Goal: Task Accomplishment & Management: Manage account settings

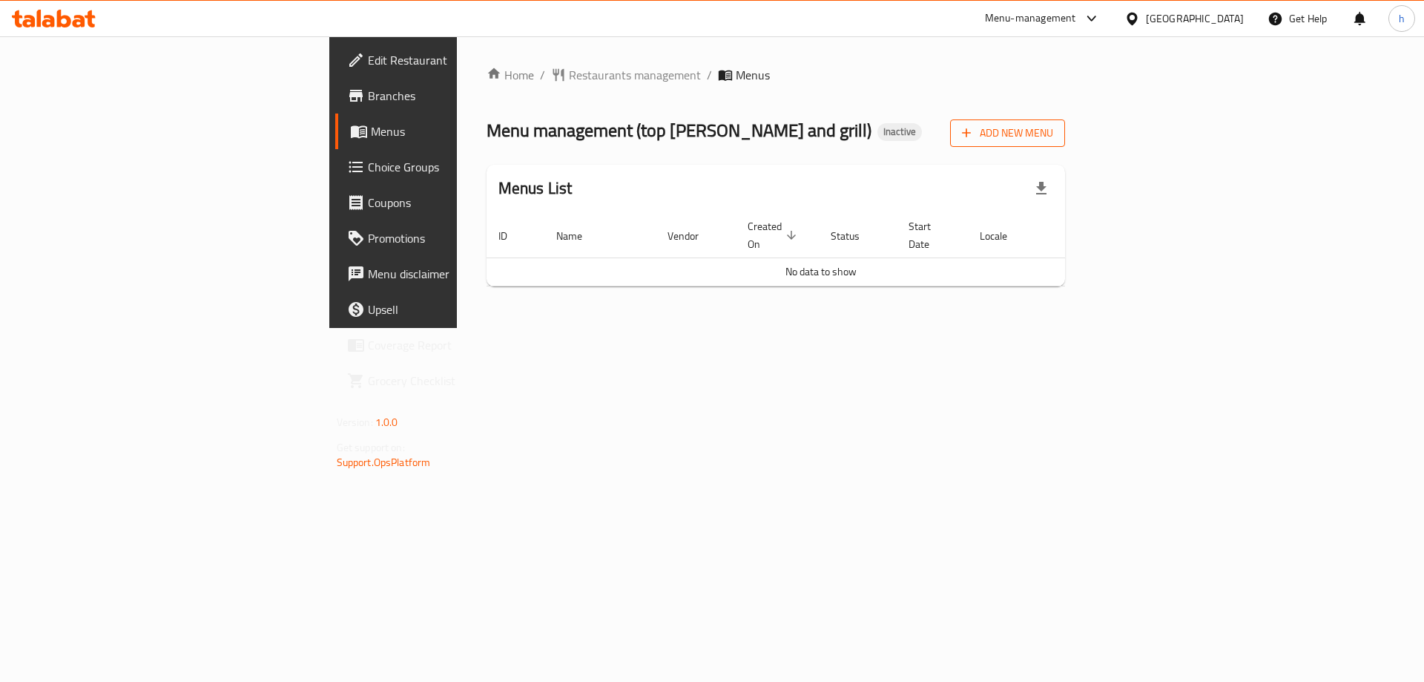
click at [1053, 124] on span "Add New Menu" at bounding box center [1007, 133] width 91 height 19
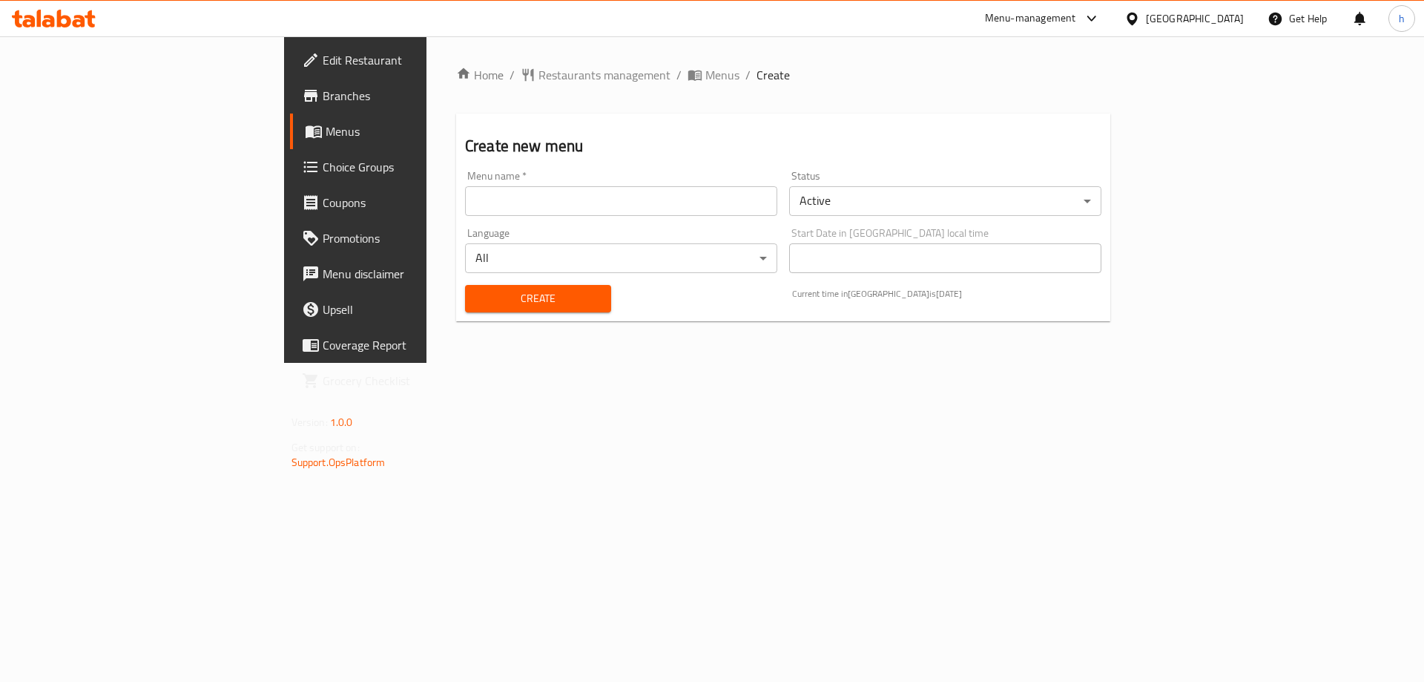
click at [610, 188] on input "text" at bounding box center [621, 201] width 312 height 30
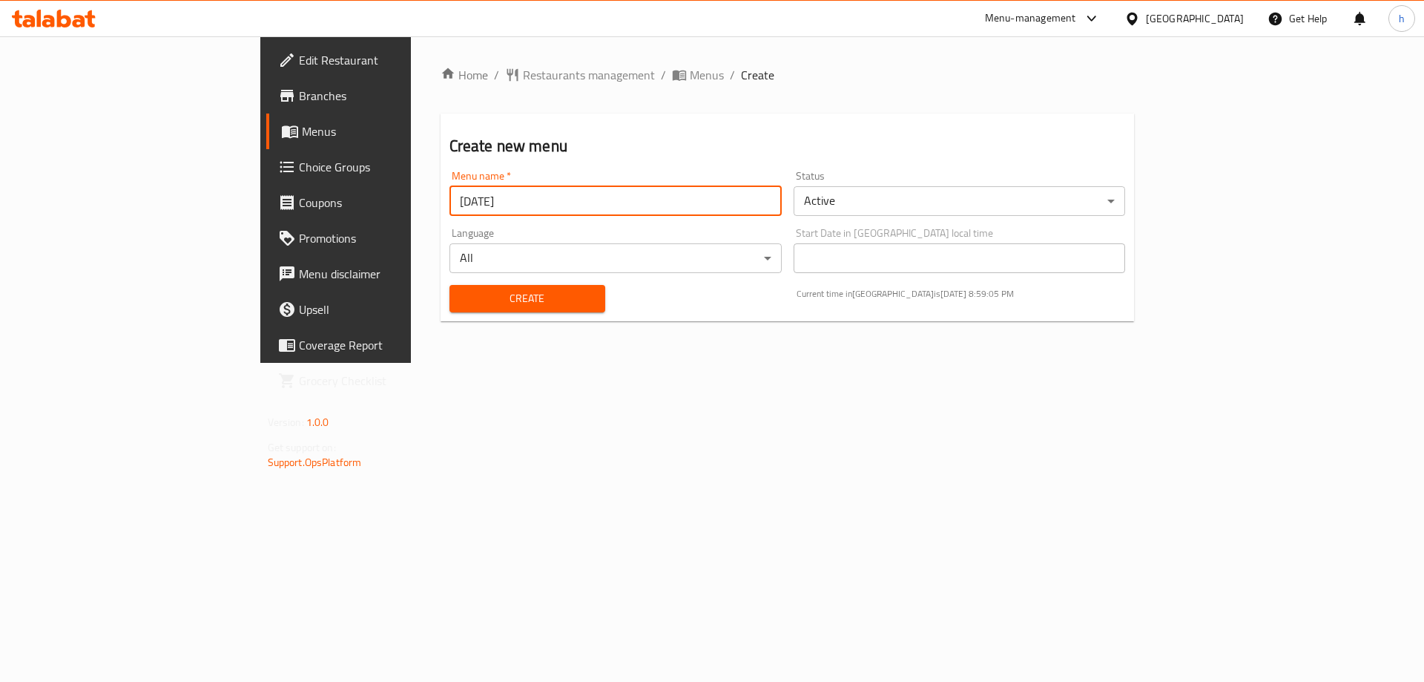
type input "[DATE]"
click at [490, 290] on span "Create" at bounding box center [527, 298] width 132 height 19
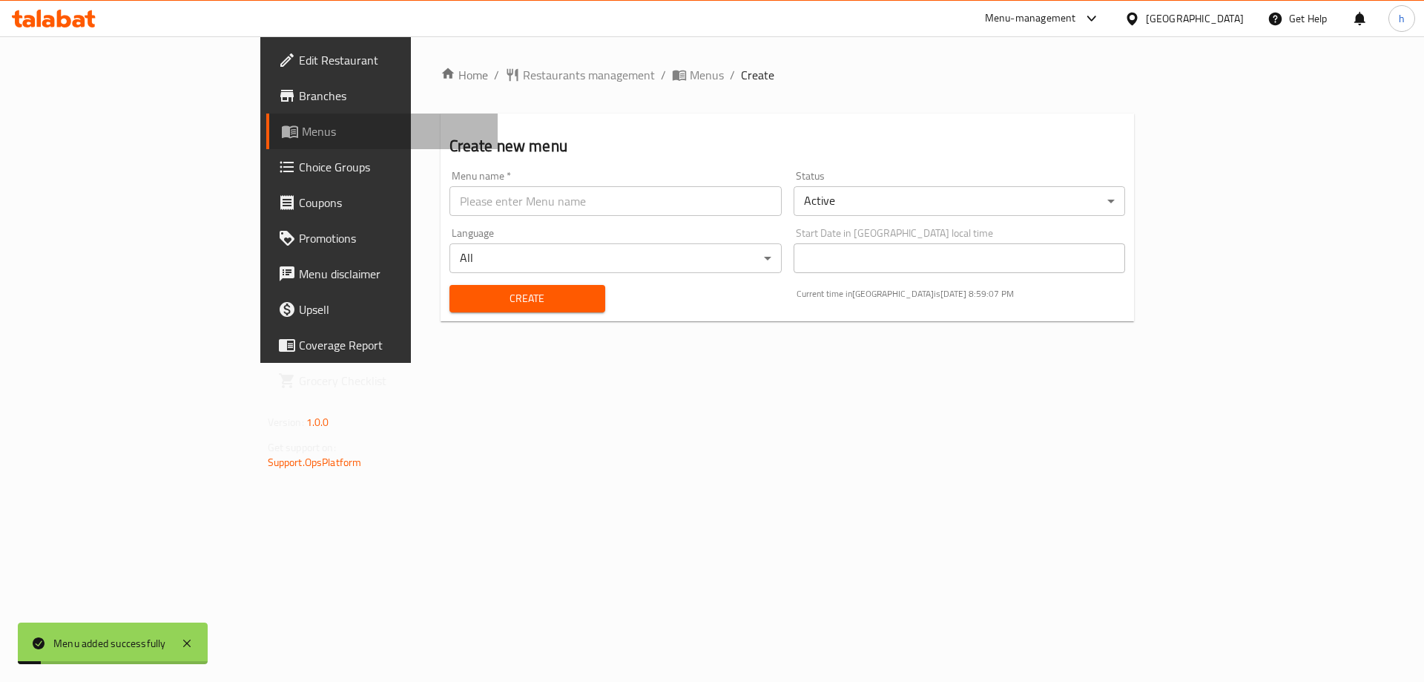
click at [266, 129] on link "Menus" at bounding box center [382, 131] width 232 height 36
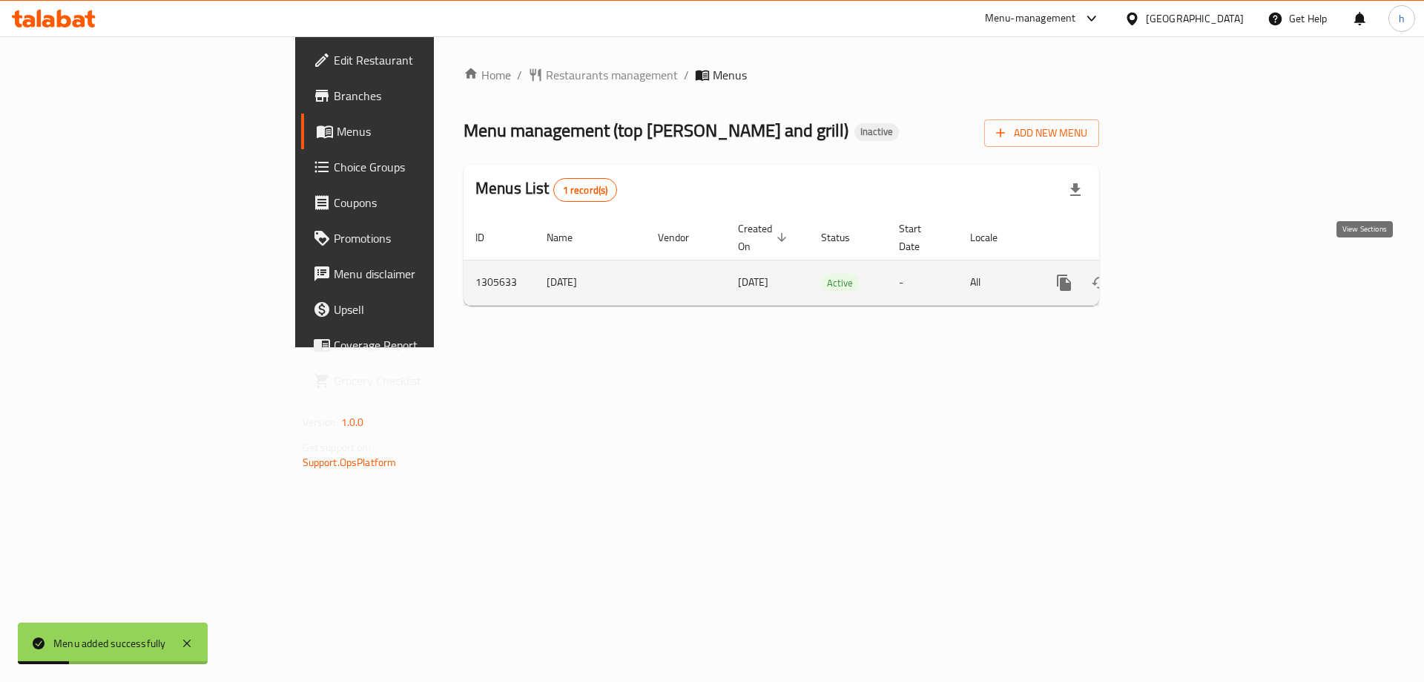
click at [1180, 274] on icon "enhanced table" at bounding box center [1171, 283] width 18 height 18
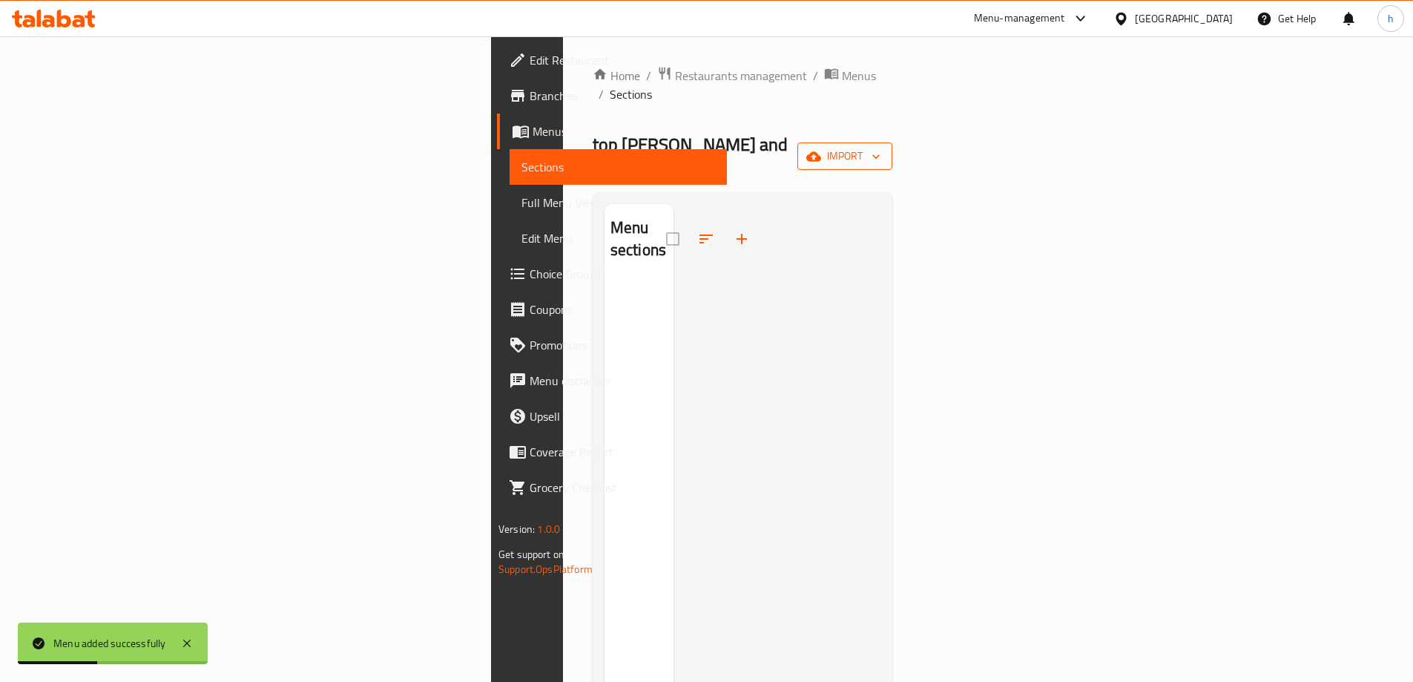
click at [881, 147] on span "import" at bounding box center [844, 156] width 71 height 19
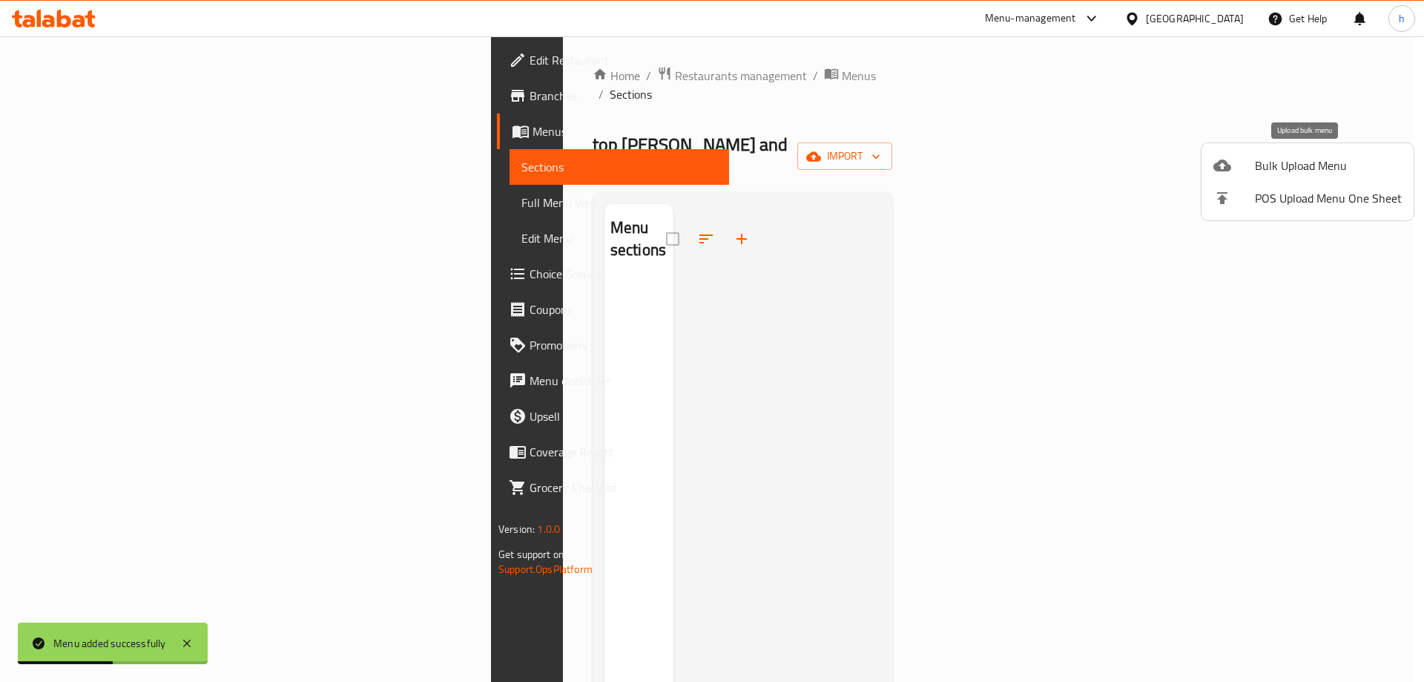
click at [1318, 160] on span "Bulk Upload Menu" at bounding box center [1328, 166] width 147 height 18
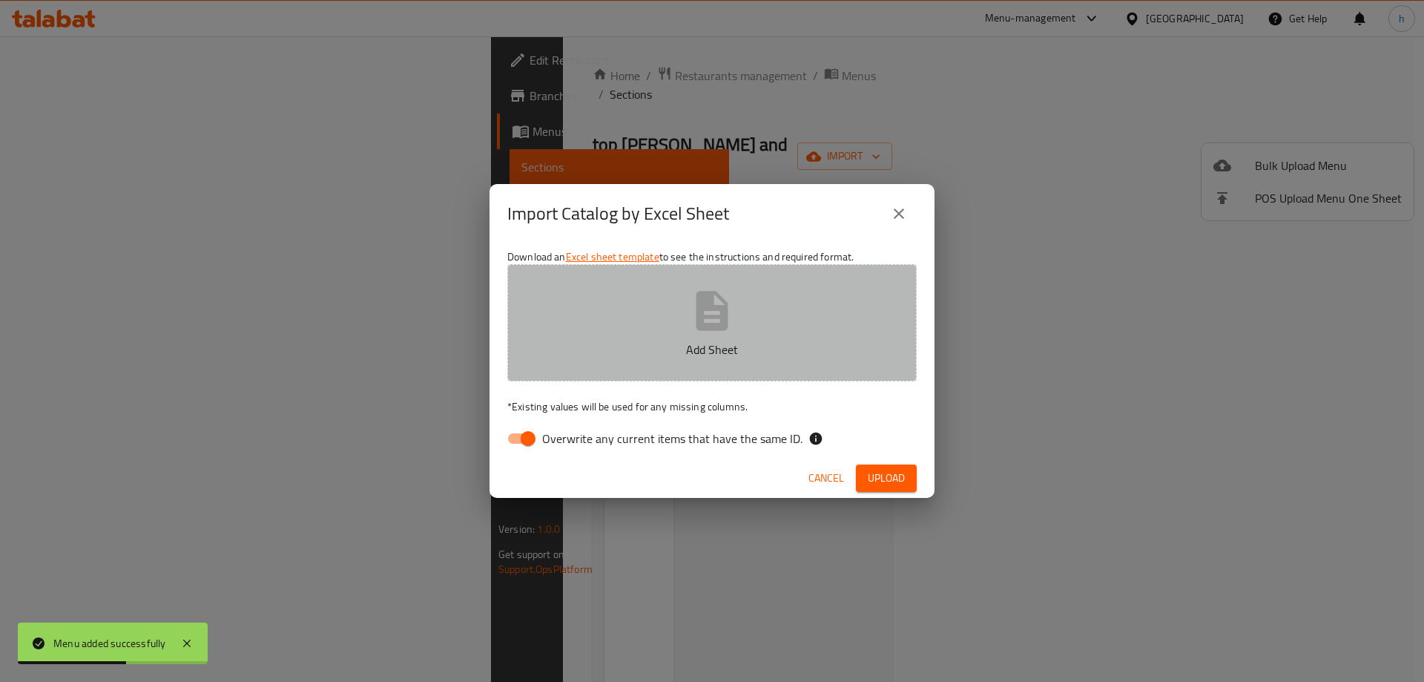
click at [662, 304] on button "Add Sheet" at bounding box center [711, 322] width 409 height 117
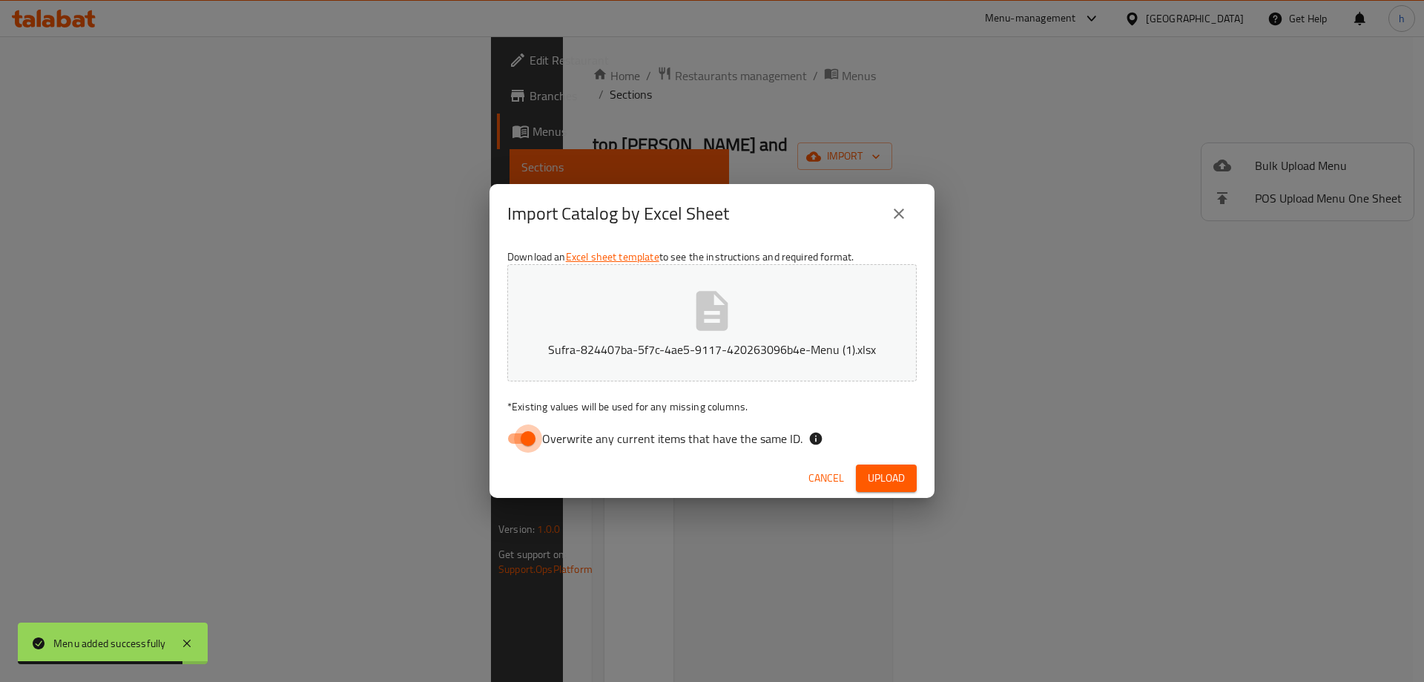
click at [519, 437] on input "Overwrite any current items that have the same ID." at bounding box center [528, 438] width 85 height 28
checkbox input "false"
click at [889, 475] on span "Upload" at bounding box center [886, 478] width 37 height 19
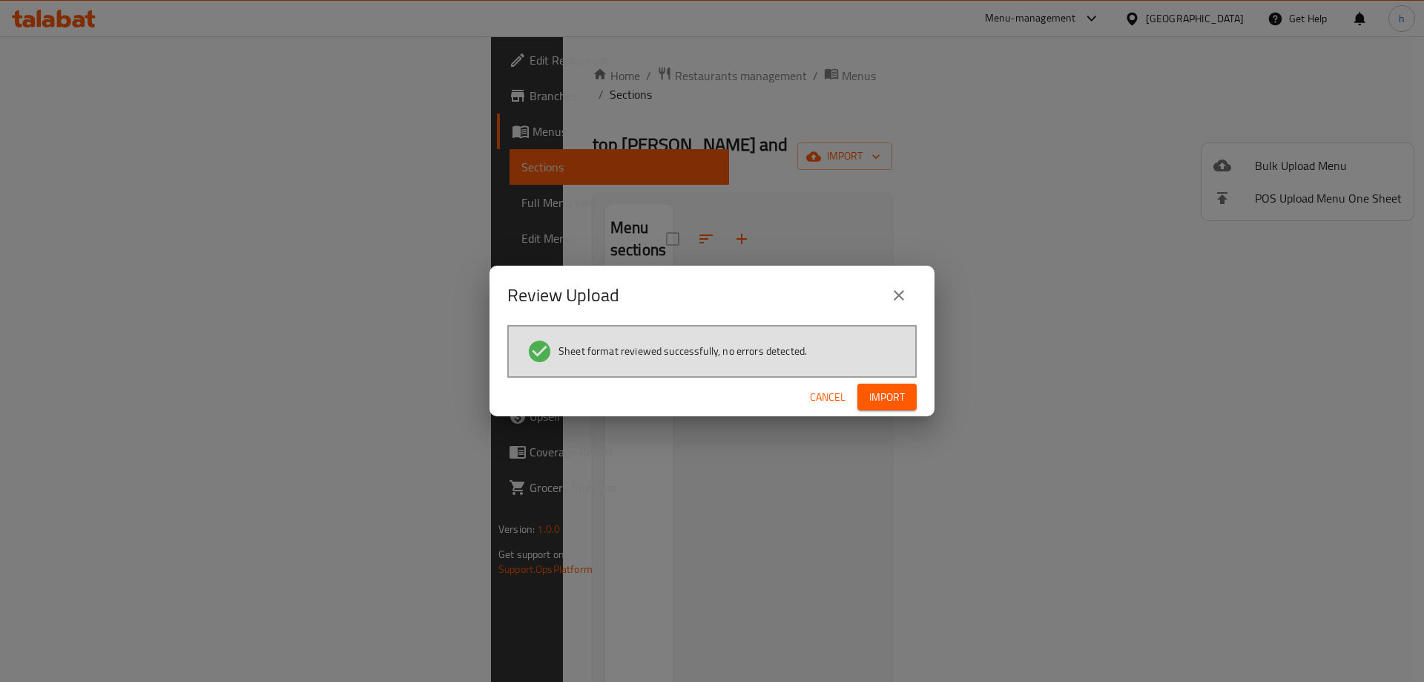
click at [898, 392] on span "Import" at bounding box center [887, 397] width 36 height 19
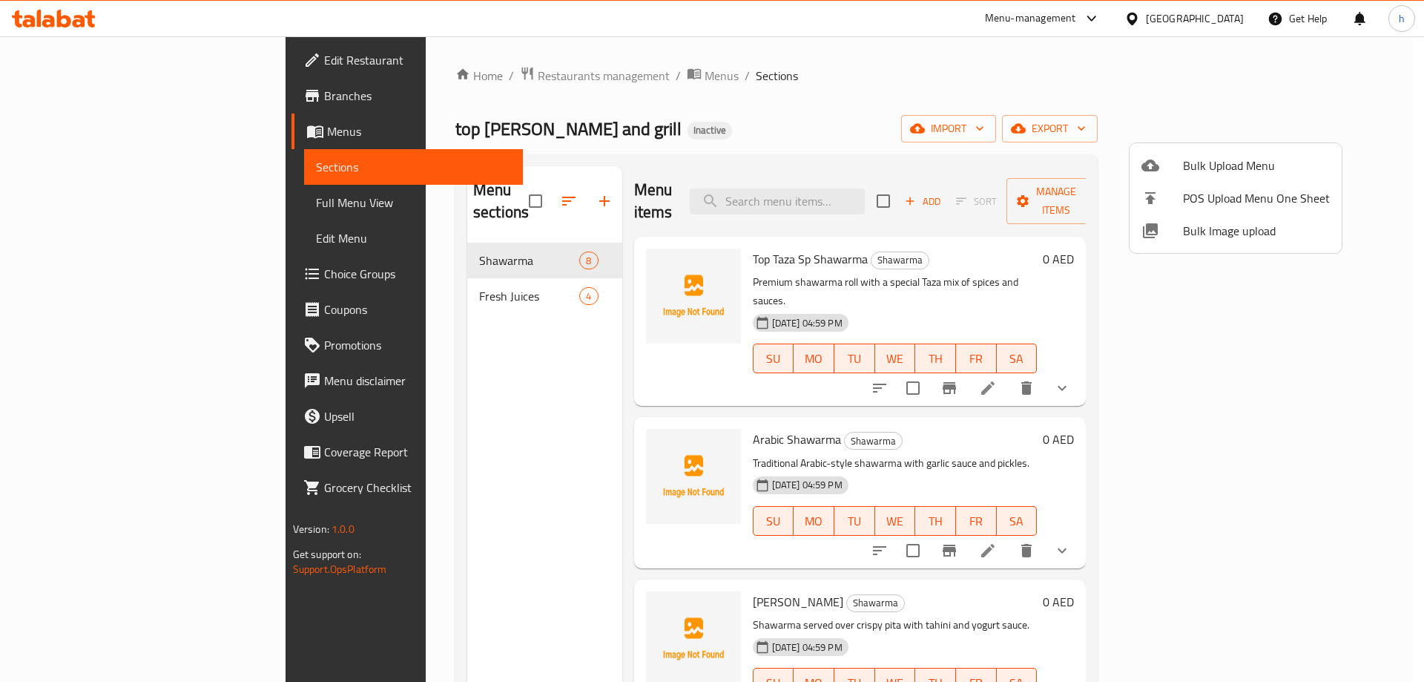
click at [1264, 344] on div at bounding box center [712, 341] width 1424 height 682
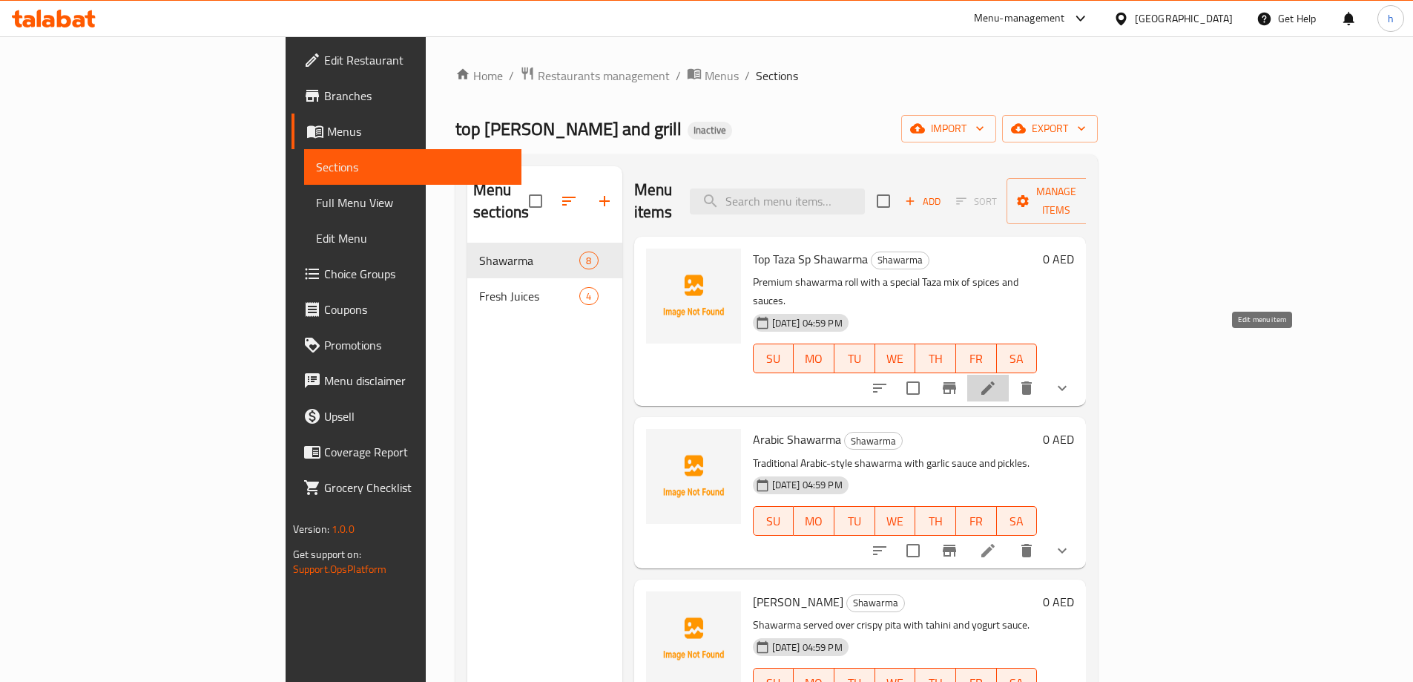
click at [995, 381] on icon at bounding box center [987, 387] width 13 height 13
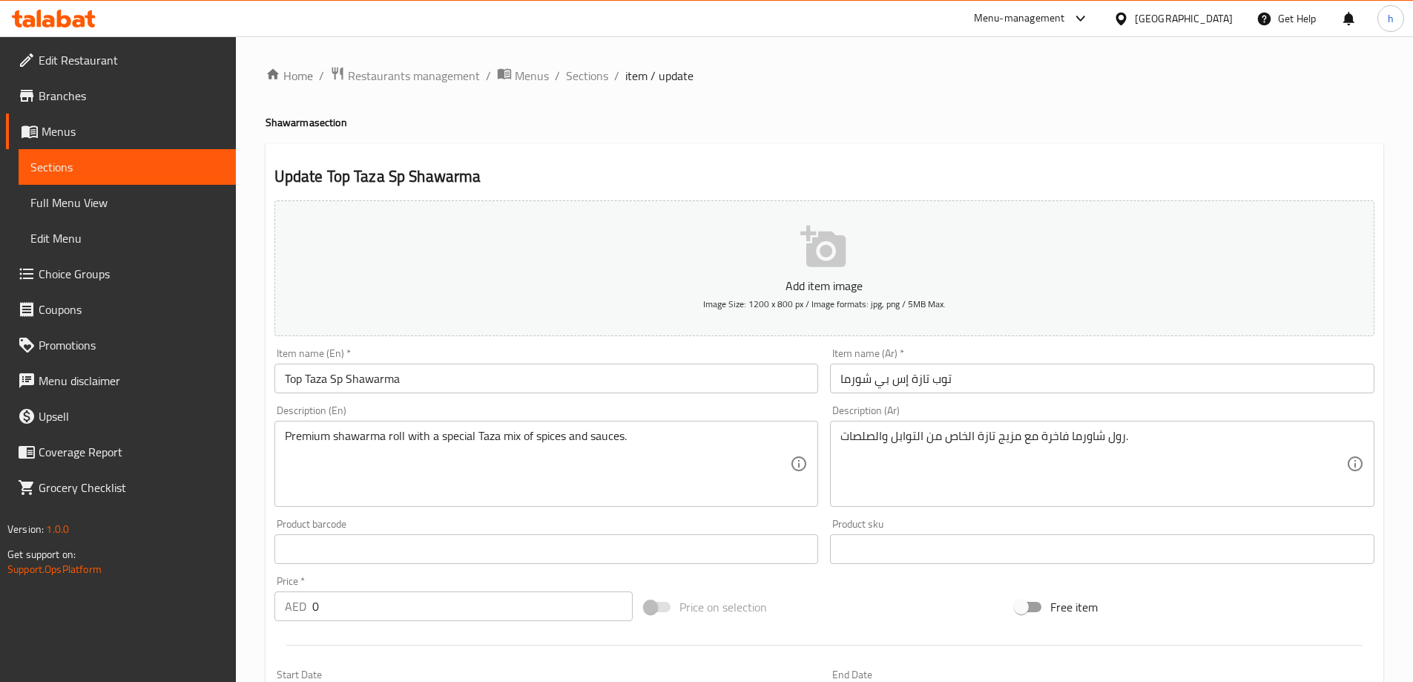
click at [917, 382] on input "توب تازة إس بي شورما" at bounding box center [1102, 378] width 544 height 30
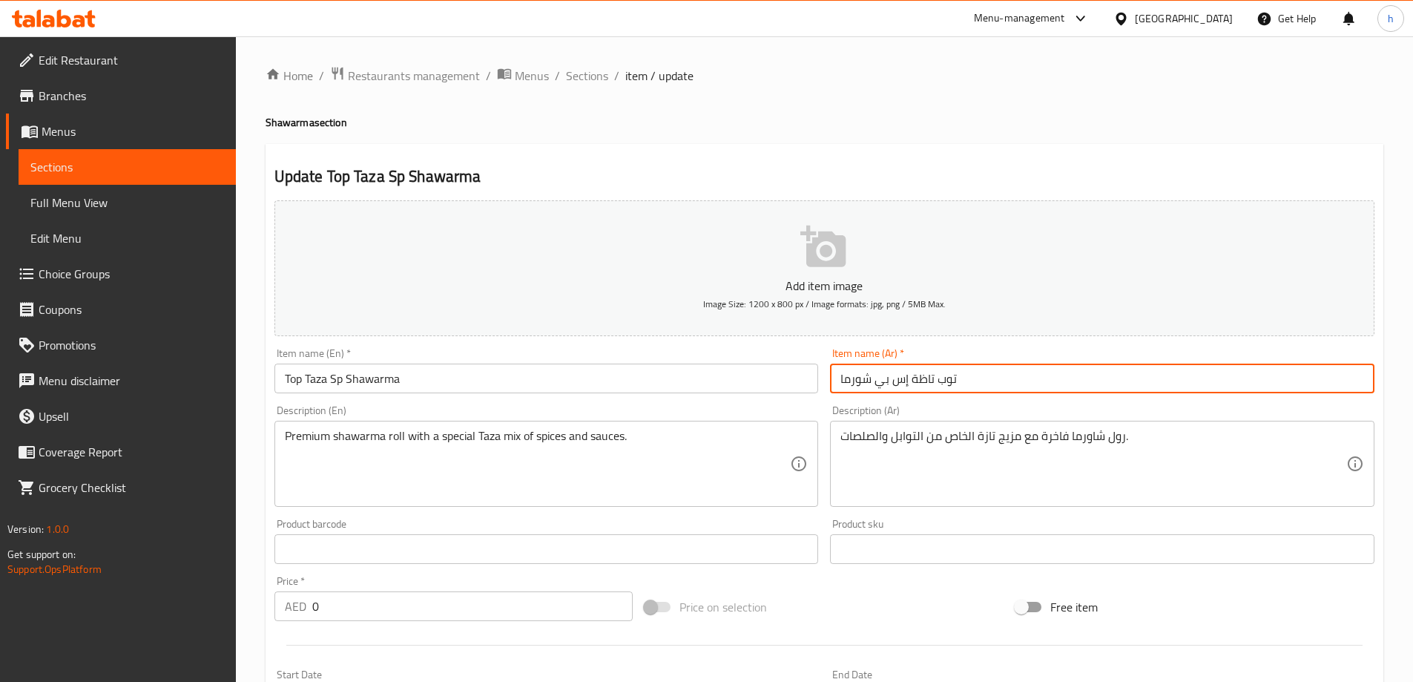
drag, startPoint x: 913, startPoint y: 378, endPoint x: 935, endPoint y: 400, distance: 30.4
click at [935, 400] on div "Add item image Image Size: 1200 x 800 px / Image formats: jpg, png / 5MB Max. I…" at bounding box center [825, 513] width 1112 height 639
click at [922, 382] on input "توب طازة إس بي شورما" at bounding box center [1102, 378] width 544 height 30
type input "توب طازة إس بي شورما"
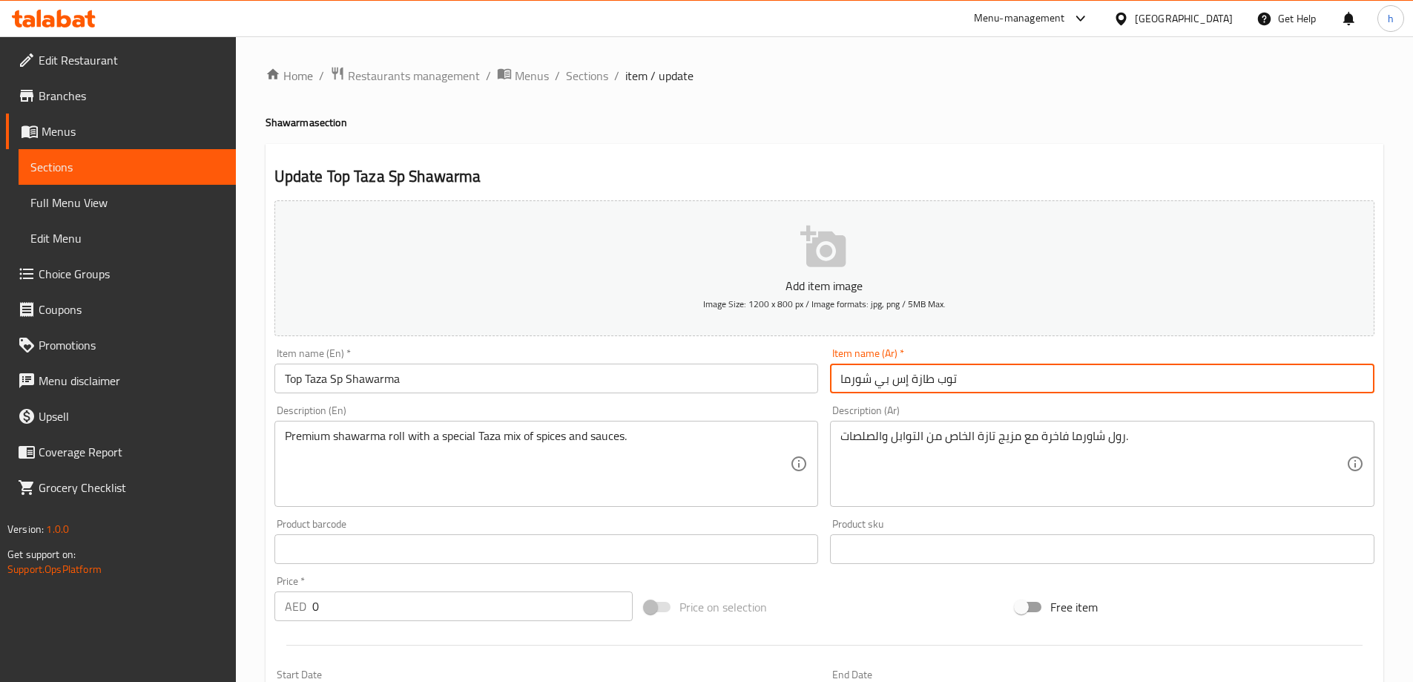
click at [986, 439] on textarea "رول شاورما فاخرة مع مزيج تازة الخاص من التوابل والصلصات." at bounding box center [1093, 464] width 506 height 70
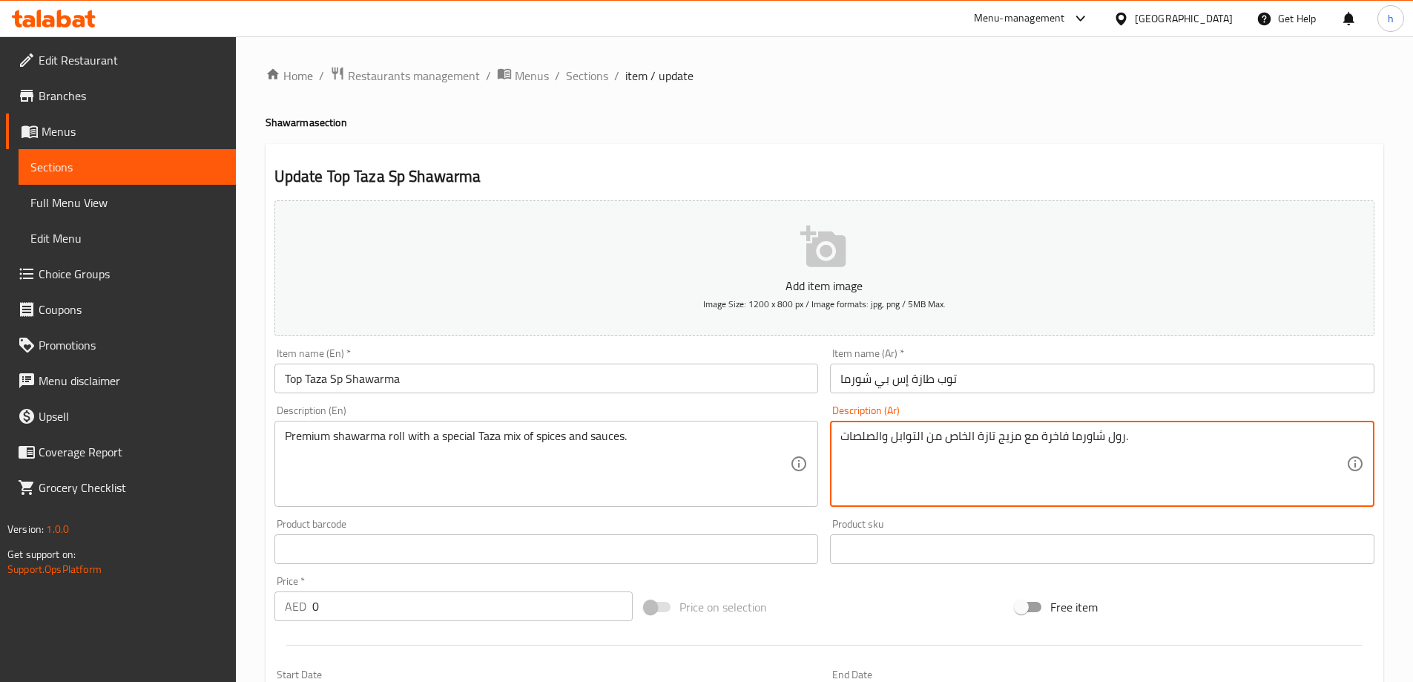
paste textarea
click at [1053, 436] on textarea "رول شاورما فاخرة مع مزيج طازة الخاص من التوابل والصلصات." at bounding box center [1093, 464] width 506 height 70
click at [1064, 438] on textarea "رول شاورما بريميم مع مزيج طازة الخاص من التوابل والصلصات." at bounding box center [1093, 464] width 506 height 70
click at [1102, 435] on textarea "رول شاورما بريميم مع مزيج طازة الخاص من التوابل والصلصات." at bounding box center [1093, 464] width 506 height 70
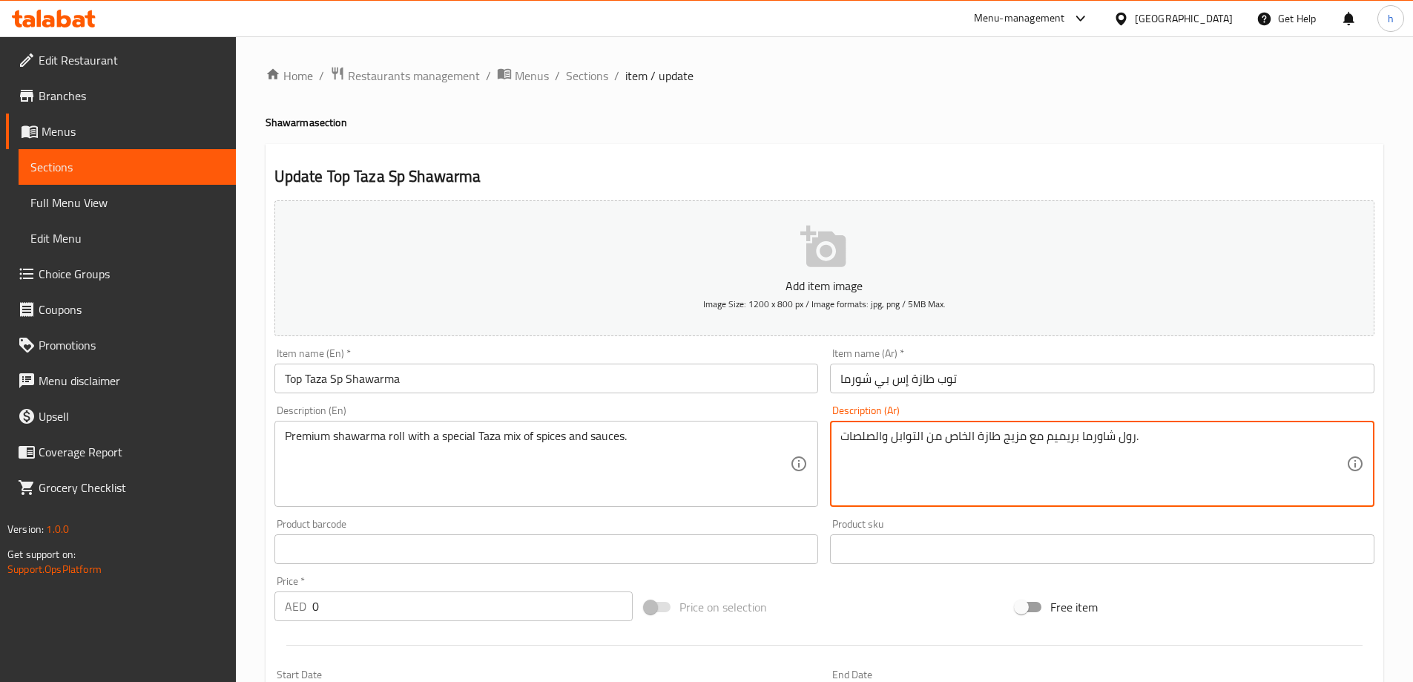
click at [1102, 435] on textarea "رول شاورما بريميم مع مزيج طازة الخاص من التوابل والصلصات." at bounding box center [1093, 464] width 506 height 70
type textarea "رول شاورما بريميم مع مزيج طازة الخاص من التوابل والصلصات."
click at [858, 377] on input "توب طازة إس بي شورما" at bounding box center [1102, 378] width 544 height 30
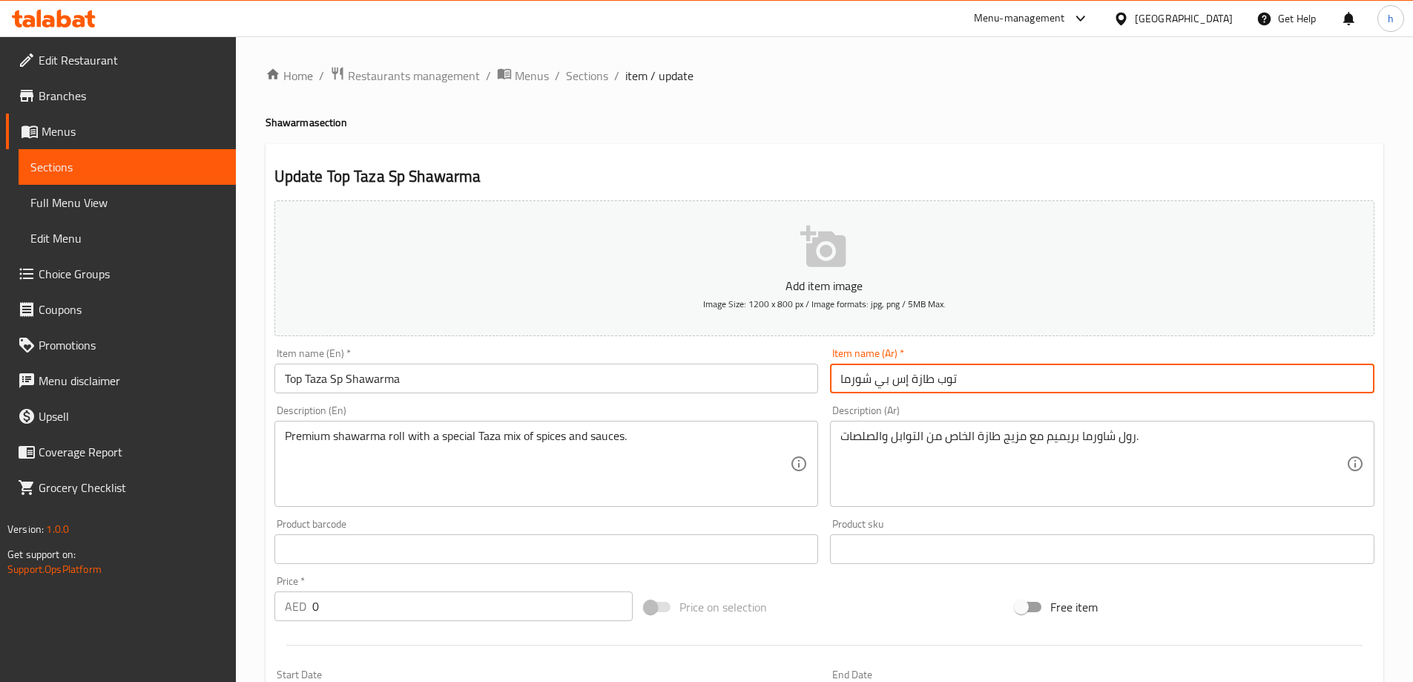
click at [858, 377] on input "توب طازة إس بي شورما" at bounding box center [1102, 378] width 544 height 30
paste input "ا"
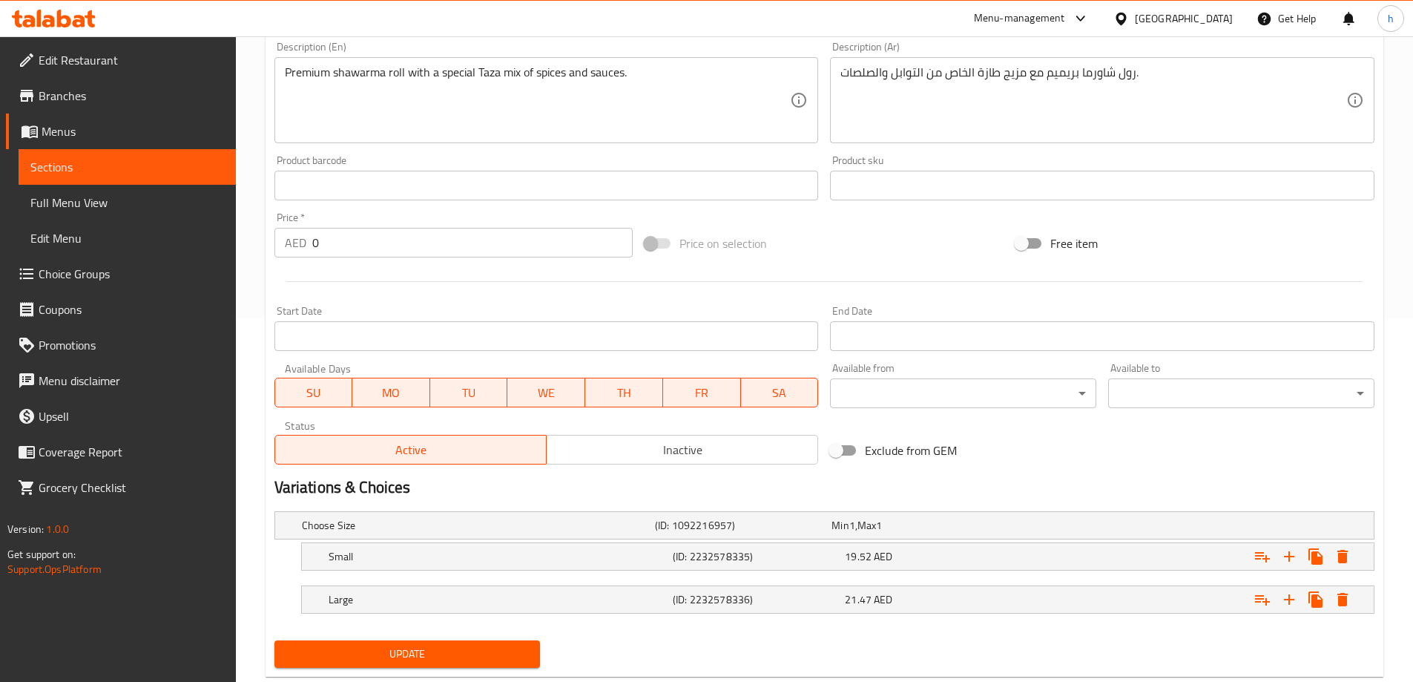
scroll to position [400, 0]
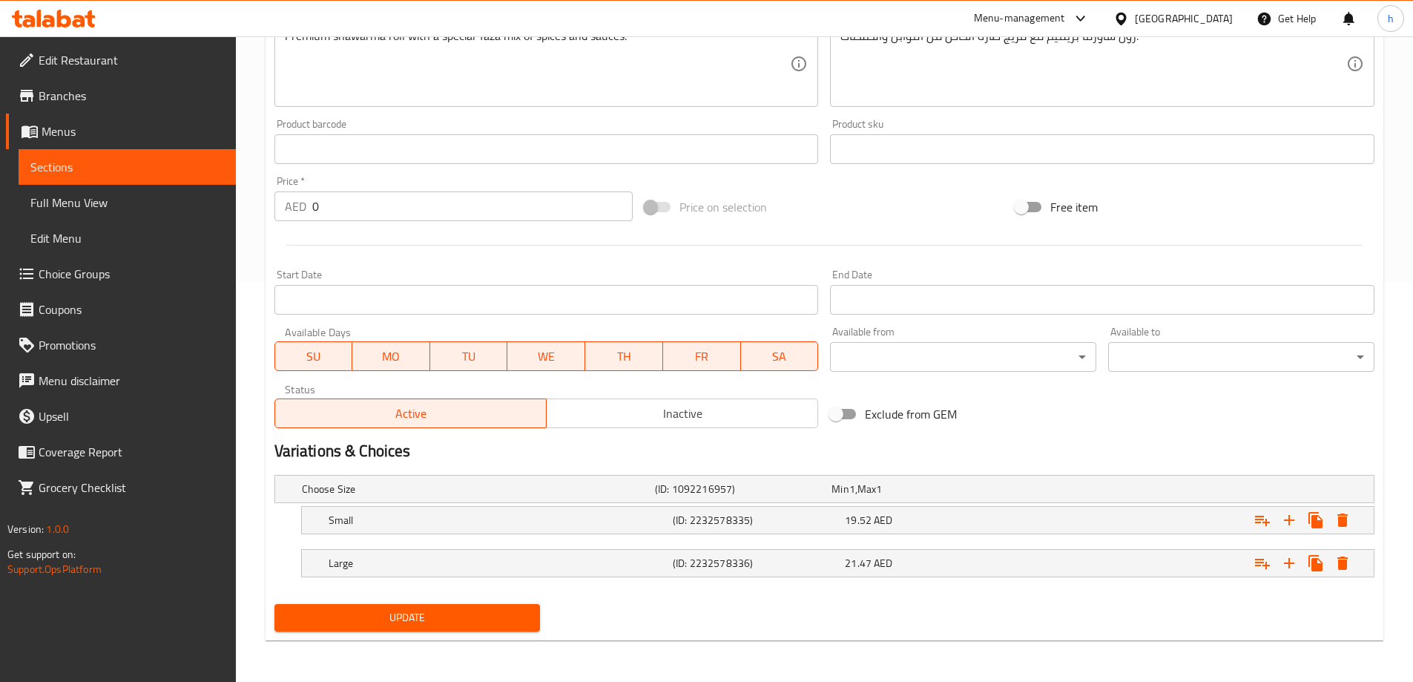
type input "توب طازة إس بي شاورما"
click at [467, 619] on span "Update" at bounding box center [407, 617] width 243 height 19
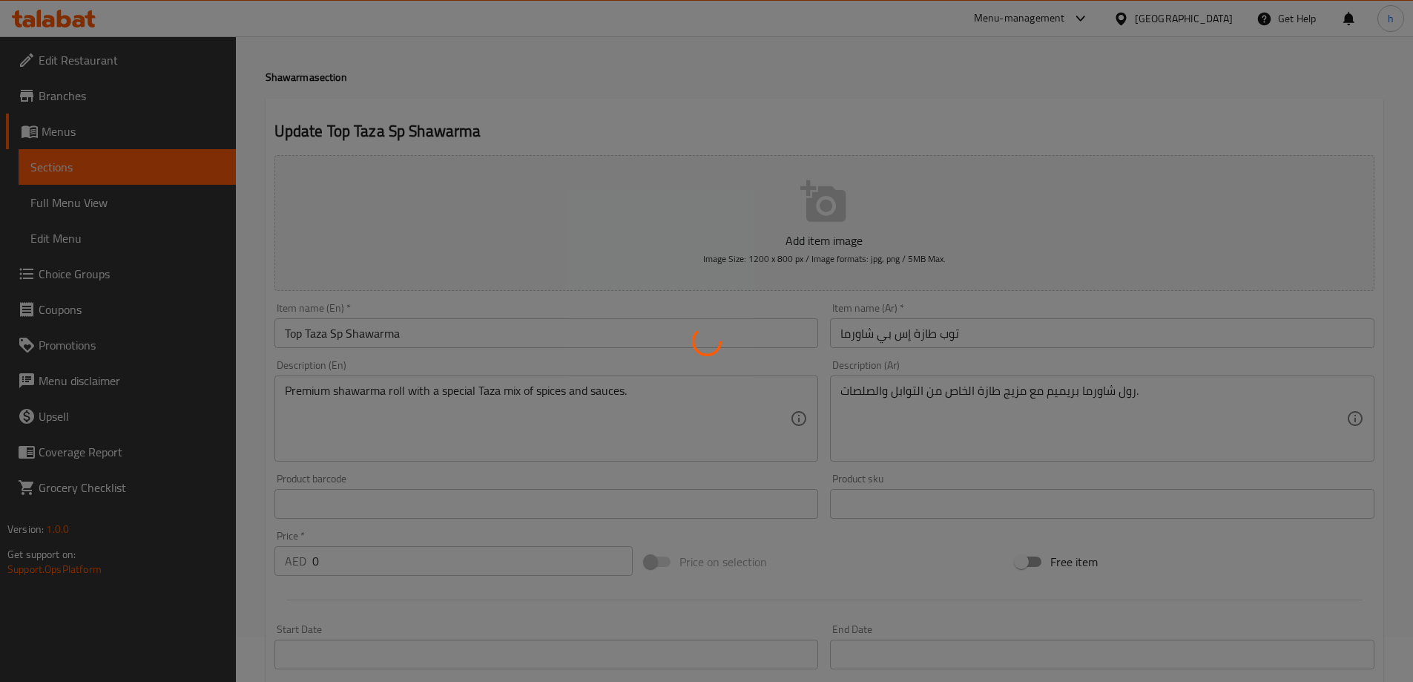
scroll to position [0, 0]
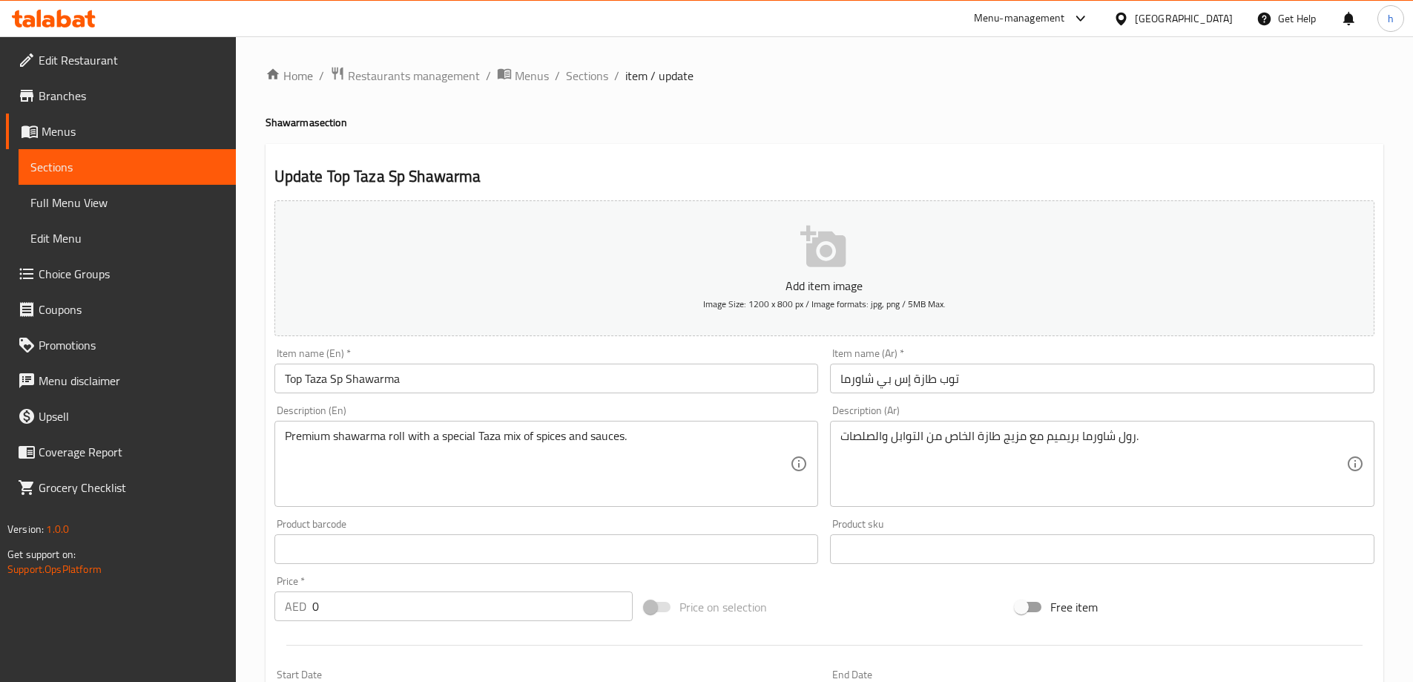
click at [168, 167] on span "Sections" at bounding box center [127, 167] width 194 height 18
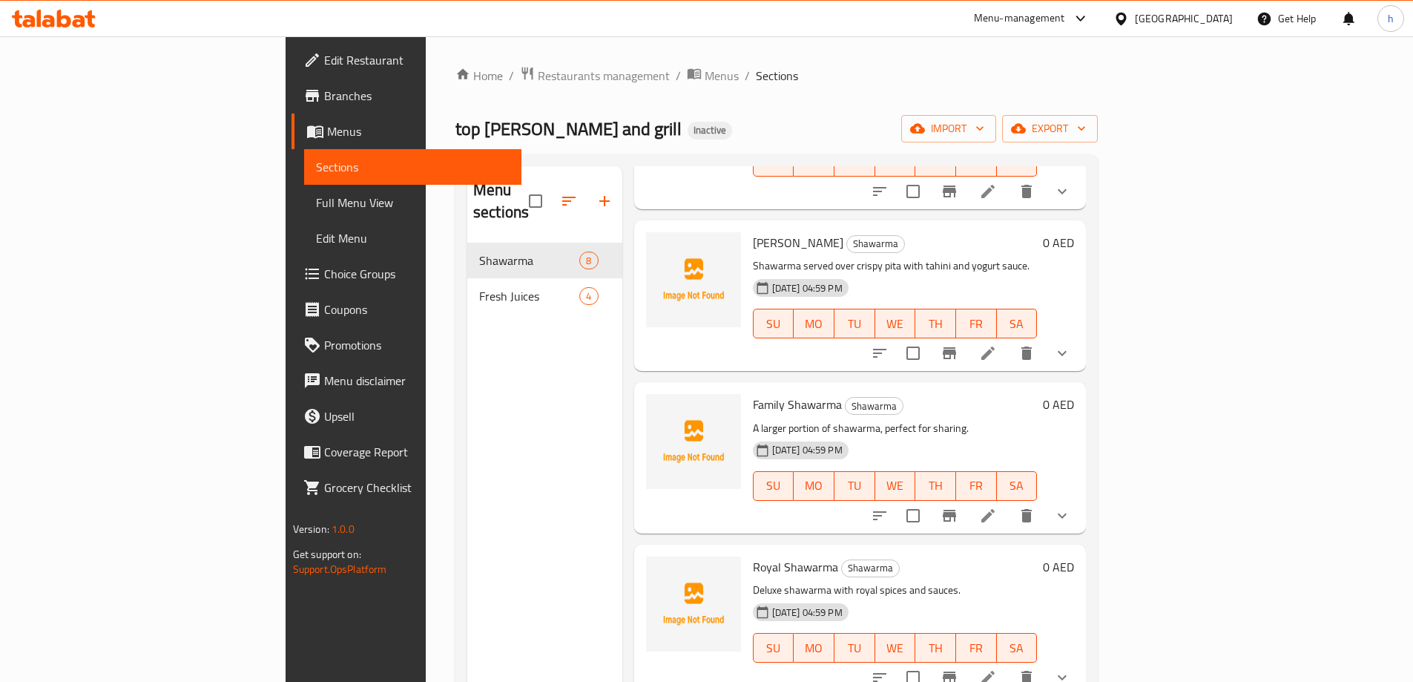
scroll to position [371, 0]
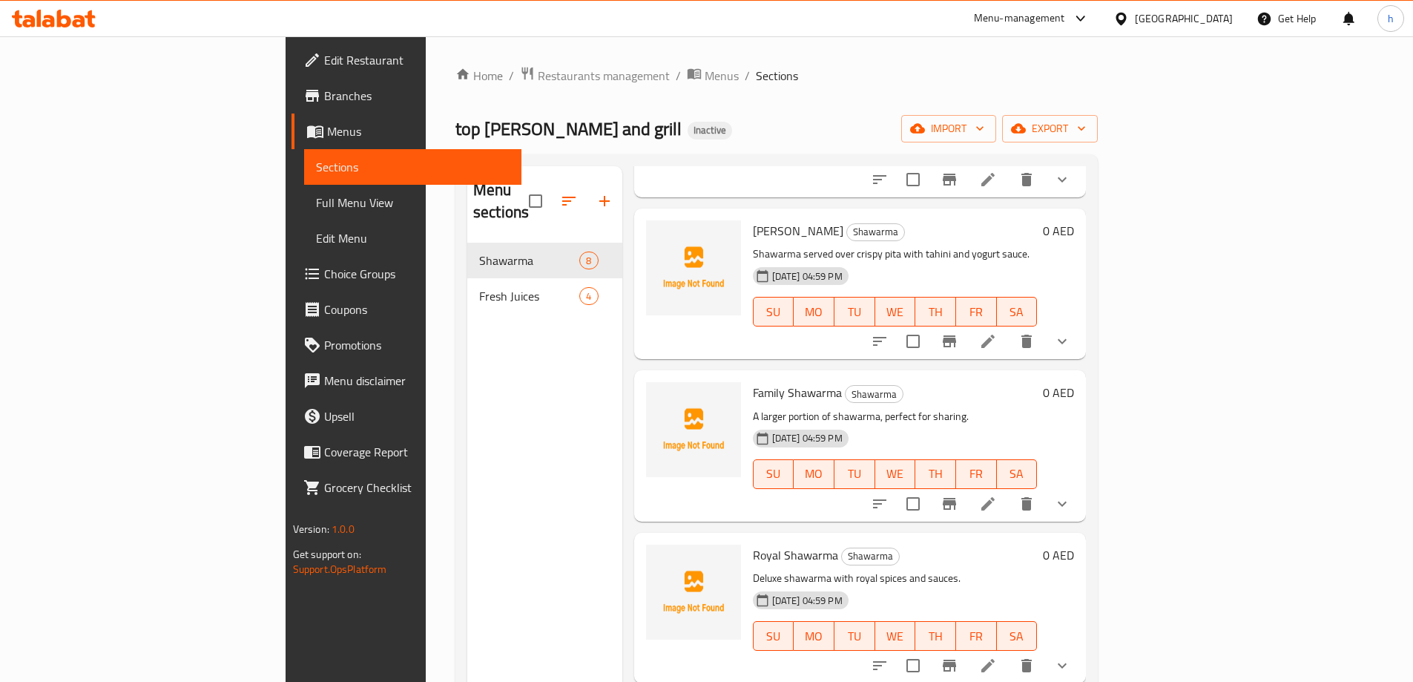
click at [997, 495] on icon at bounding box center [988, 504] width 18 height 18
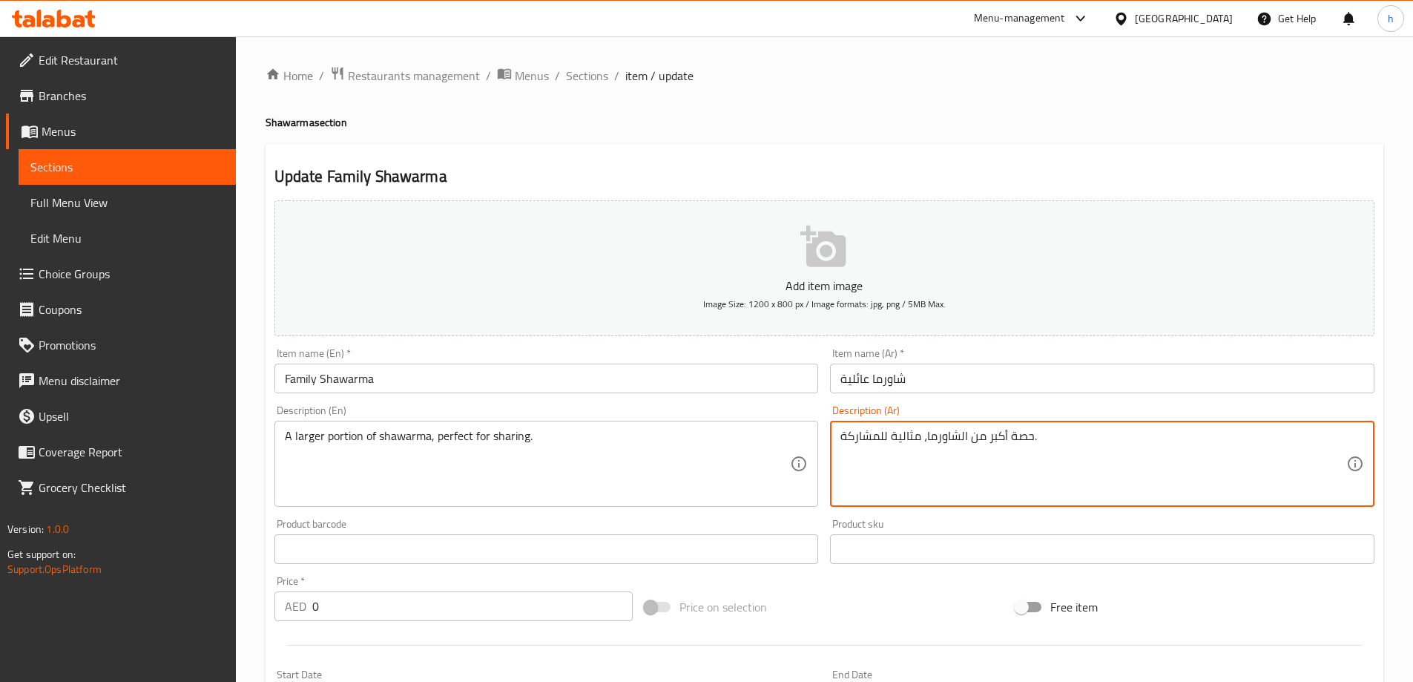
click at [990, 437] on textarea "حصة أكبر من الشاورما، مثالية للمشاركة." at bounding box center [1093, 464] width 506 height 70
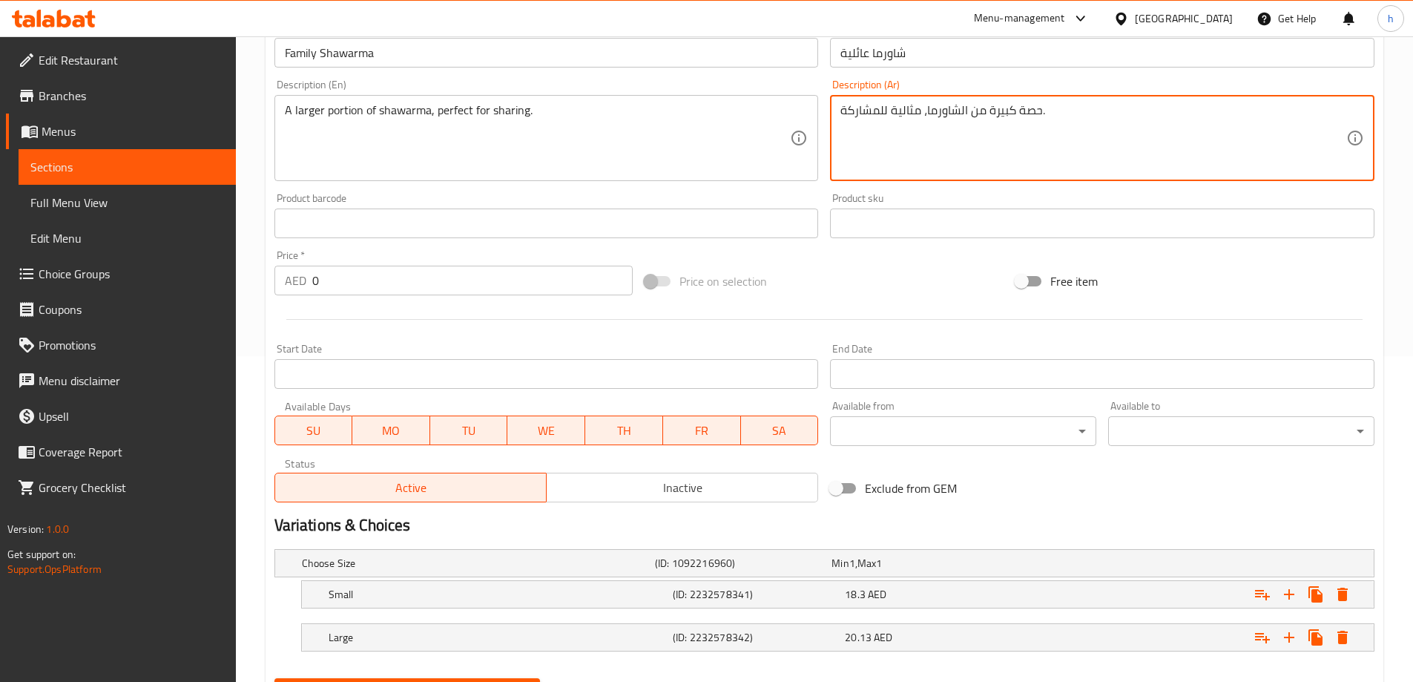
scroll to position [400, 0]
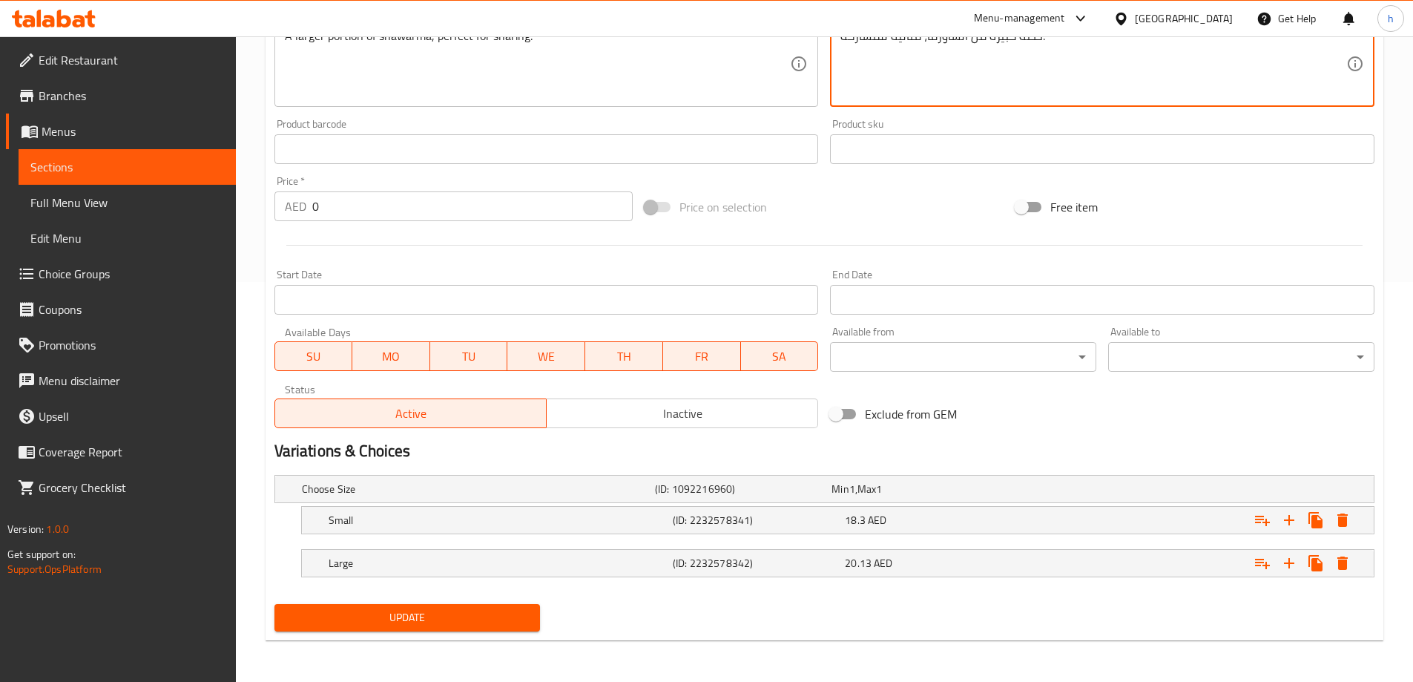
type textarea "حصة كبيرة من الشاورما، مثالية للمشاركة."
click at [477, 615] on span "Update" at bounding box center [407, 617] width 243 height 19
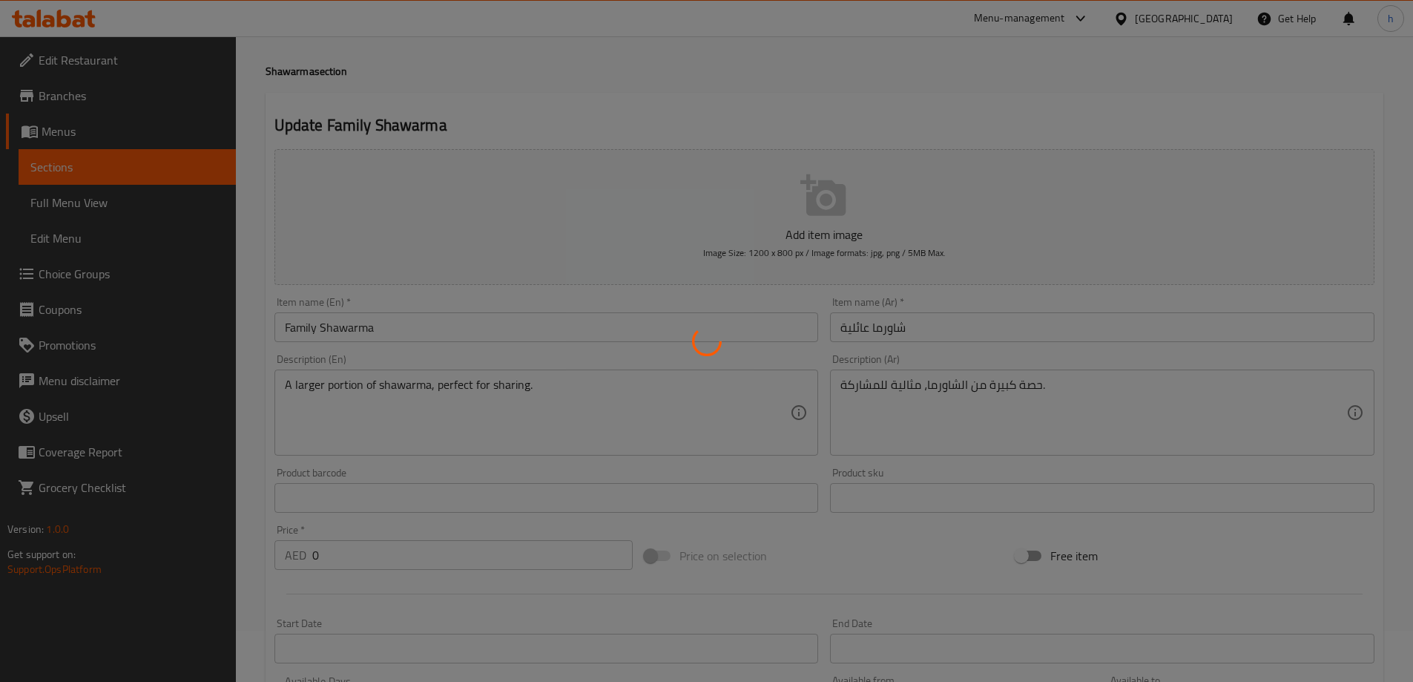
scroll to position [0, 0]
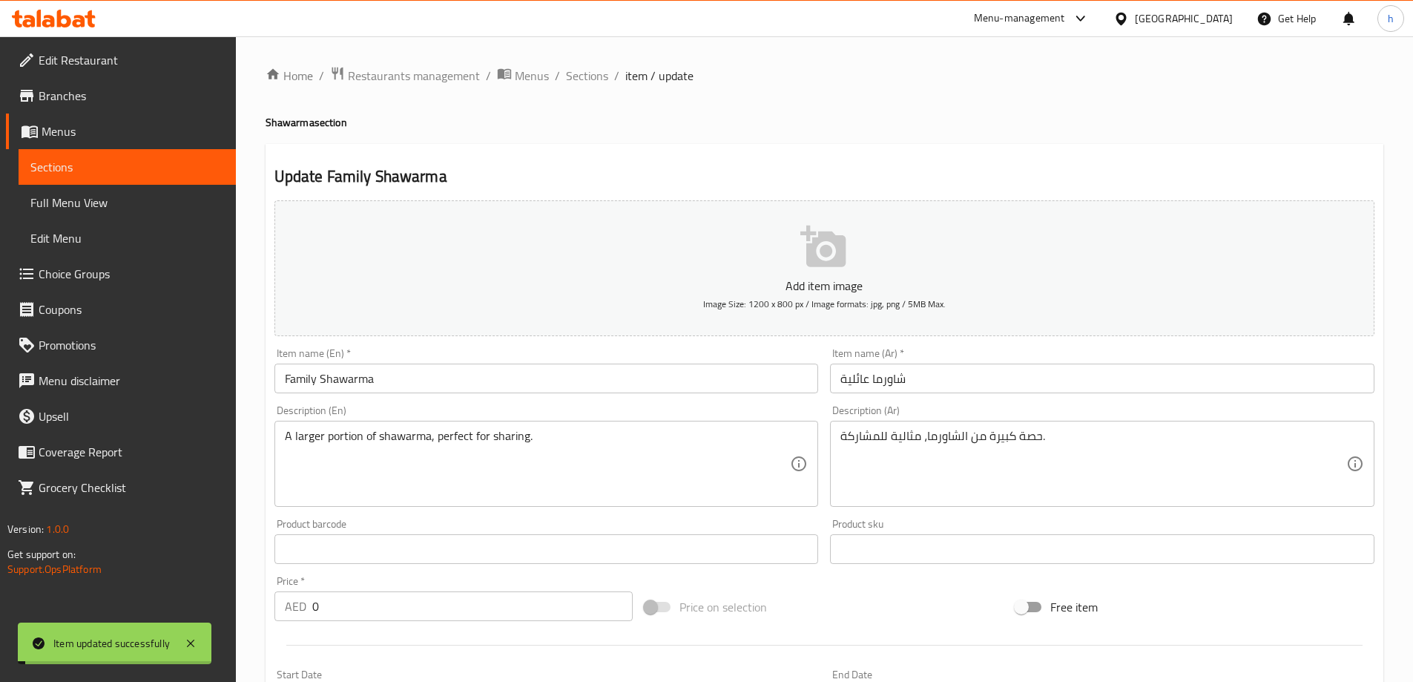
click at [135, 168] on span "Sections" at bounding box center [127, 167] width 194 height 18
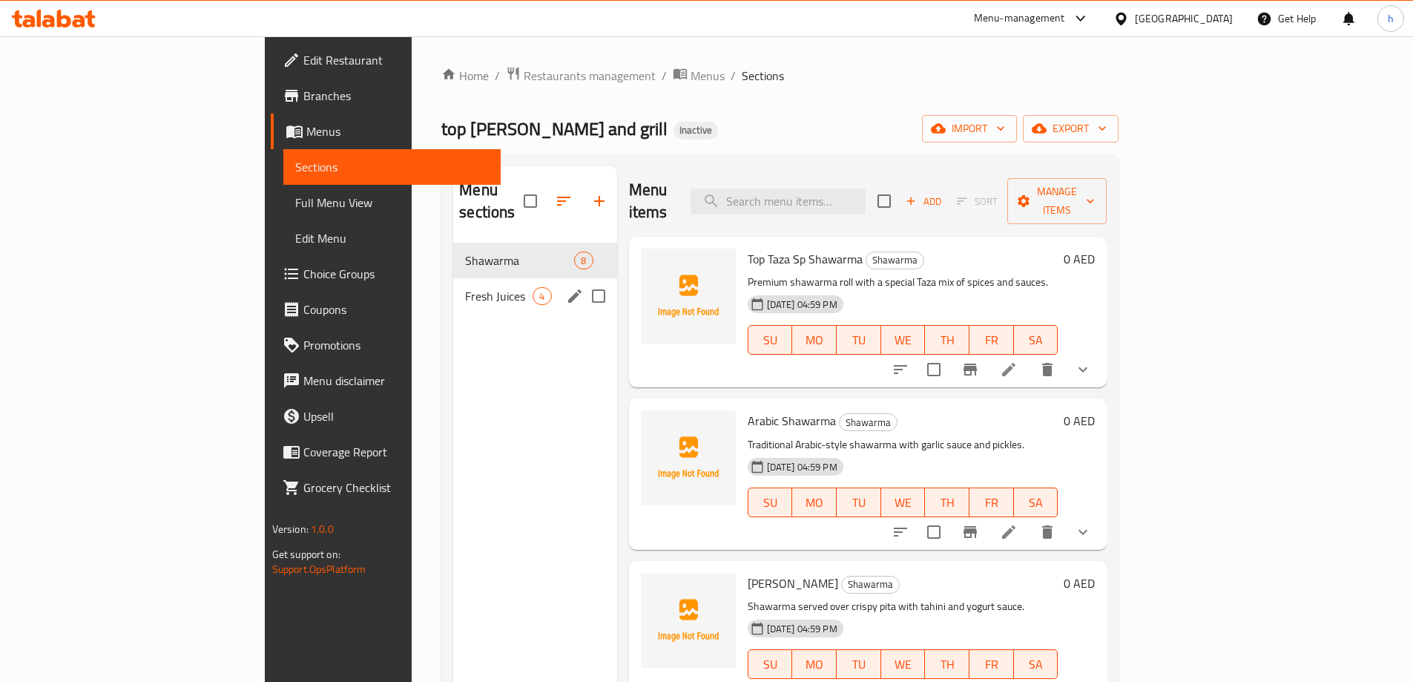
click at [583, 280] on input "Menu sections" at bounding box center [598, 295] width 31 height 31
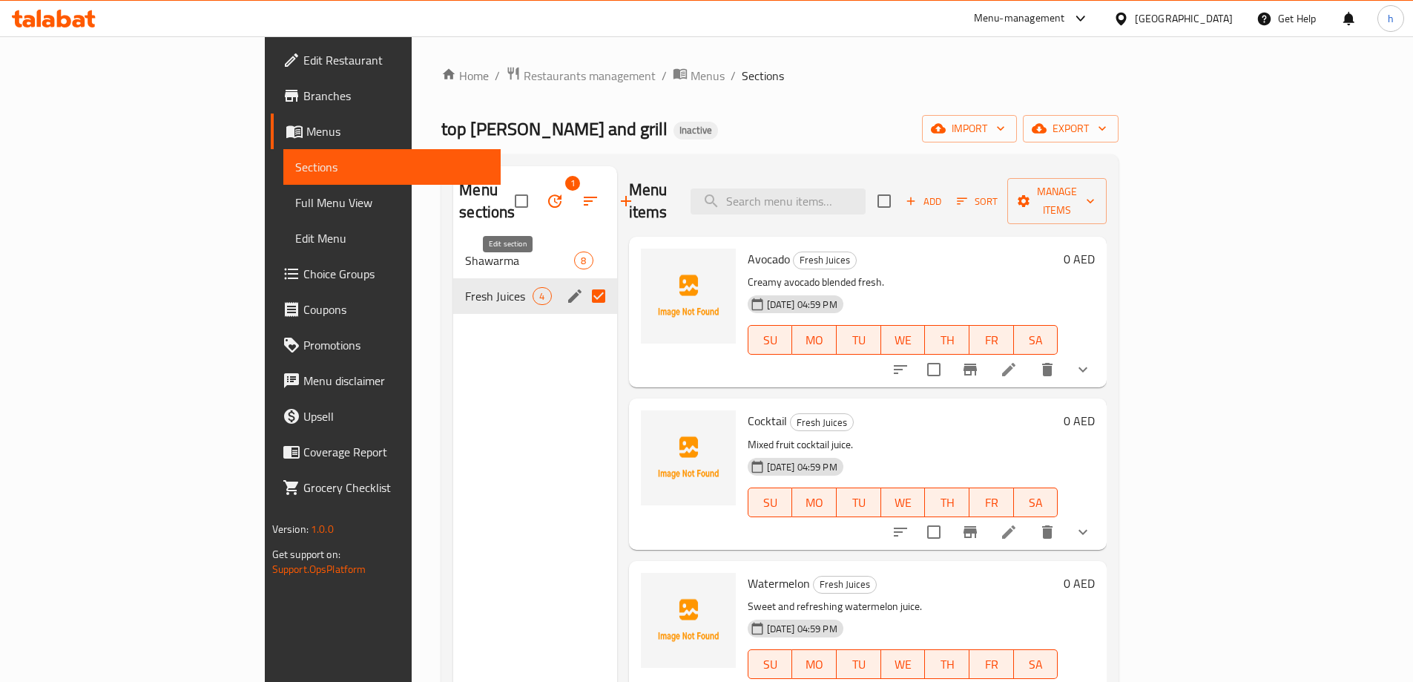
click at [566, 287] on icon "edit" at bounding box center [575, 296] width 18 height 18
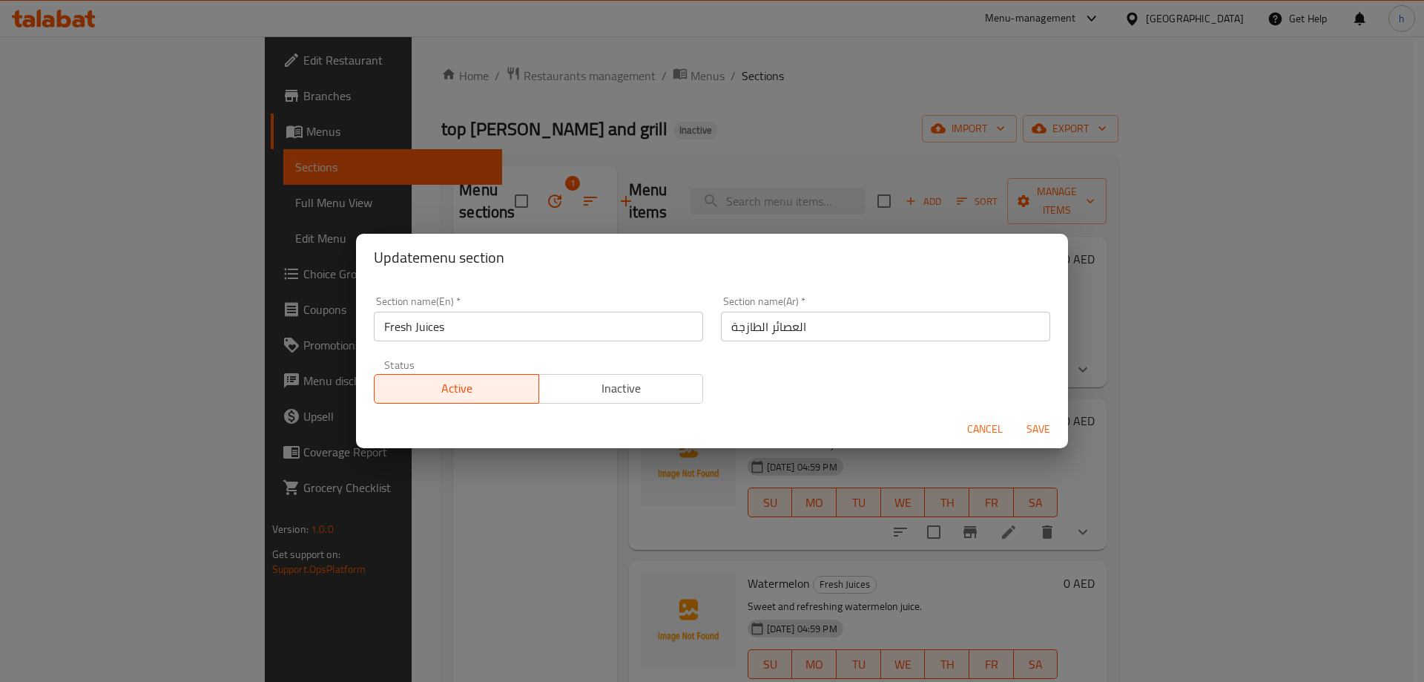
click at [981, 422] on span "Cancel" at bounding box center [985, 429] width 36 height 19
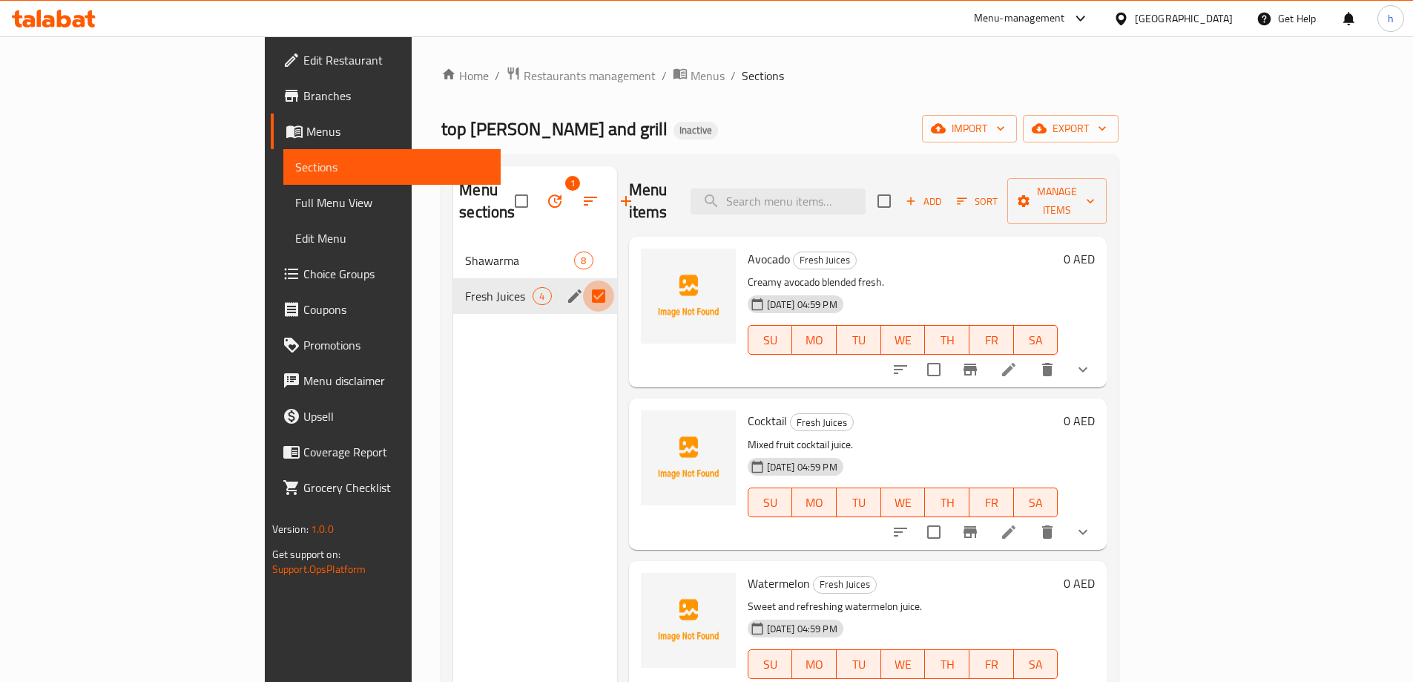
click at [583, 280] on input "Menu sections" at bounding box center [598, 295] width 31 height 31
checkbox input "false"
click at [583, 280] on input "Menu sections" at bounding box center [598, 295] width 31 height 31
checkbox input "true"
click at [506, 191] on input "checkbox" at bounding box center [521, 200] width 31 height 31
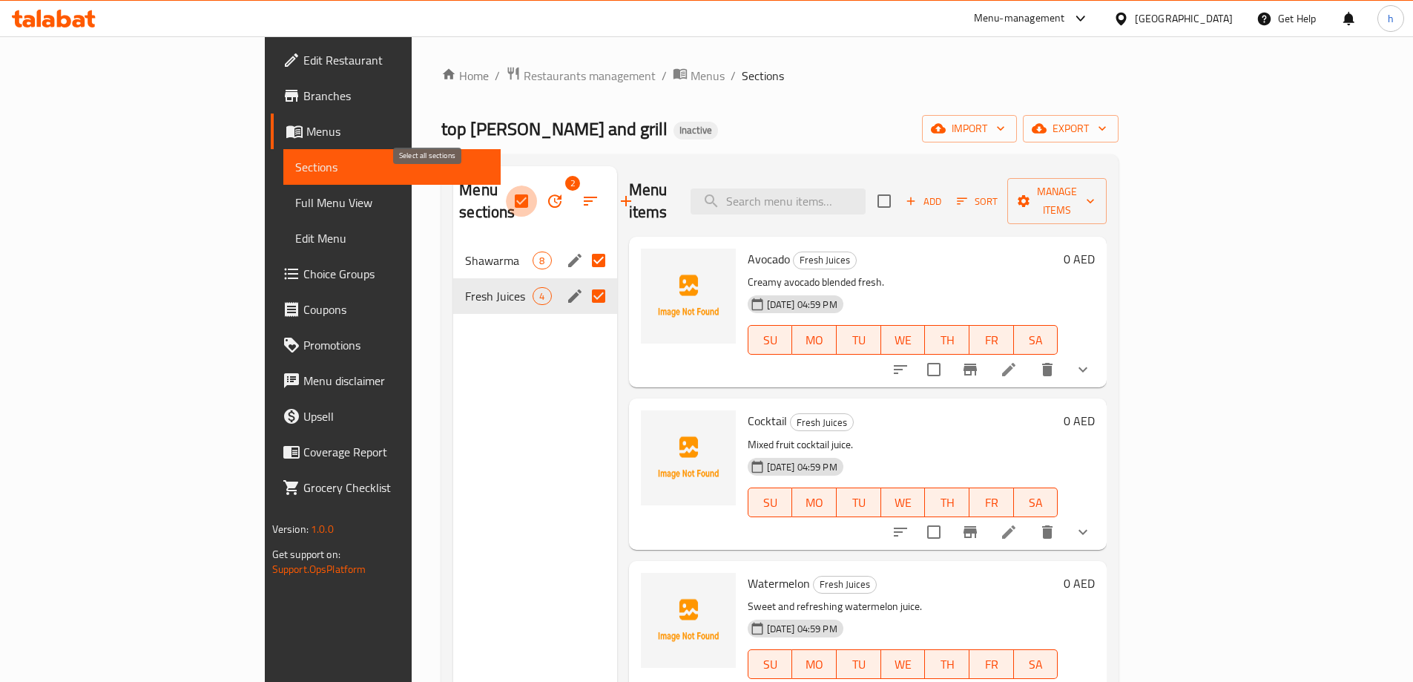
click at [506, 191] on input "checkbox" at bounding box center [521, 200] width 31 height 31
checkbox input "false"
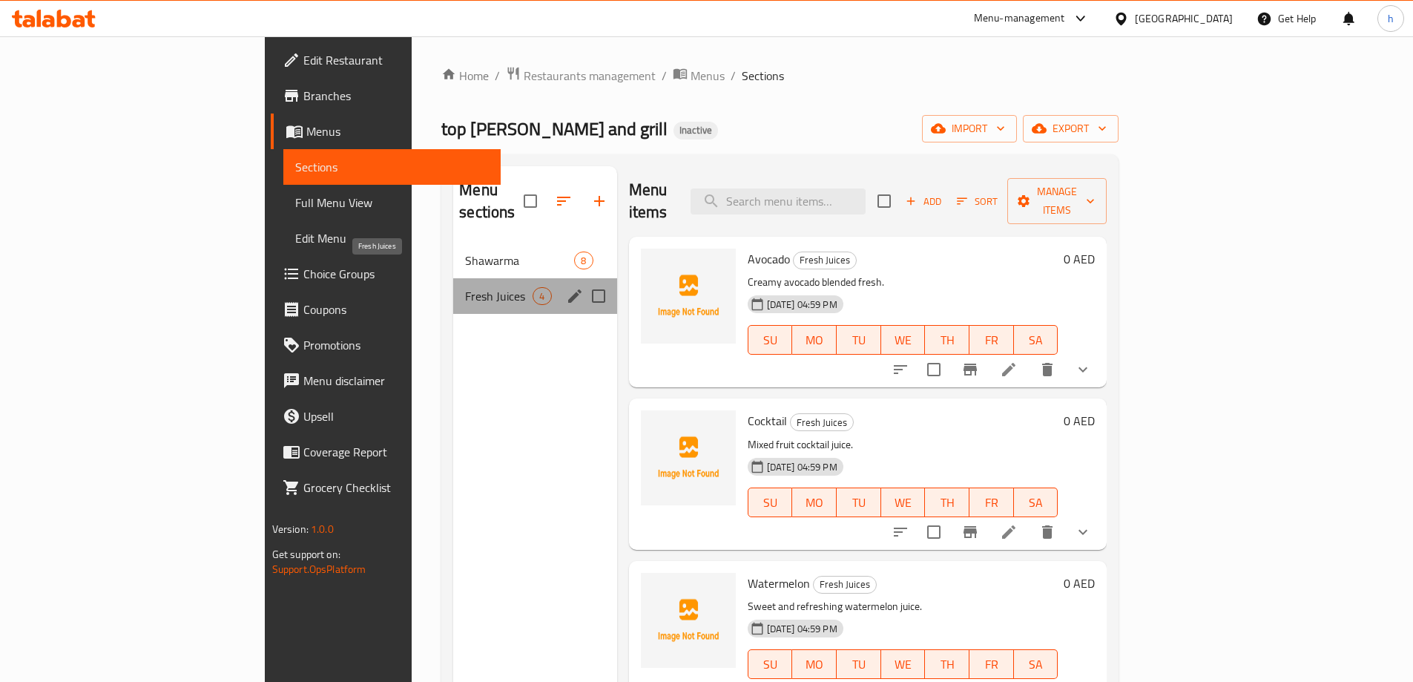
click at [465, 287] on span "Fresh Juices" at bounding box center [499, 296] width 68 height 18
click at [583, 280] on input "Menu sections" at bounding box center [598, 295] width 31 height 31
checkbox input "true"
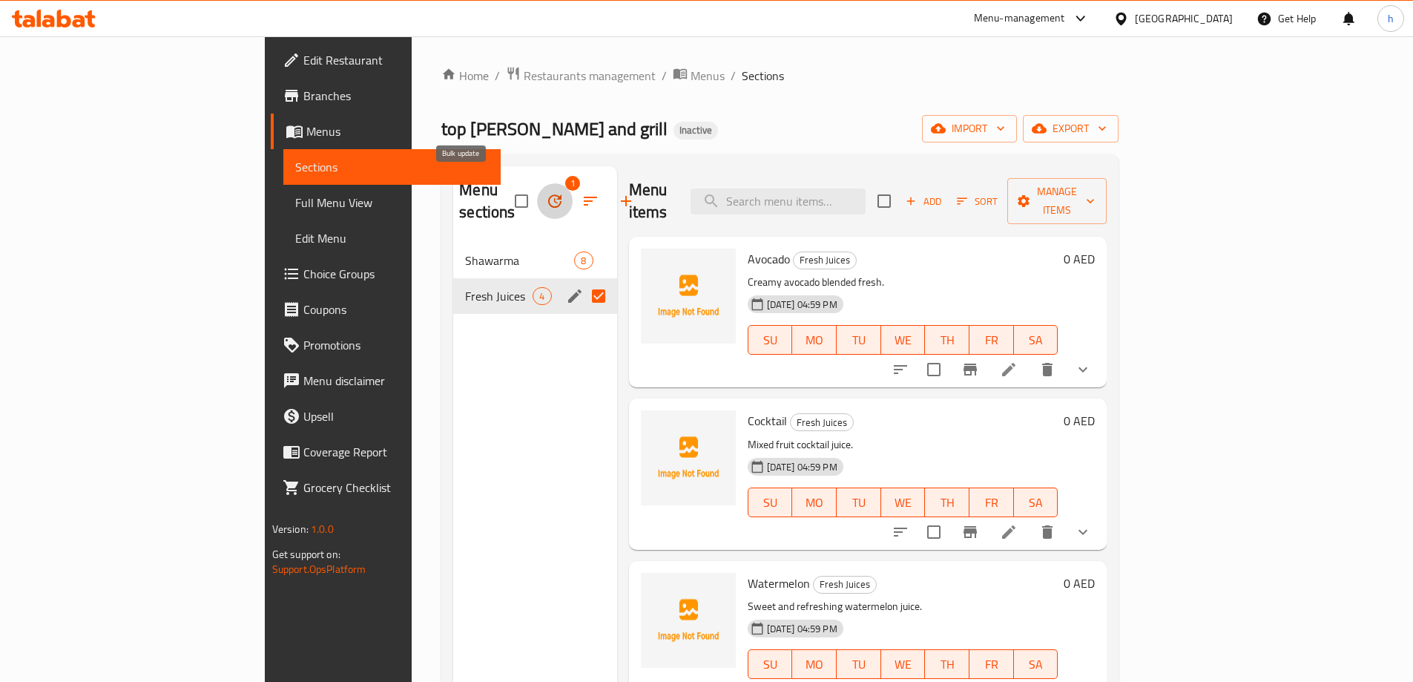
click at [548, 194] on icon "button" at bounding box center [554, 200] width 13 height 13
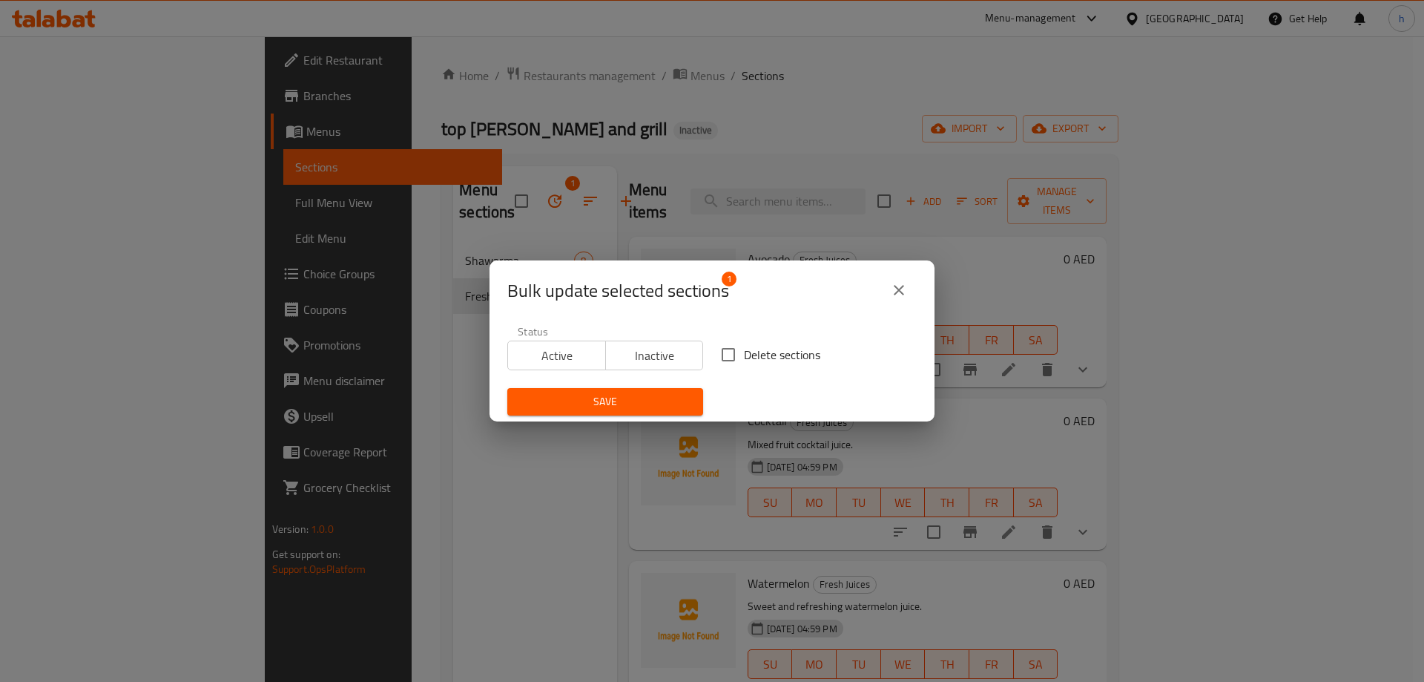
click at [718, 349] on input "Delete sections" at bounding box center [728, 354] width 31 height 31
checkbox input "true"
click at [637, 398] on span "Save" at bounding box center [605, 401] width 172 height 19
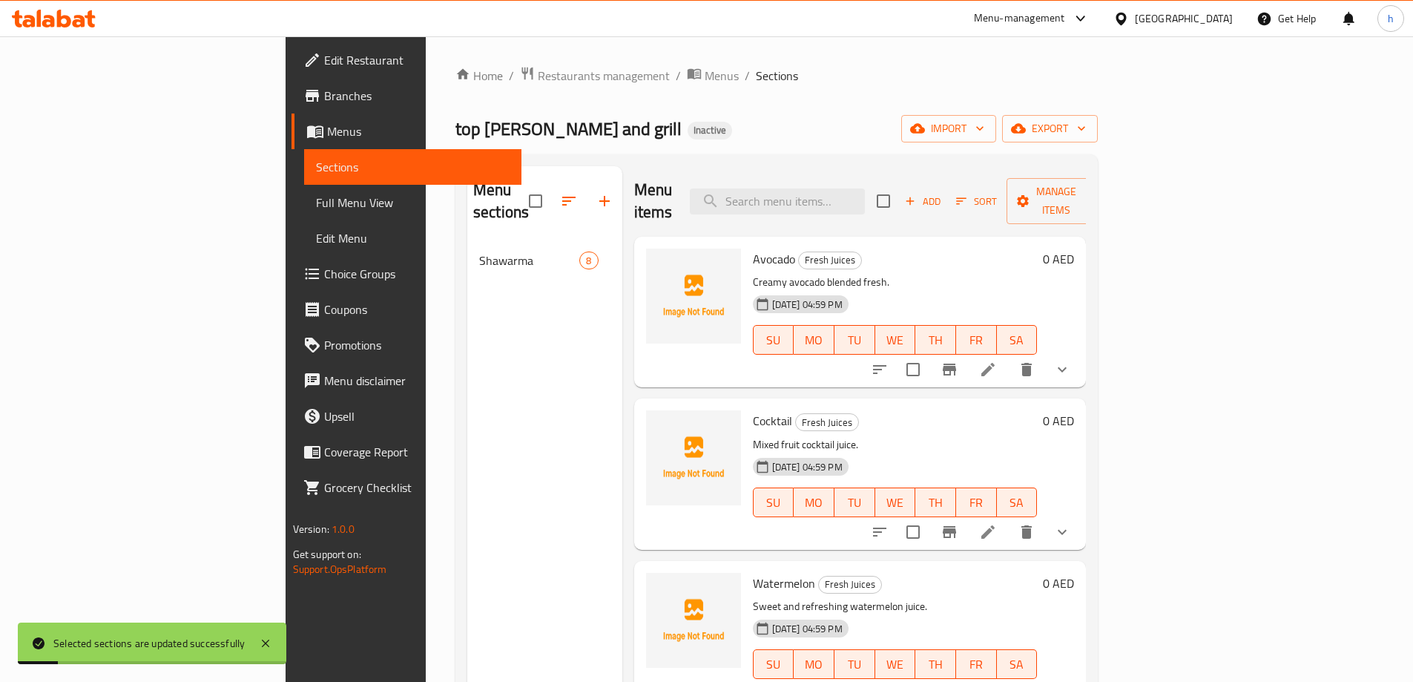
click at [705, 111] on div "Home / Restaurants management / Menus / Sections top taza shawarma and grill In…" at bounding box center [776, 463] width 642 height 794
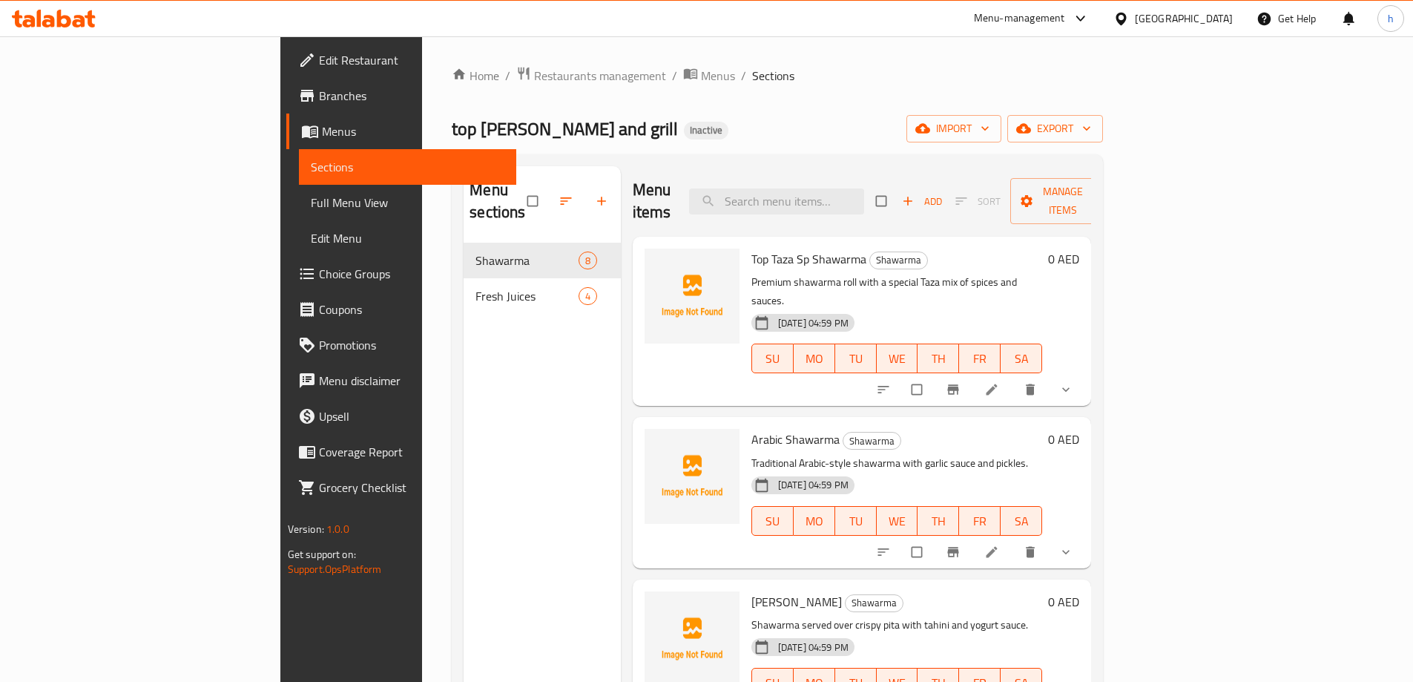
click at [311, 203] on span "Full Menu View" at bounding box center [408, 203] width 194 height 18
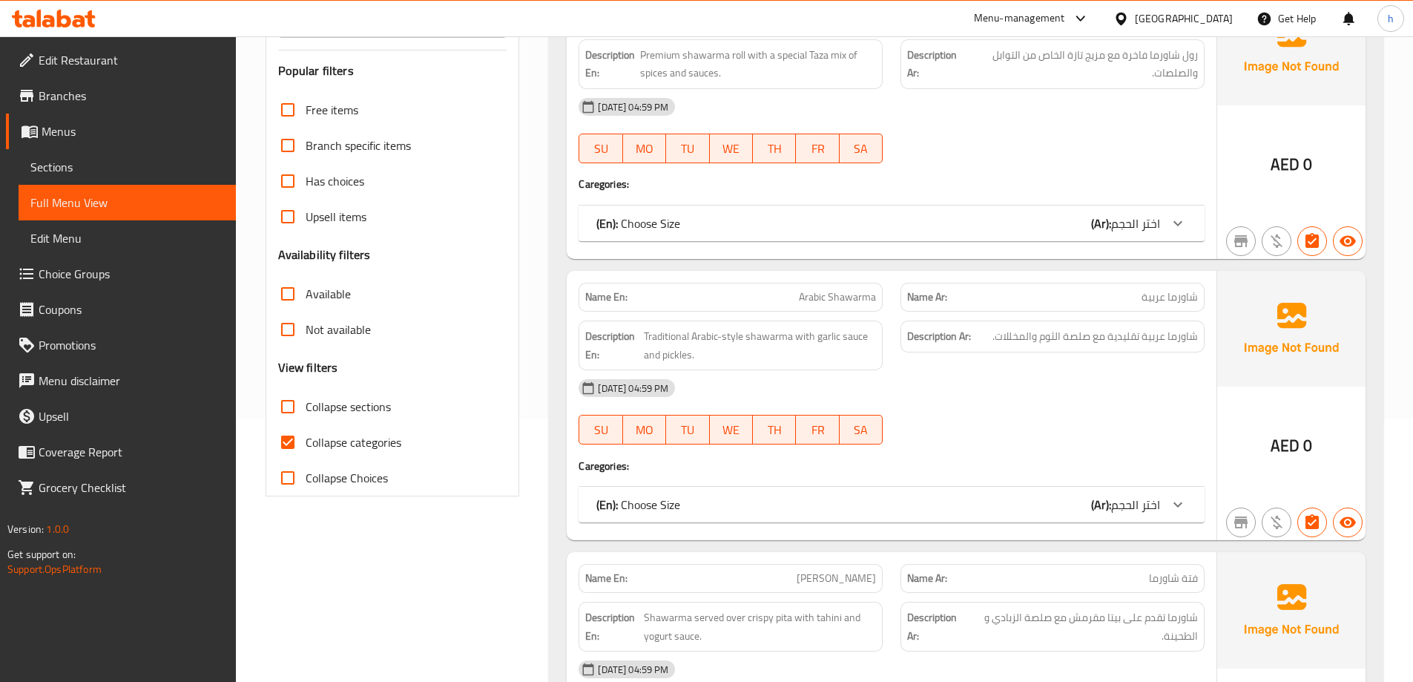
scroll to position [297, 0]
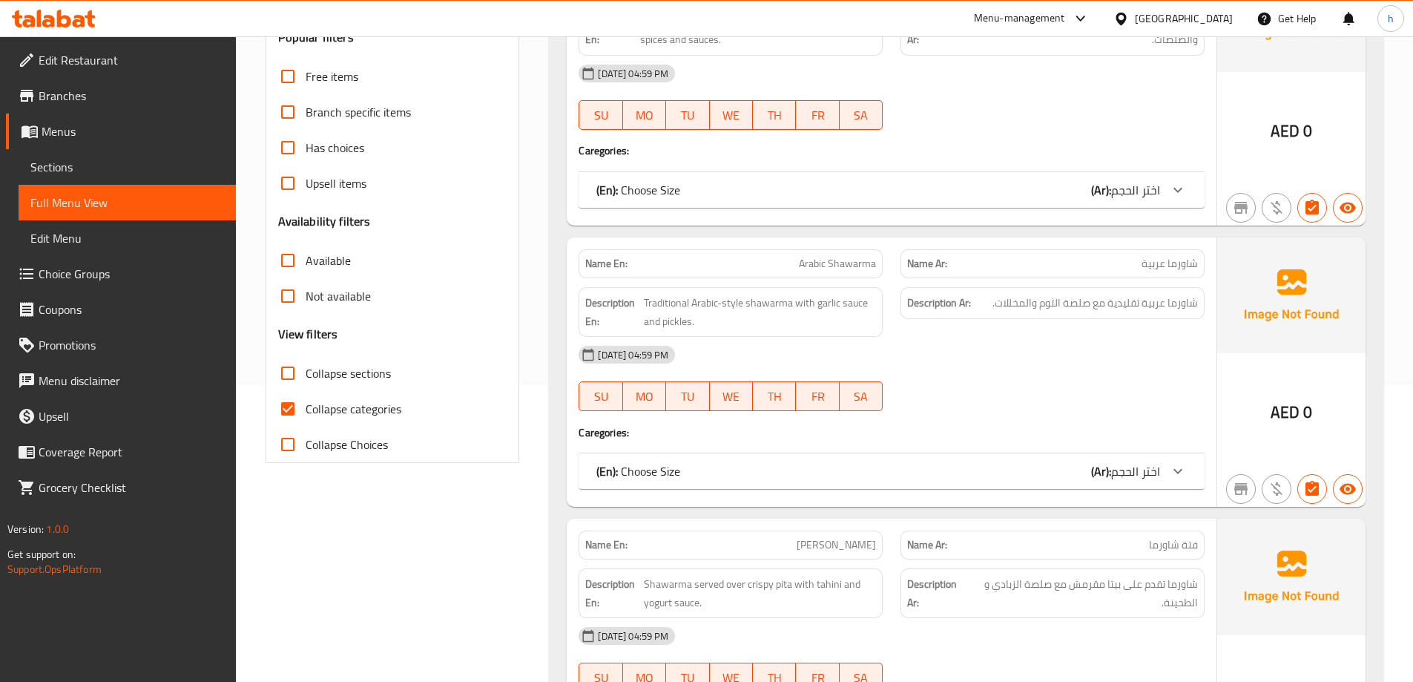
click at [293, 403] on input "Collapse categories" at bounding box center [288, 409] width 36 height 36
checkbox input "false"
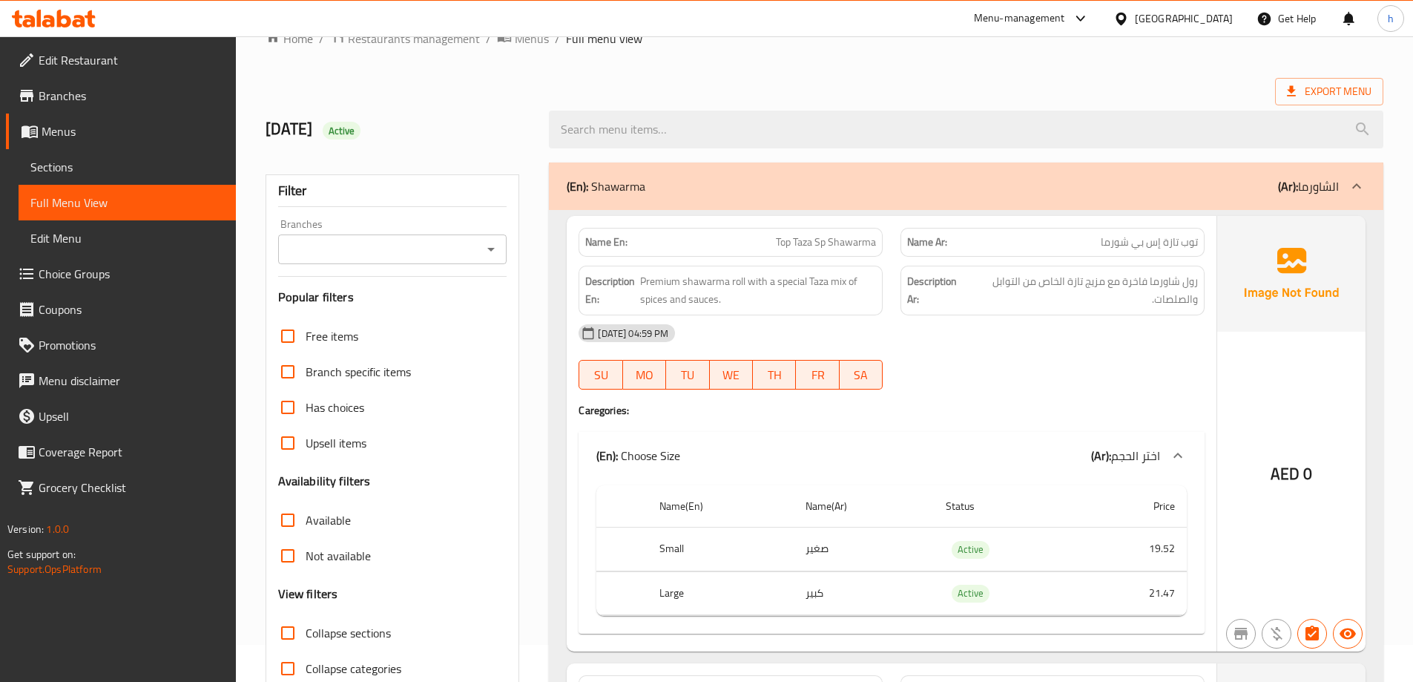
scroll to position [0, 0]
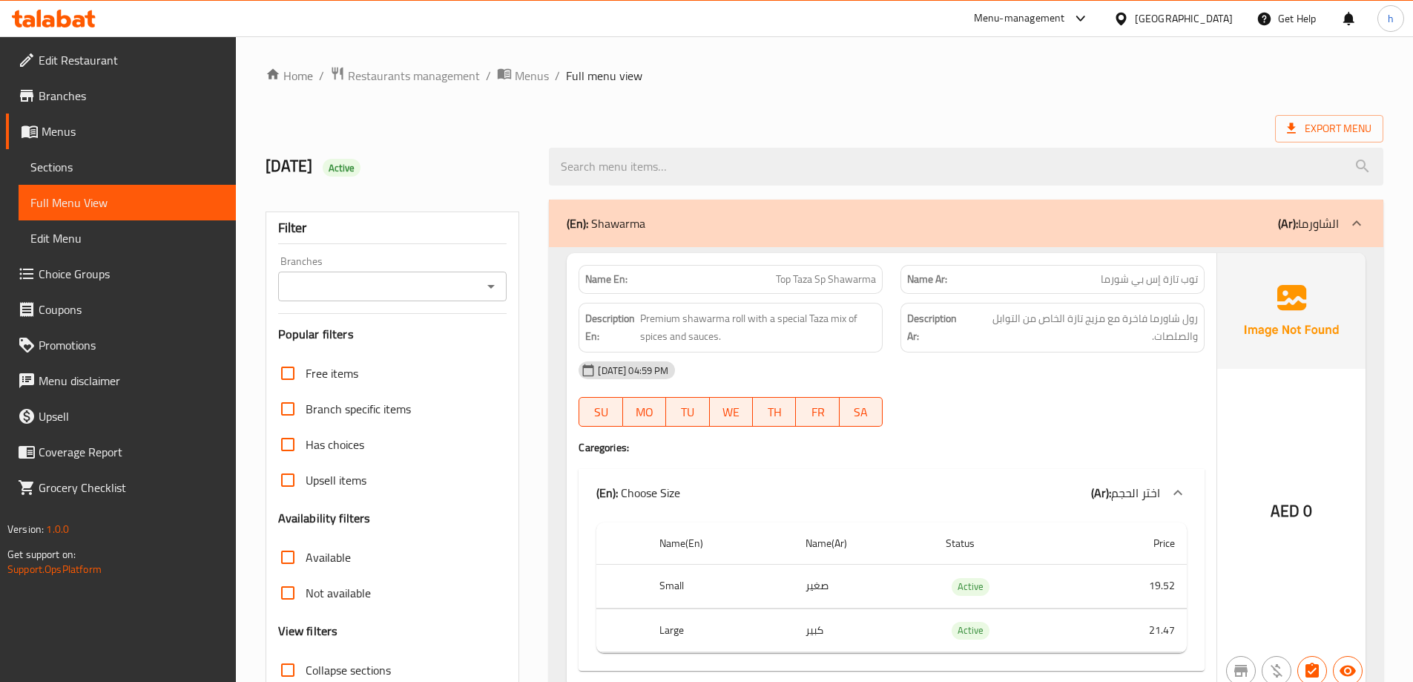
click at [994, 379] on div "[DATE] 04:59 PM" at bounding box center [892, 370] width 644 height 36
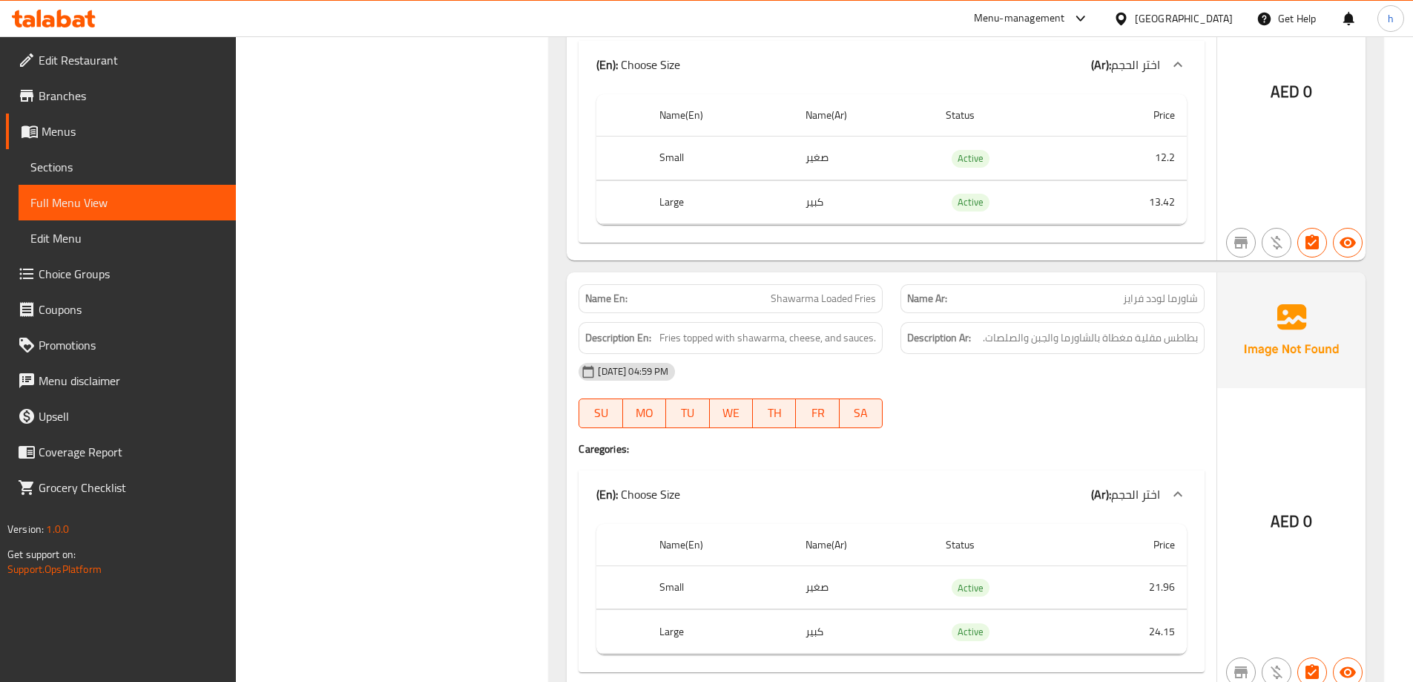
scroll to position [2181, 0]
drag, startPoint x: 1121, startPoint y: 291, endPoint x: 1220, endPoint y: 310, distance: 100.5
click at [1220, 310] on div "Name En: Shawarma Loaded Fries Name Ar: شاورما لودد فرايز Description En: Fries…" at bounding box center [966, 482] width 799 height 418
click at [1087, 317] on div "Description Ar: بطاطس مقلية مغطاة بالشاورما والجبن والصلصات." at bounding box center [1053, 339] width 322 height 50
click at [1179, 287] on div "Name Ar: شاورما لودد فرايز" at bounding box center [1053, 299] width 304 height 29
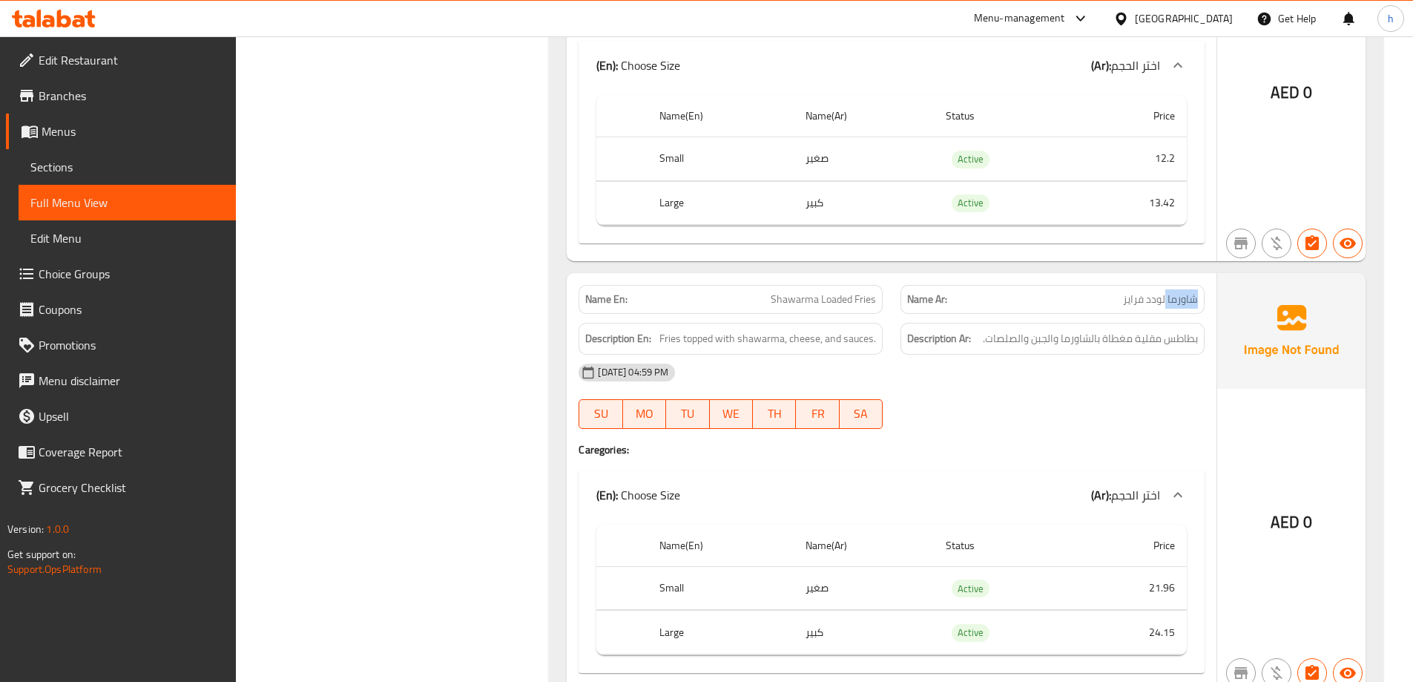
click at [1179, 287] on div "Name Ar: شاورما لودد فرايز" at bounding box center [1053, 299] width 304 height 29
click at [1165, 292] on span "شاورما لودد فرايز" at bounding box center [1160, 300] width 75 height 16
click at [1207, 288] on div "Name Ar: شاورما لودد فرايز" at bounding box center [1053, 299] width 322 height 47
click at [1174, 301] on span "شاورما لودد فرايز" at bounding box center [1160, 300] width 75 height 16
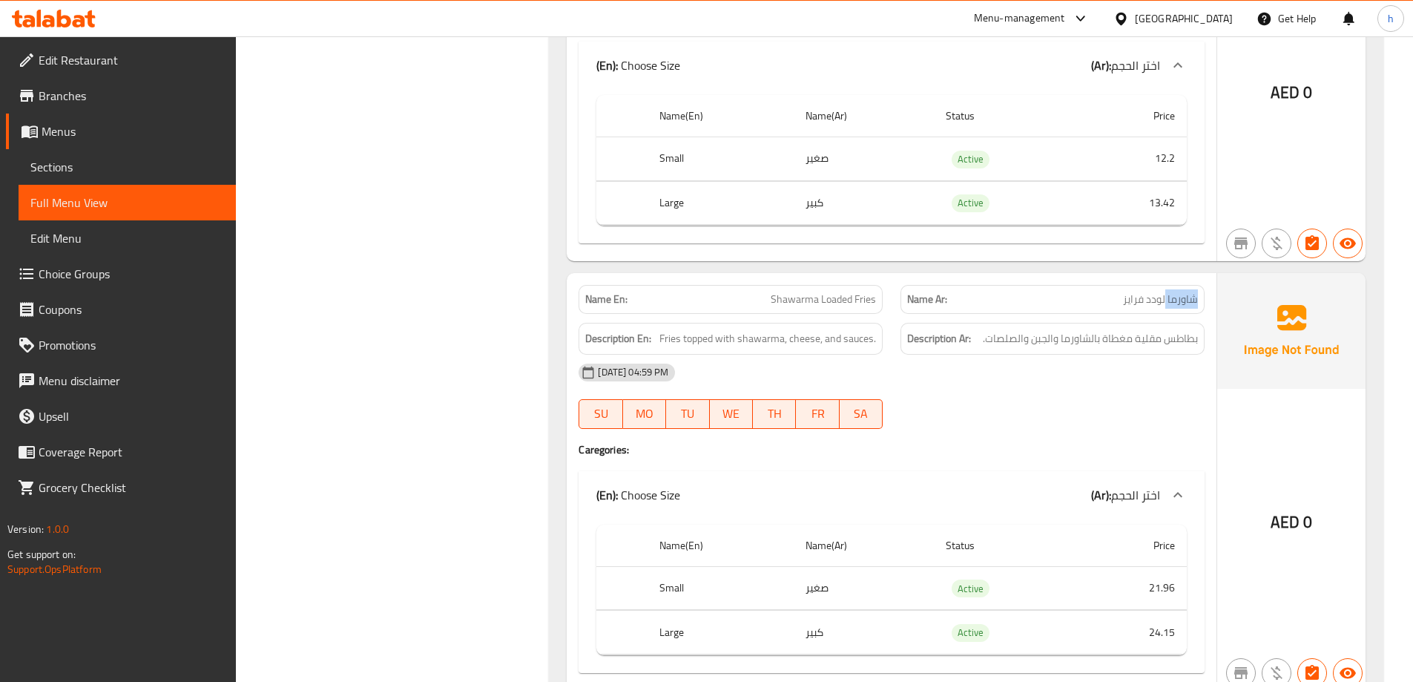
click at [1174, 301] on span "شاورما لودد فرايز" at bounding box center [1160, 300] width 75 height 16
click at [1151, 309] on div "Name Ar: شاورما لودد فرايز" at bounding box center [1053, 299] width 304 height 29
click at [896, 286] on div "Name En: Shawarma Loaded Fries Name Ar: شاورما لودد فرايز" at bounding box center [892, 299] width 644 height 47
click at [896, 286] on div "Name Ar: شاورما لودد فرايز" at bounding box center [1053, 299] width 322 height 47
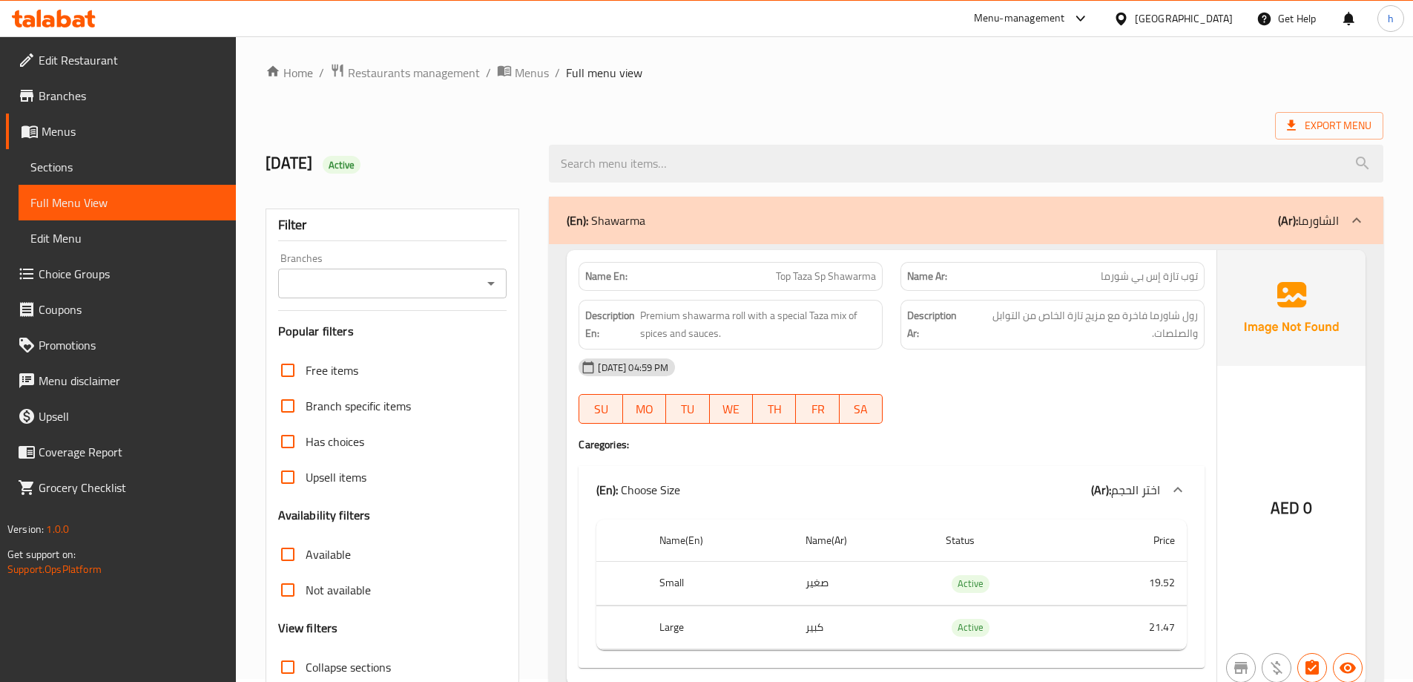
scroll to position [0, 0]
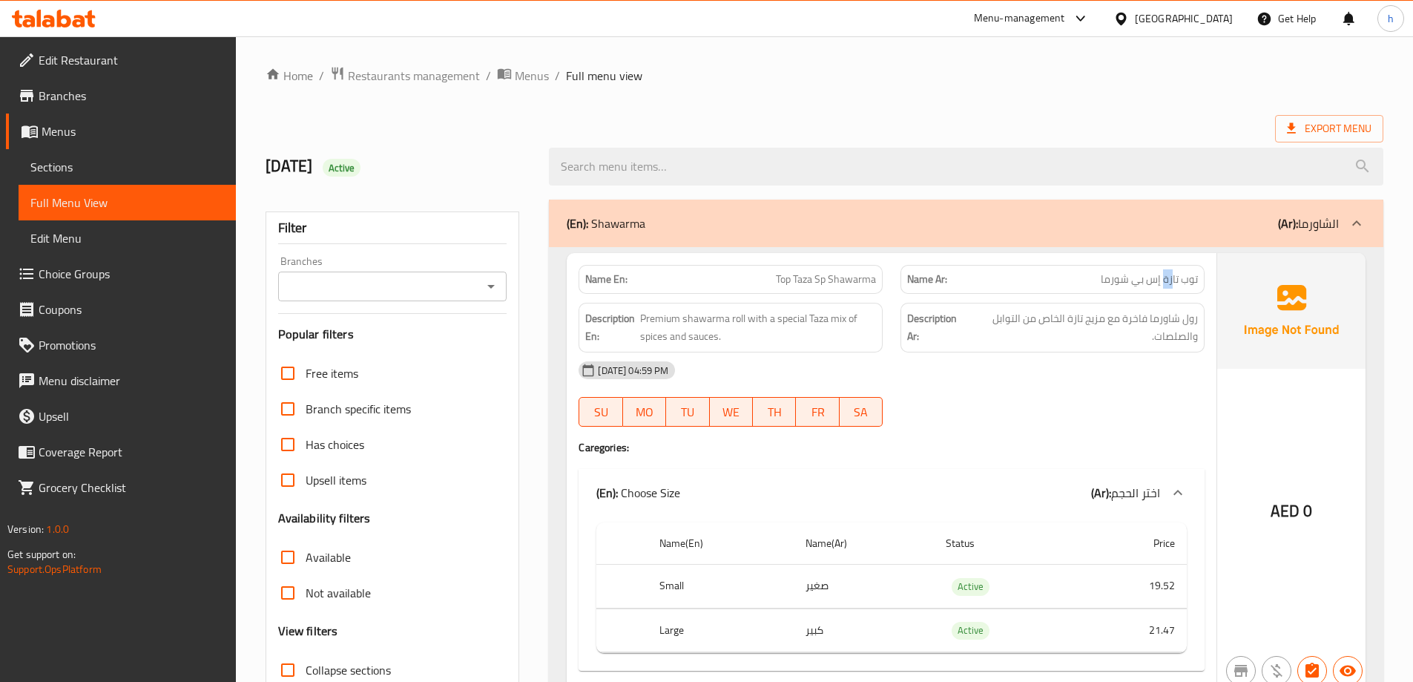
drag, startPoint x: 1172, startPoint y: 281, endPoint x: 1164, endPoint y: 283, distance: 8.5
click at [1164, 283] on span "توب تازة إس بي شورما" at bounding box center [1149, 279] width 97 height 16
drag, startPoint x: 817, startPoint y: 279, endPoint x: 826, endPoint y: 277, distance: 8.5
click at [826, 277] on span "Top Taza Sp Shawarma" at bounding box center [826, 279] width 100 height 16
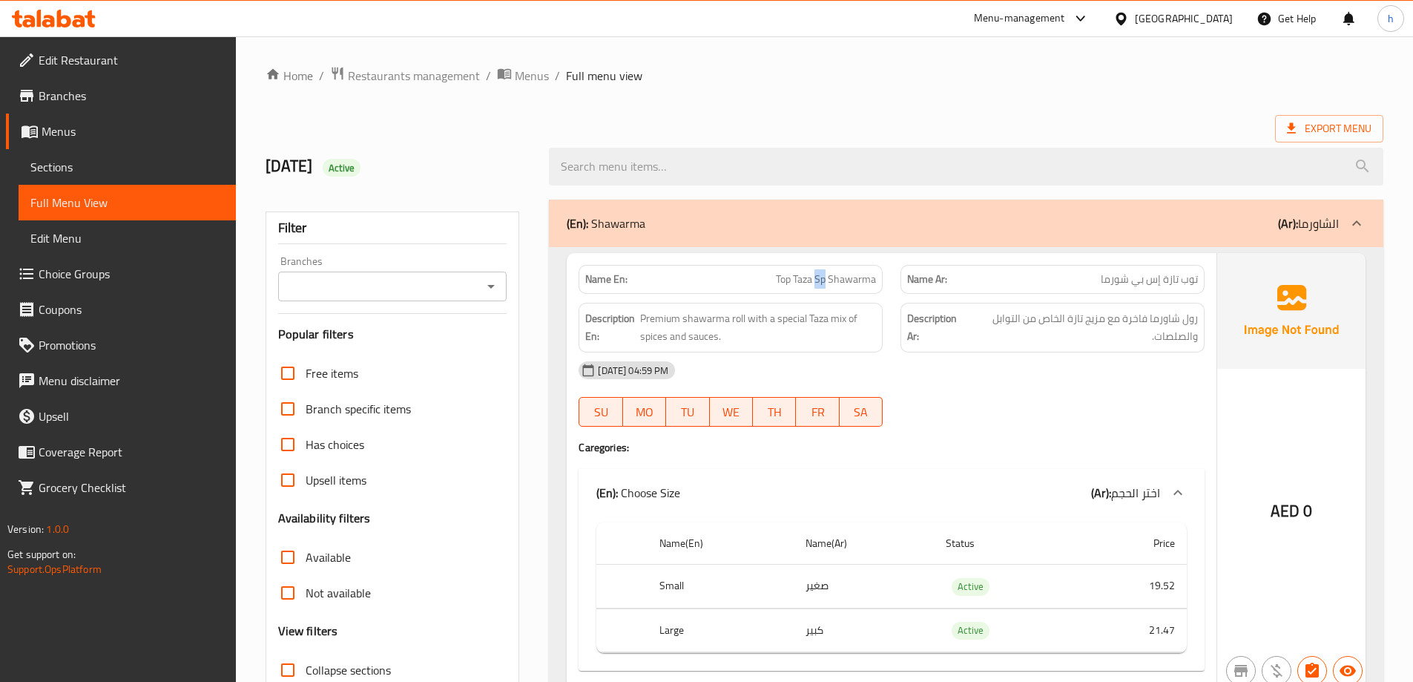
click at [826, 277] on span "Top Taza Sp Shawarma" at bounding box center [826, 279] width 100 height 16
drag, startPoint x: 1136, startPoint y: 280, endPoint x: 1162, endPoint y: 283, distance: 26.9
click at [1162, 283] on span "توب تازة إس بي شورما" at bounding box center [1149, 279] width 97 height 16
click at [1116, 282] on span "توب تازة إس بي شورما" at bounding box center [1149, 279] width 97 height 16
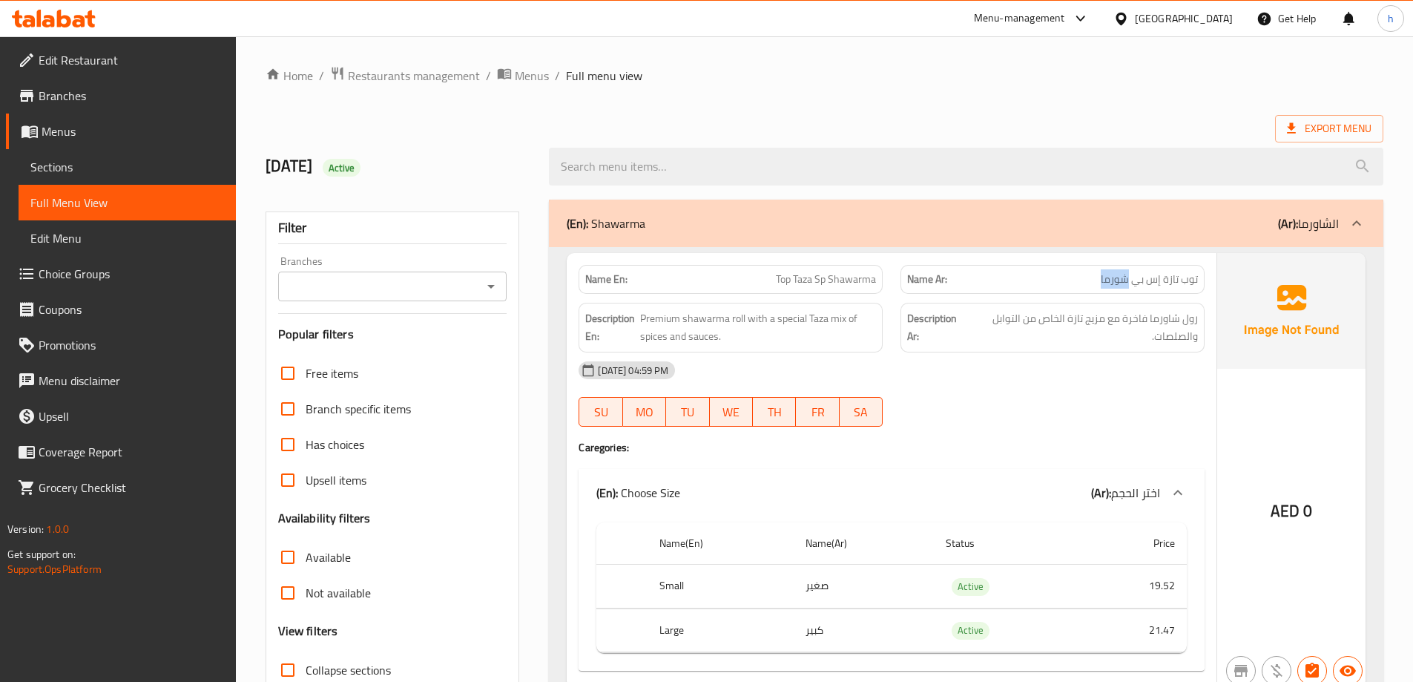
click at [1116, 282] on span "توب تازة إس بي شورما" at bounding box center [1149, 279] width 97 height 16
click at [1041, 263] on div "Name Ar: توب تازة إس بي شورما" at bounding box center [1053, 279] width 322 height 47
click at [670, 316] on span "Premium shawarma roll with a special Taza mix of spices and sauces." at bounding box center [758, 327] width 236 height 36
click at [1130, 323] on span "رول شاورما فاخرة مع مزيج تازة الخاص من التوابل والصلصات." at bounding box center [1083, 327] width 230 height 36
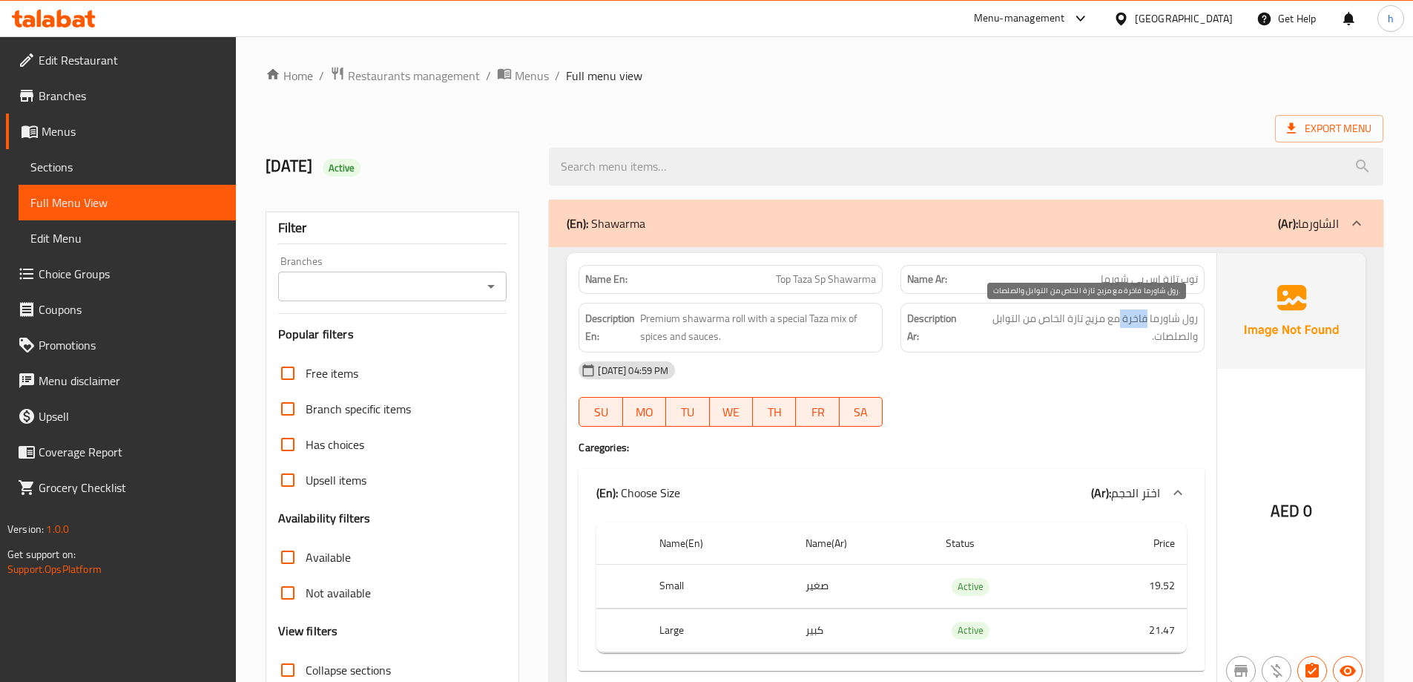
click at [1130, 323] on span "رول شاورما فاخرة مع مزيج تازة الخاص من التوابل والصلصات." at bounding box center [1083, 327] width 230 height 36
click at [1089, 433] on div at bounding box center [1053, 427] width 322 height 18
click at [1133, 315] on span "رول شاورما فاخرة مع مزيج تازة الخاص من التوابل والصلصات." at bounding box center [1083, 327] width 230 height 36
drag, startPoint x: 1102, startPoint y: 372, endPoint x: 1061, endPoint y: 388, distance: 44.6
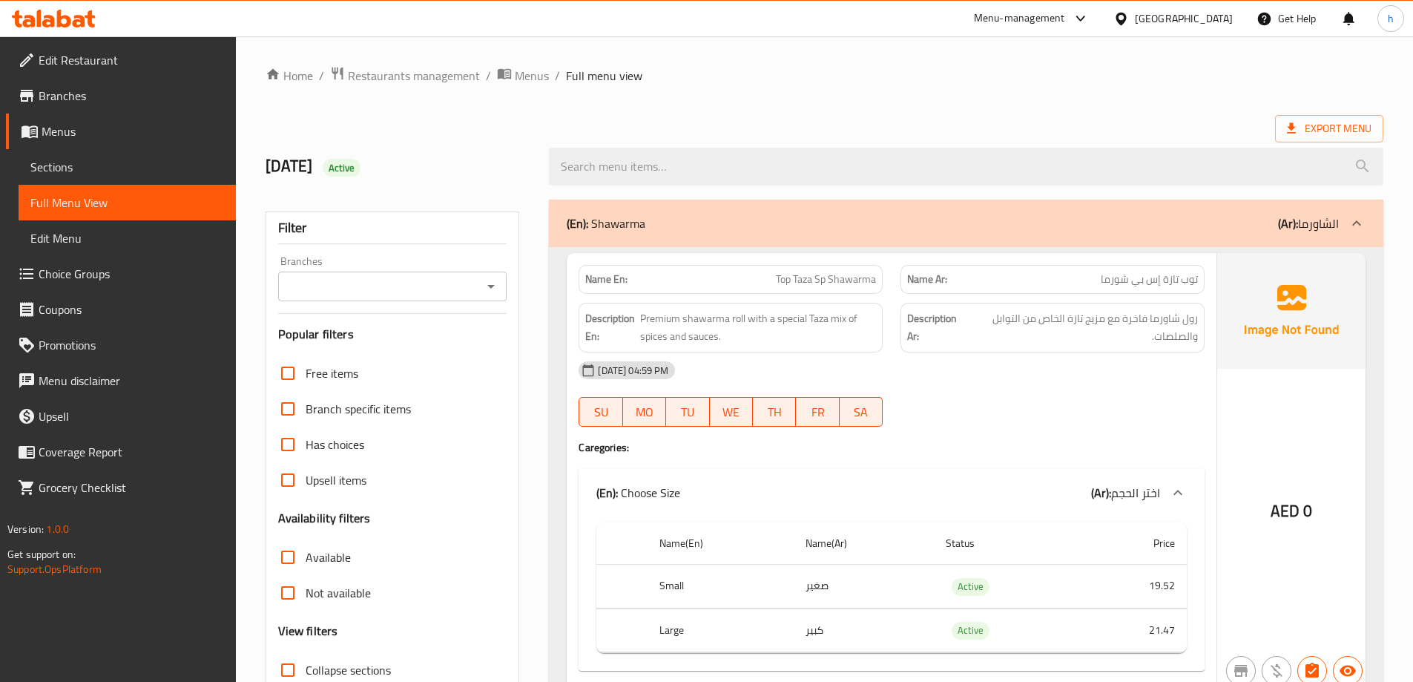
click at [1101, 372] on div "[DATE] 04:59 PM" at bounding box center [892, 370] width 644 height 36
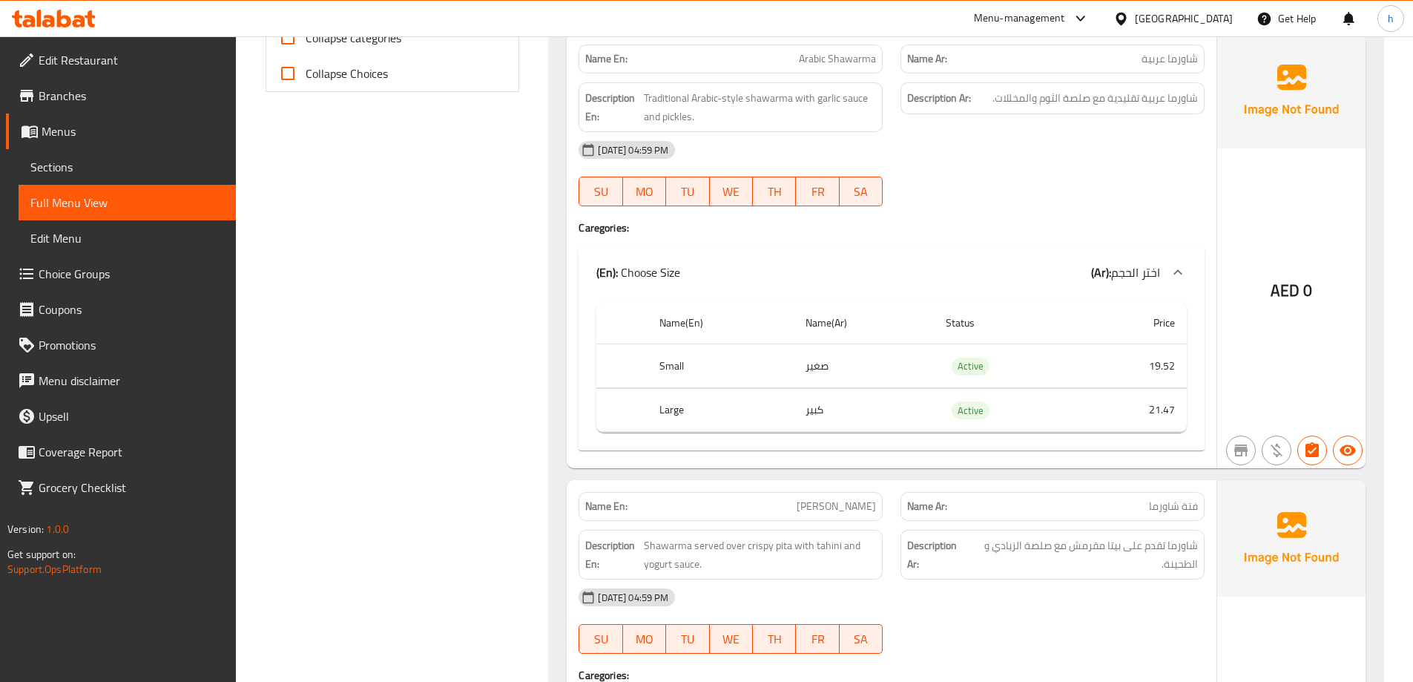
scroll to position [1113, 0]
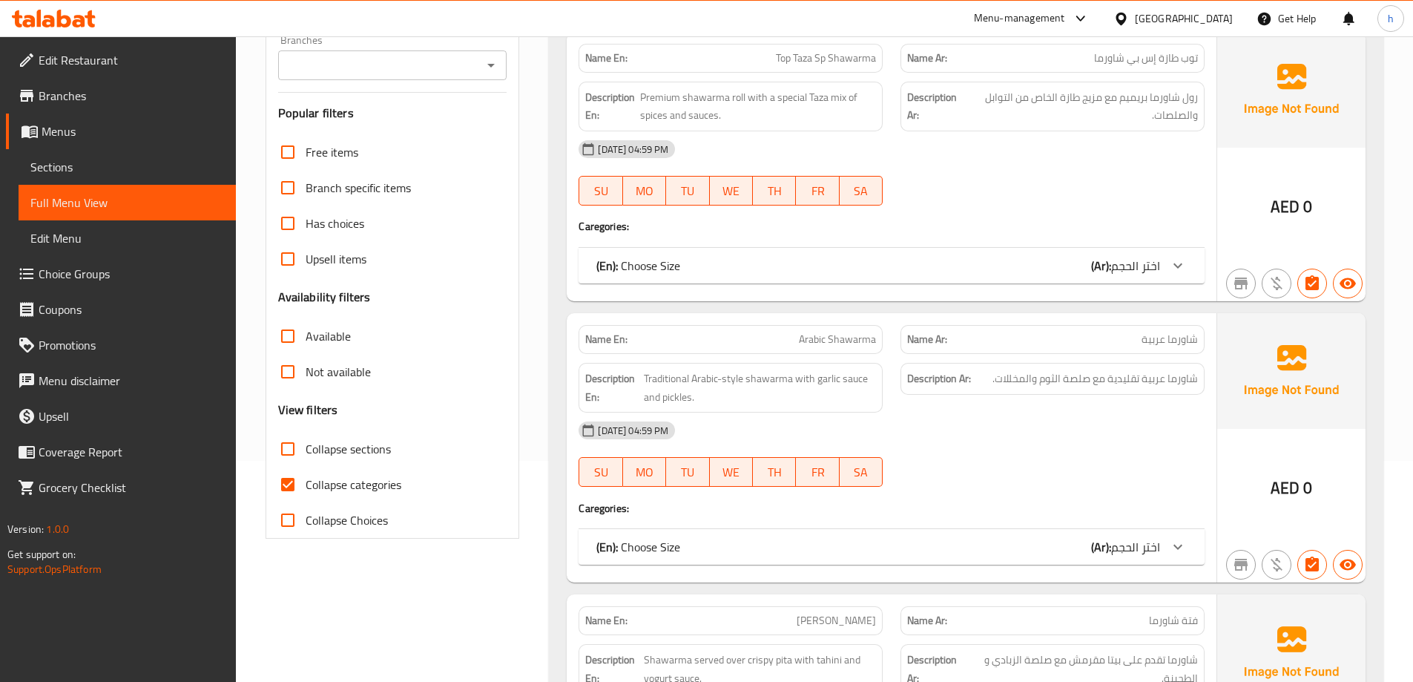
scroll to position [223, 0]
click at [294, 481] on input "Collapse categories" at bounding box center [288, 483] width 36 height 36
checkbox input "false"
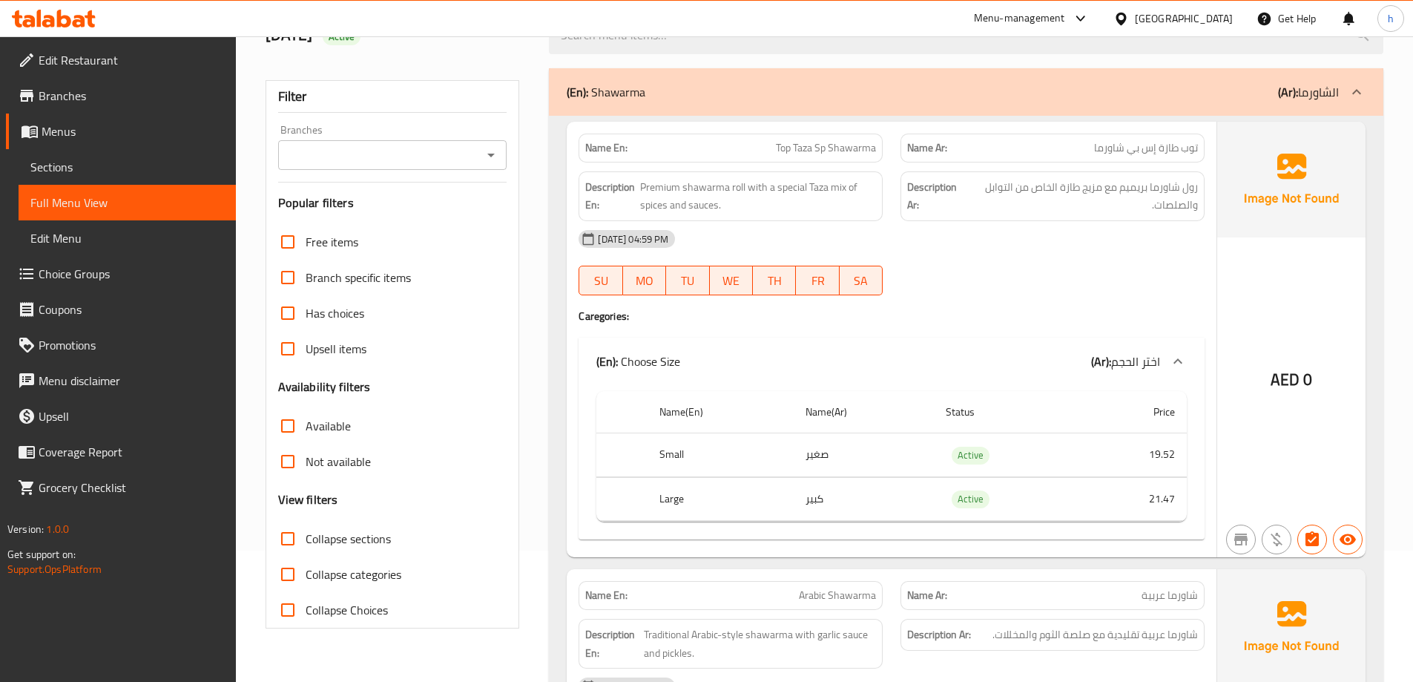
scroll to position [0, 0]
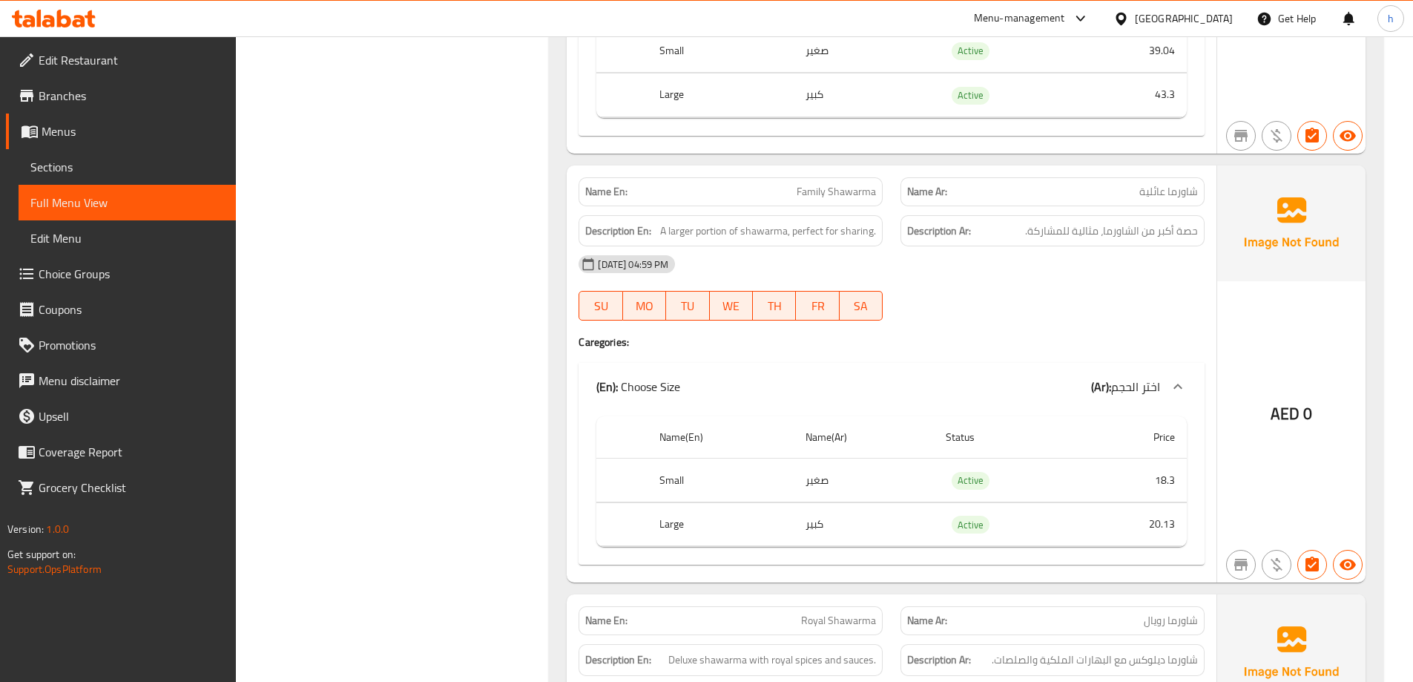
scroll to position [1454, 0]
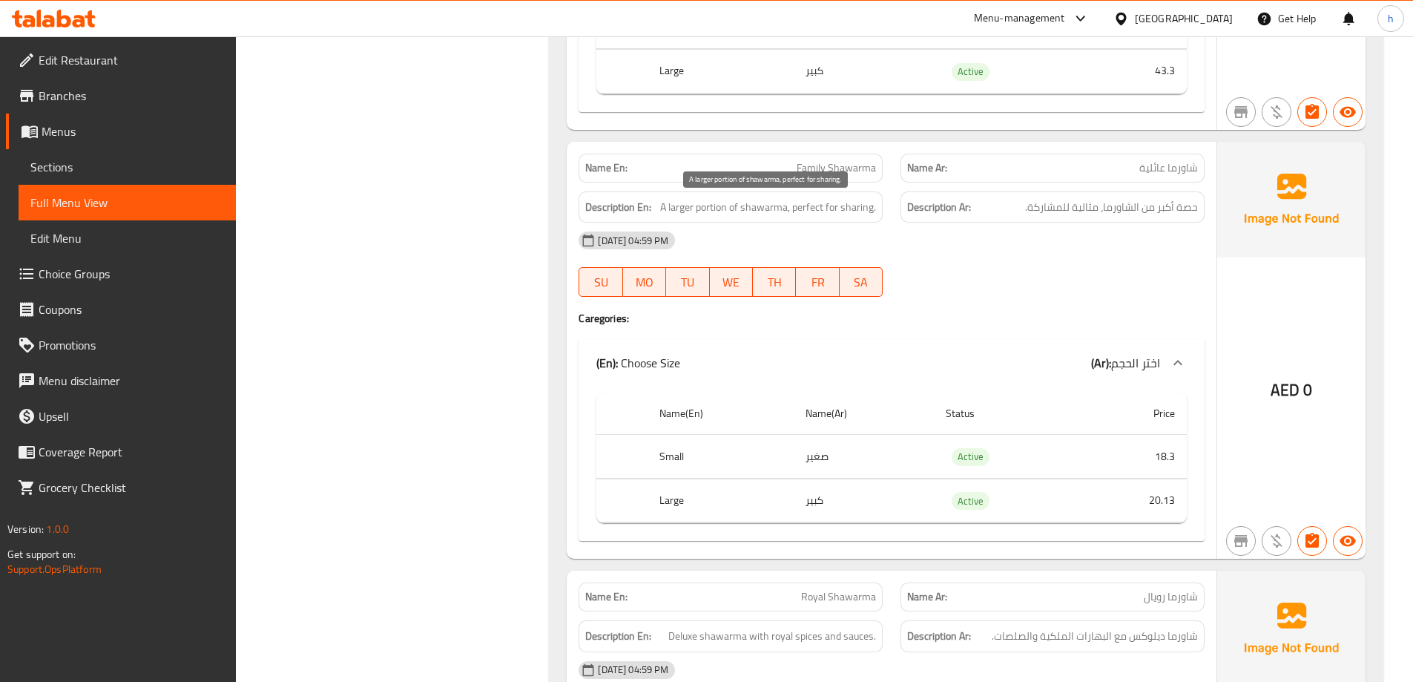
click at [713, 210] on span "A larger portion of shawarma, perfect for sharing." at bounding box center [768, 207] width 216 height 19
copy span "portion"
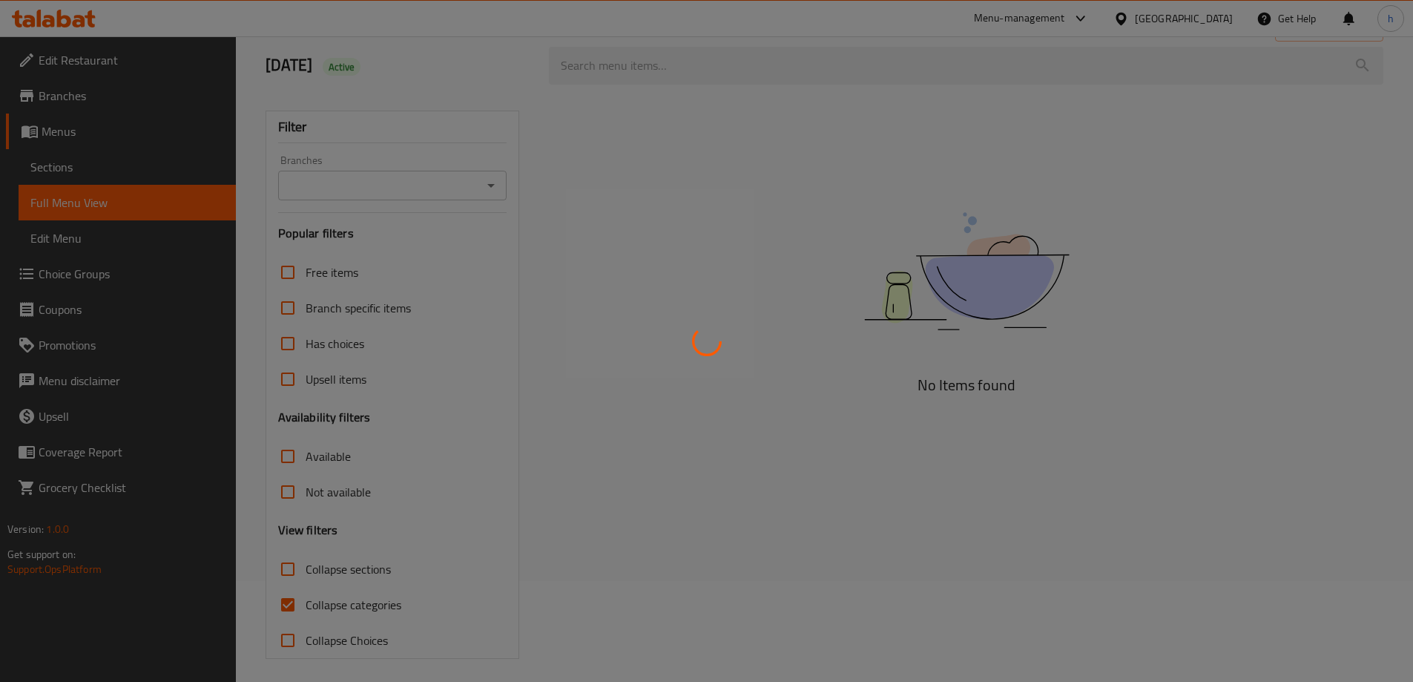
scroll to position [108, 0]
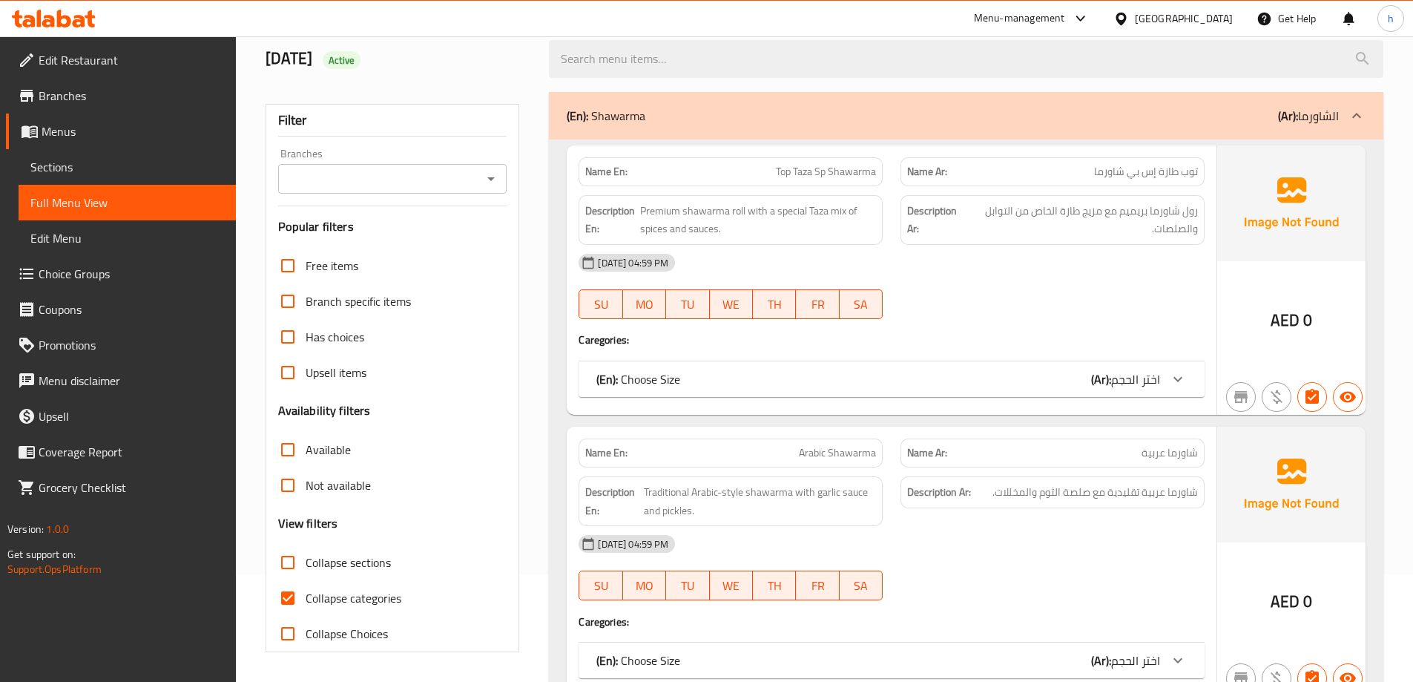
click at [284, 598] on input "Collapse categories" at bounding box center [288, 598] width 36 height 36
checkbox input "false"
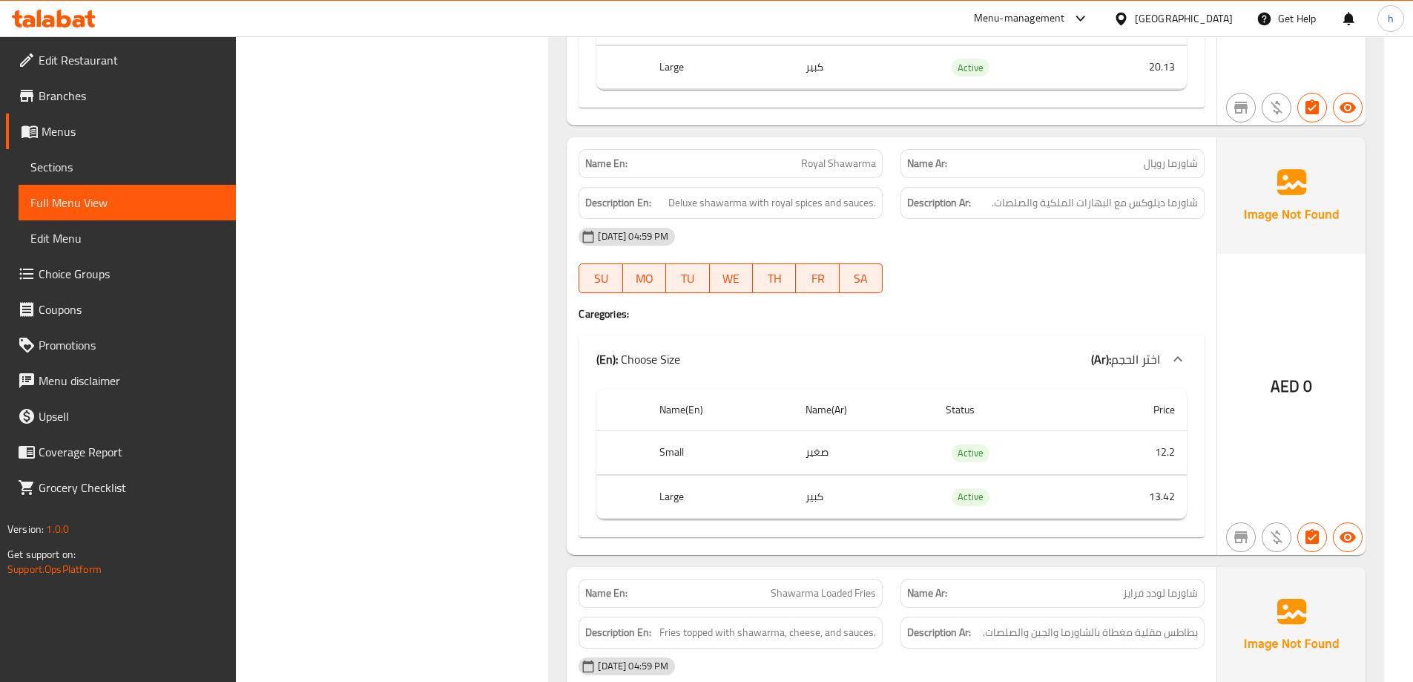
scroll to position [1888, 0]
click at [677, 200] on span "Deluxe shawarma with royal spices and sauces." at bounding box center [772, 202] width 208 height 19
drag, startPoint x: 676, startPoint y: 200, endPoint x: 727, endPoint y: 203, distance: 51.3
click at [727, 203] on span "Deluxe shawarma with royal spices and sauces." at bounding box center [772, 202] width 208 height 19
copy span "Deluxe shawarma"
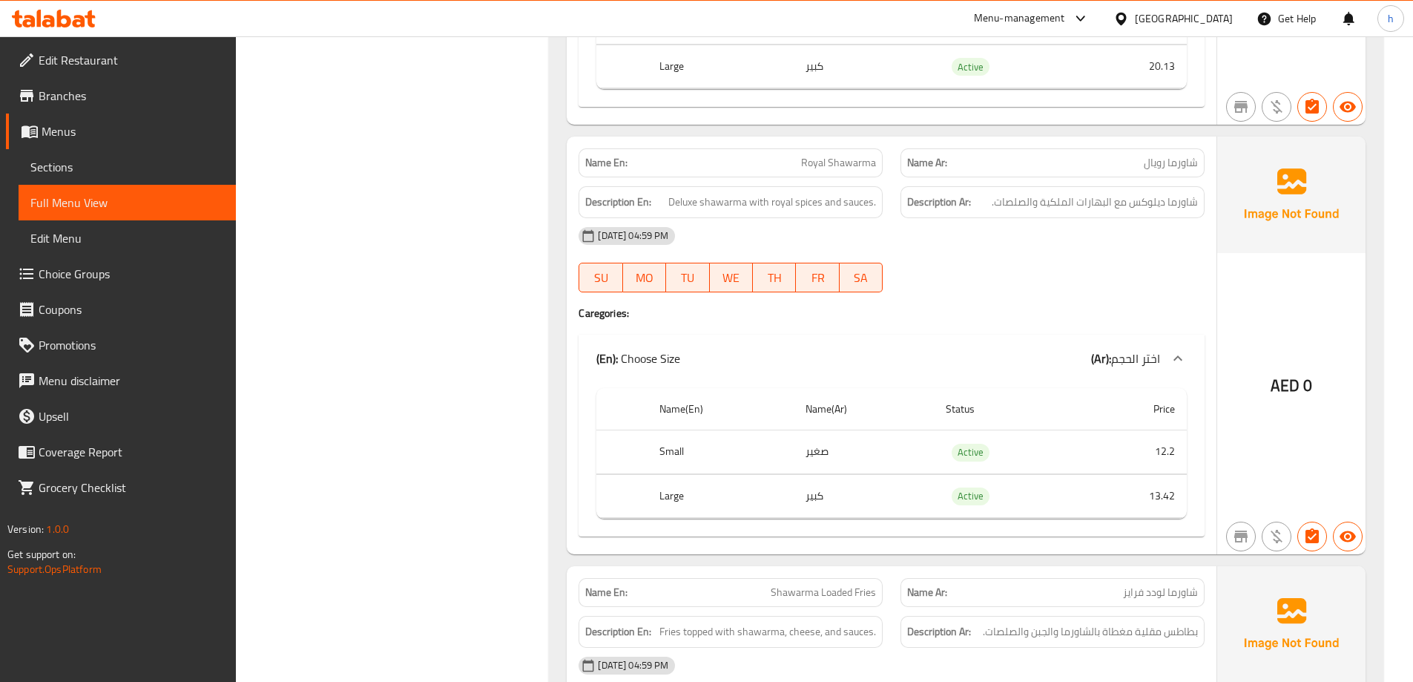
click at [818, 217] on div "Description En: Deluxe shawarma with royal spices and sauces." at bounding box center [731, 202] width 304 height 32
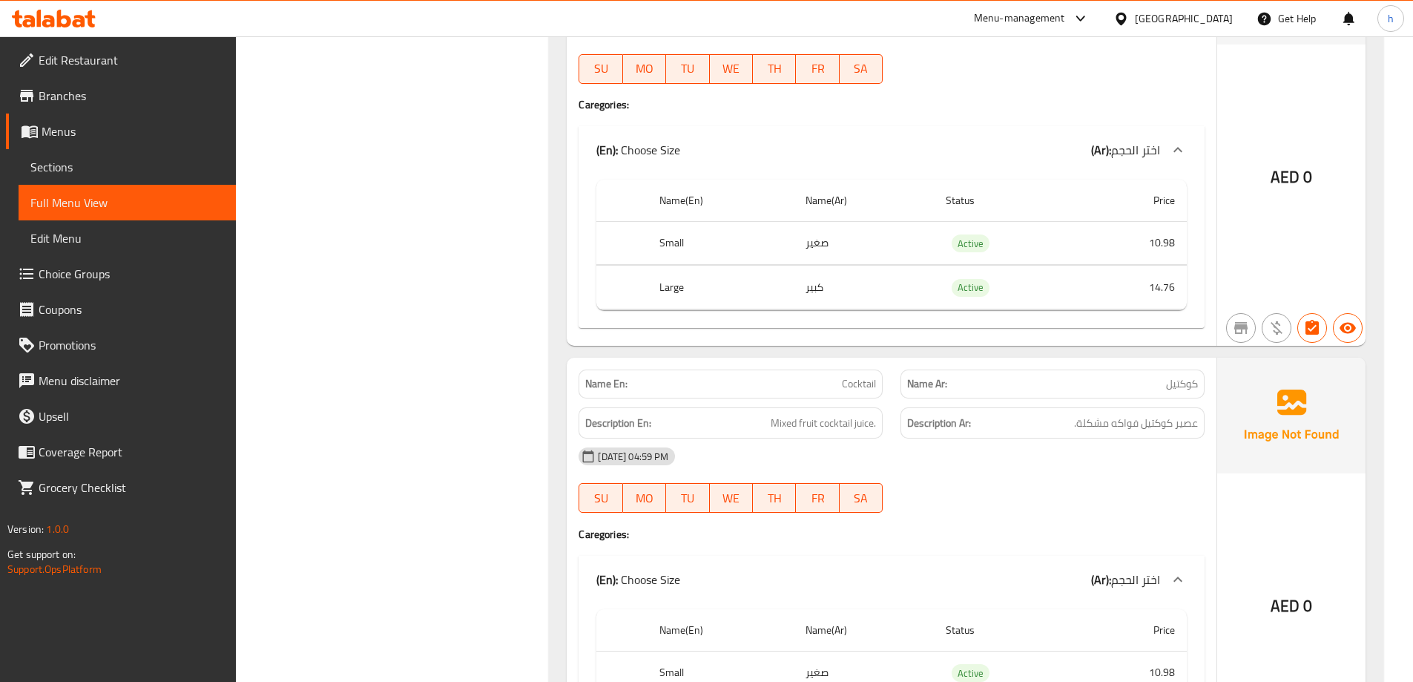
scroll to position [3742, 0]
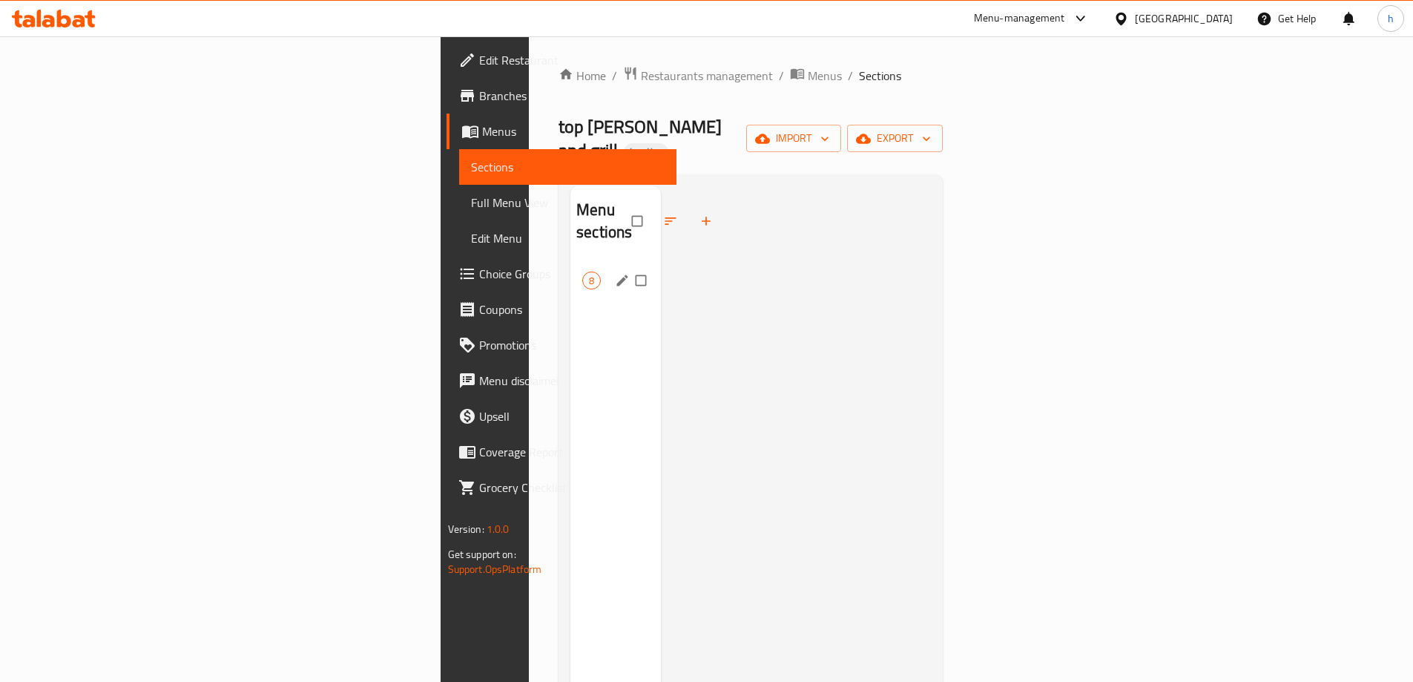
click at [582, 271] on span "Shawarma" at bounding box center [582, 280] width 0 height 18
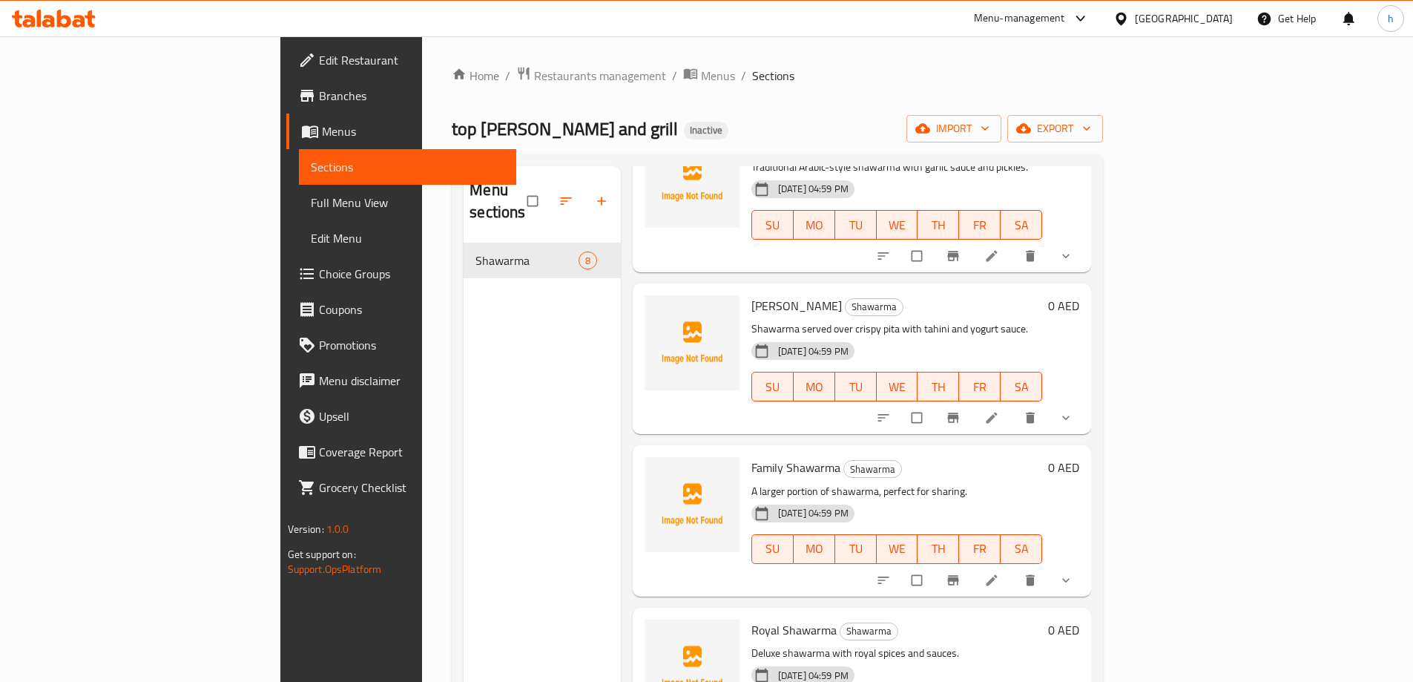
scroll to position [297, 0]
click at [998, 573] on icon at bounding box center [992, 578] width 11 height 11
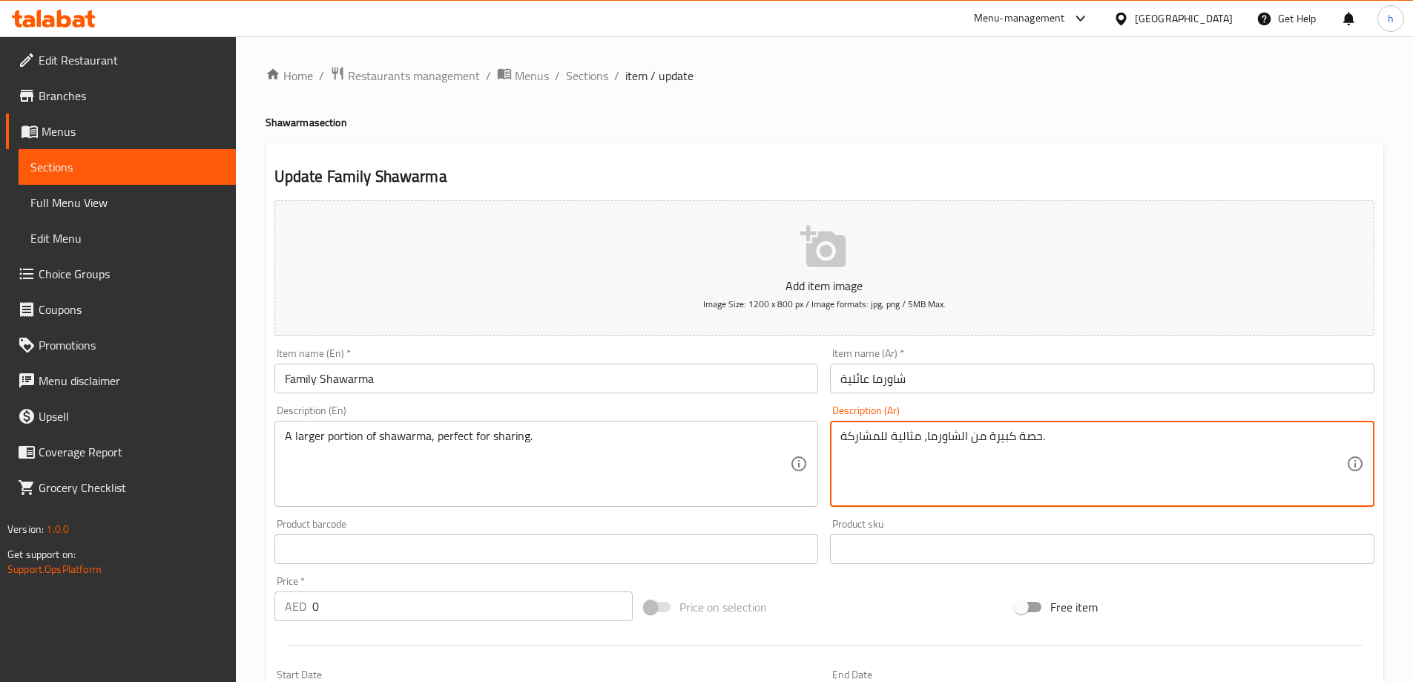
click at [998, 439] on textarea "حصة كبيرة من الشاورما، مثالية للمشاركة." at bounding box center [1093, 464] width 506 height 70
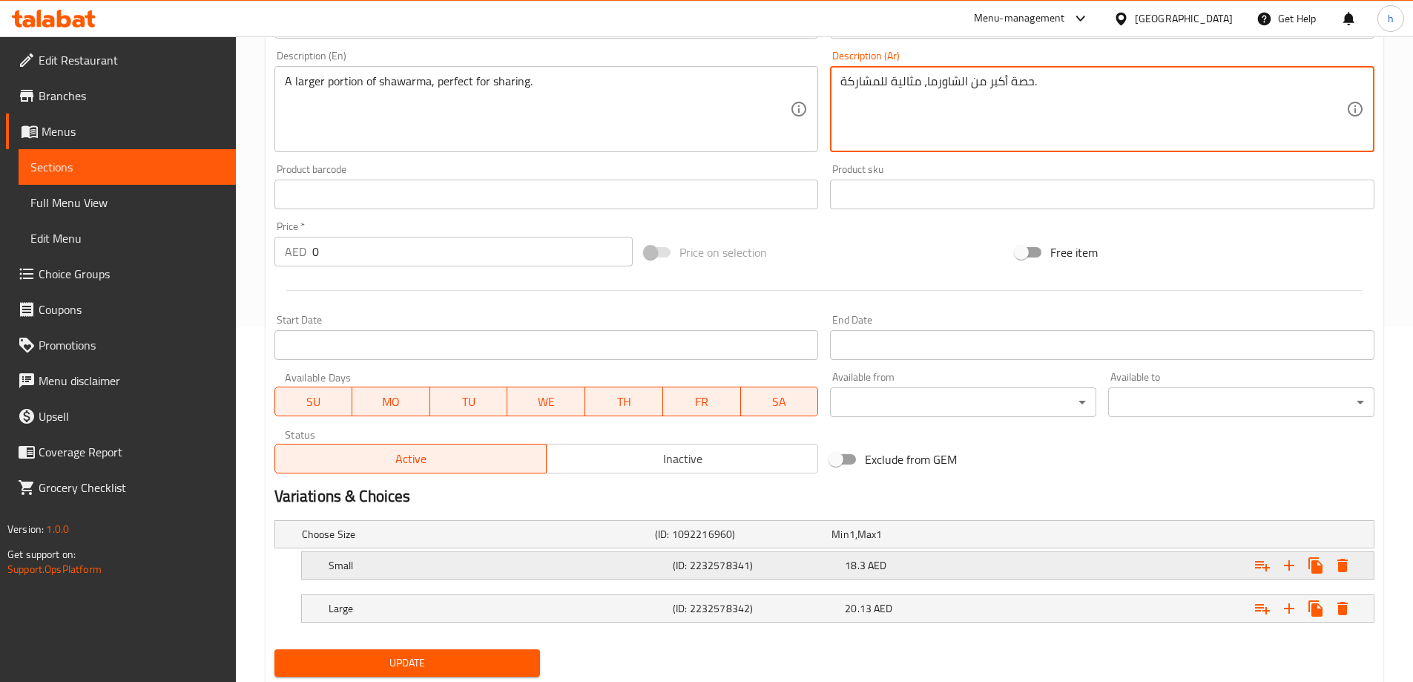
scroll to position [400, 0]
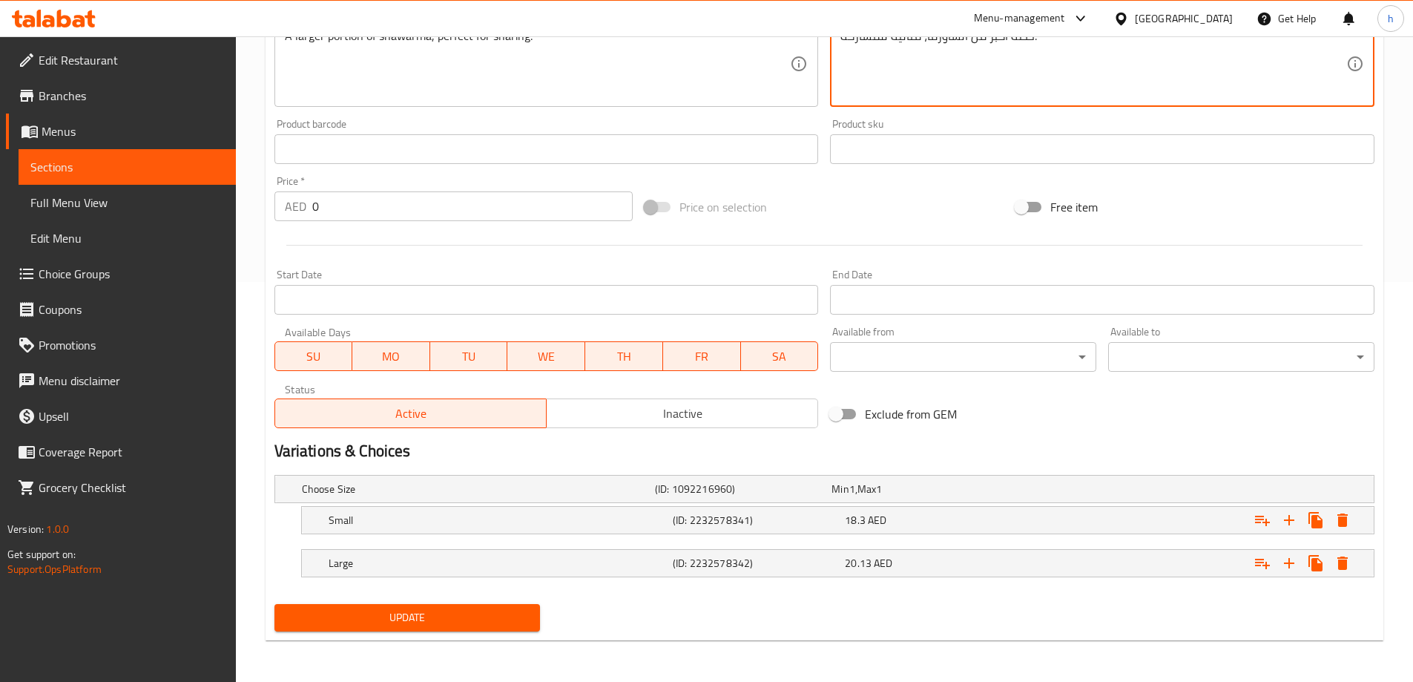
type textarea "حصة أكبر من الشاورما، مثالية للمشاركة."
click at [478, 617] on span "Update" at bounding box center [407, 617] width 243 height 19
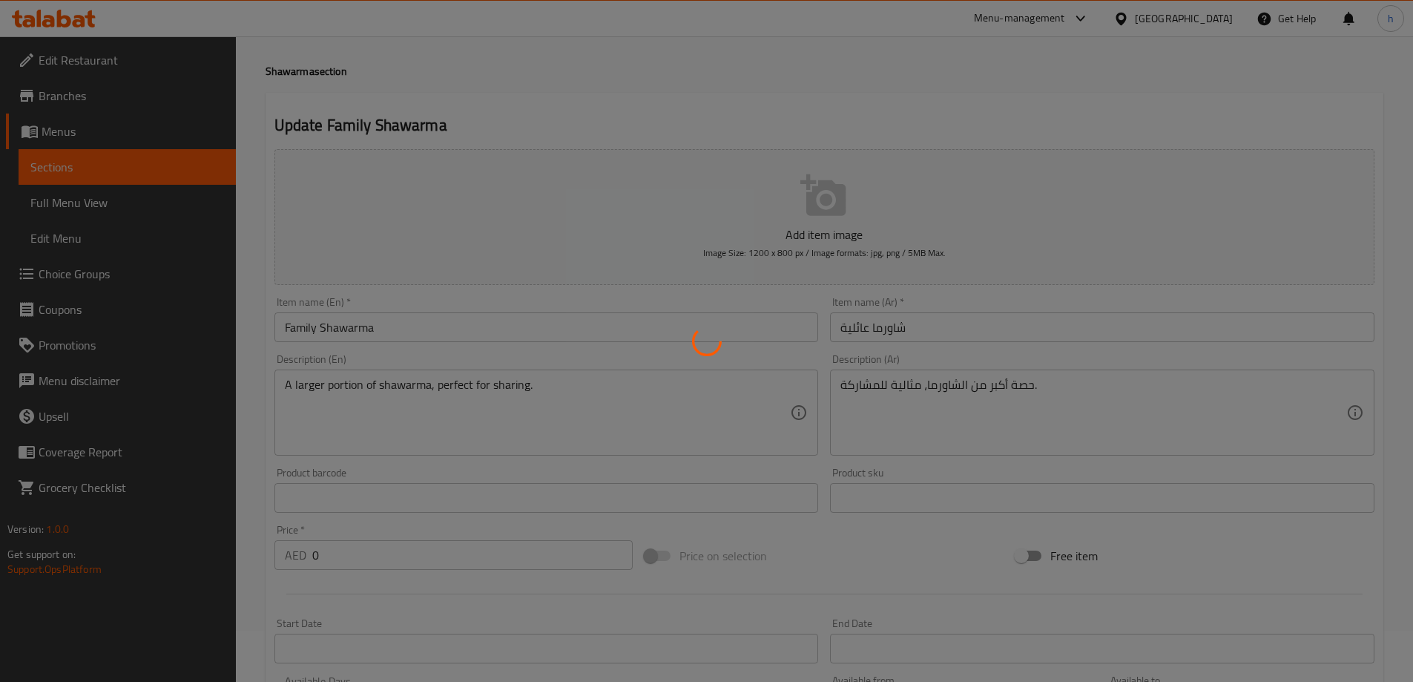
scroll to position [0, 0]
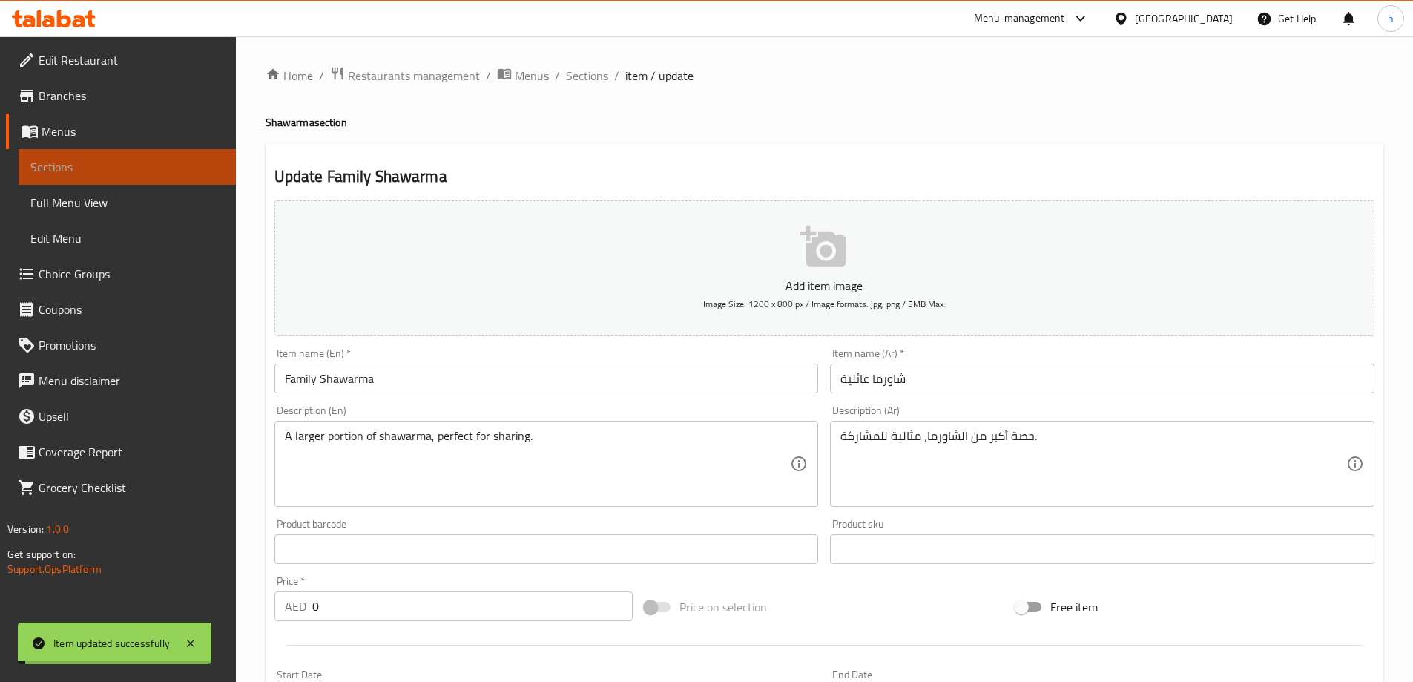
click at [145, 163] on span "Sections" at bounding box center [127, 167] width 194 height 18
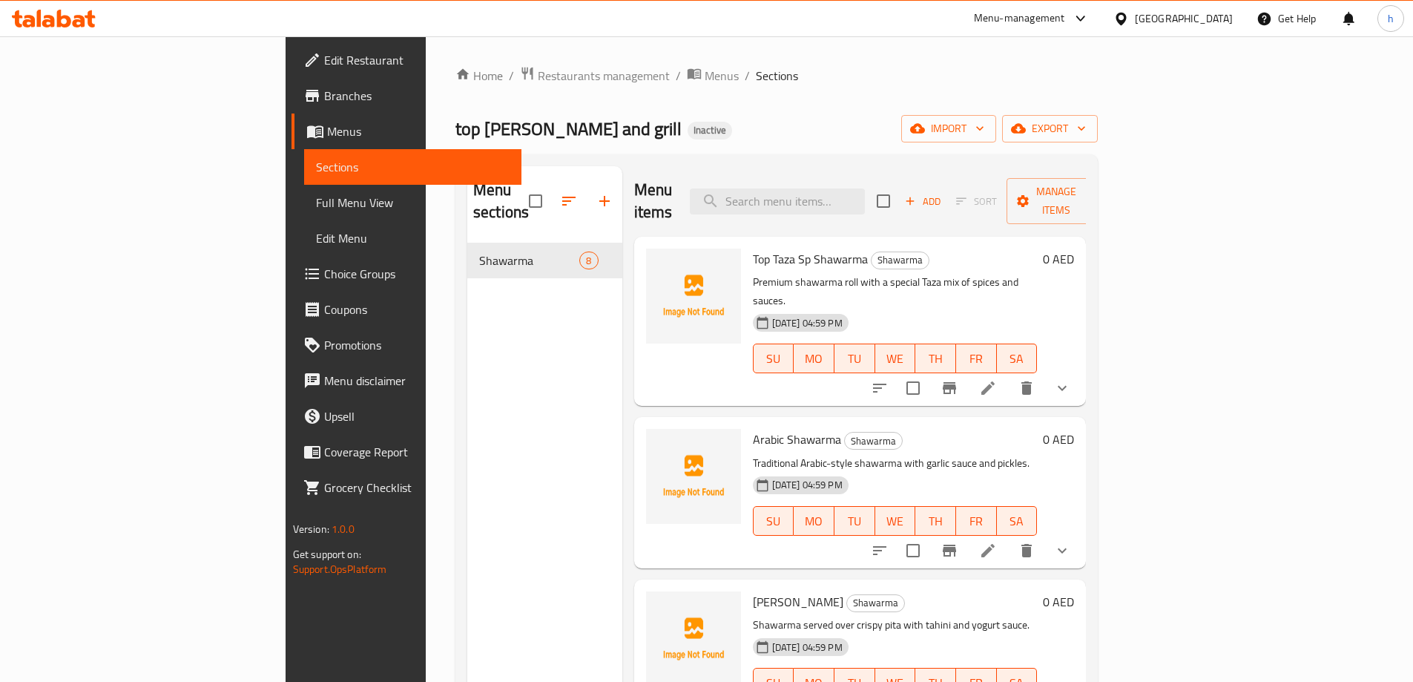
click at [80, 14] on icon at bounding box center [54, 19] width 84 height 18
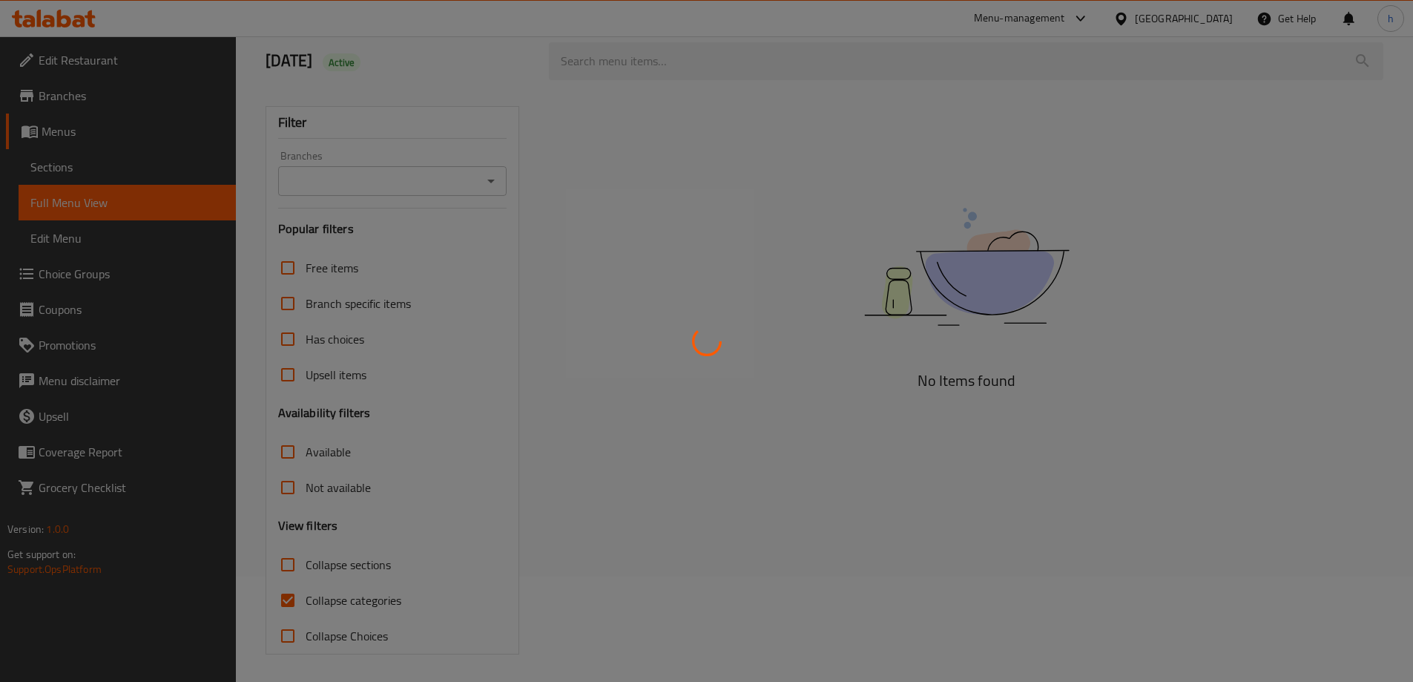
scroll to position [108, 0]
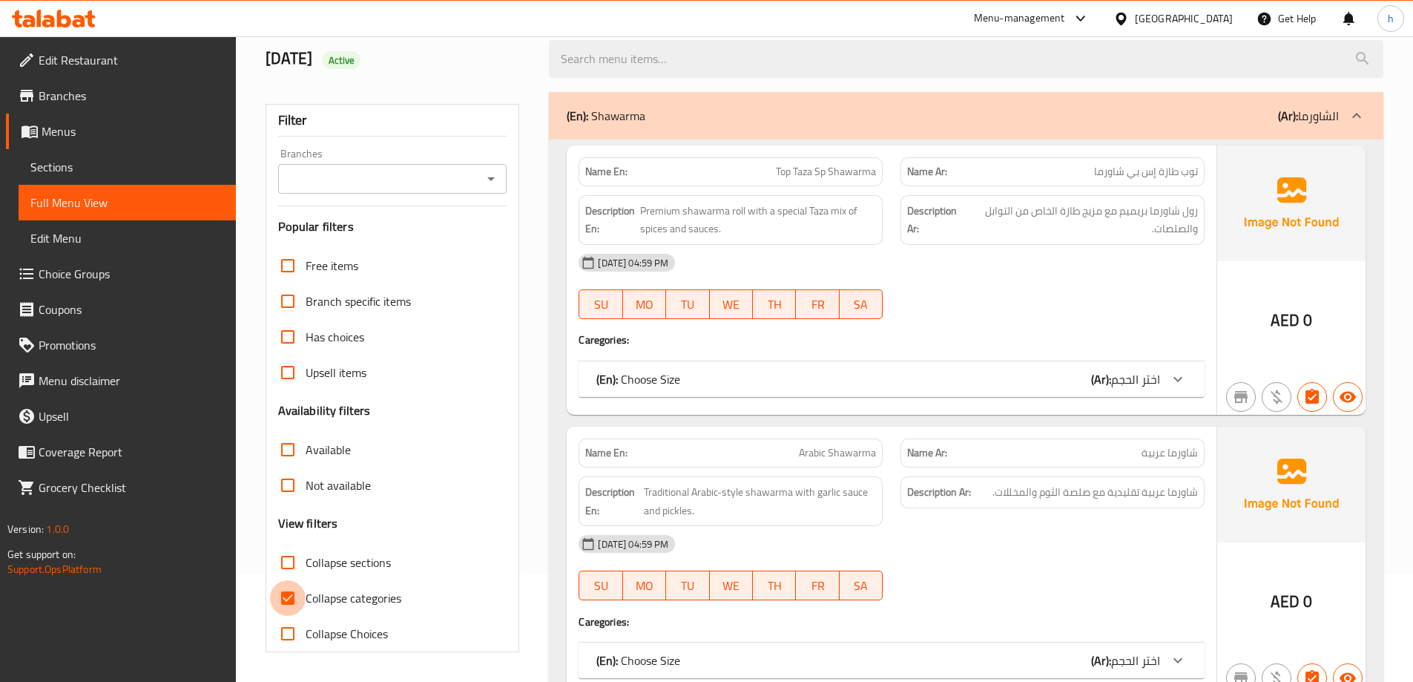
click at [297, 597] on input "Collapse categories" at bounding box center [288, 598] width 36 height 36
checkbox input "false"
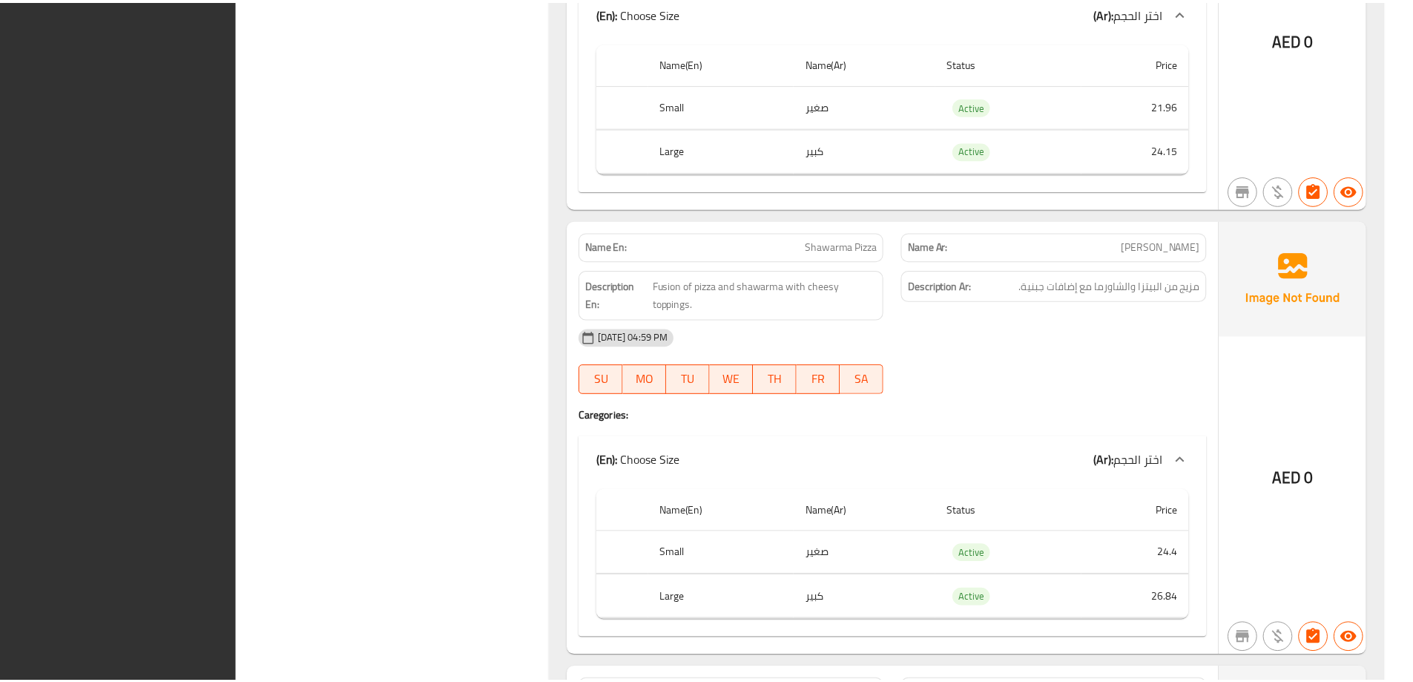
scroll to position [3144, 0]
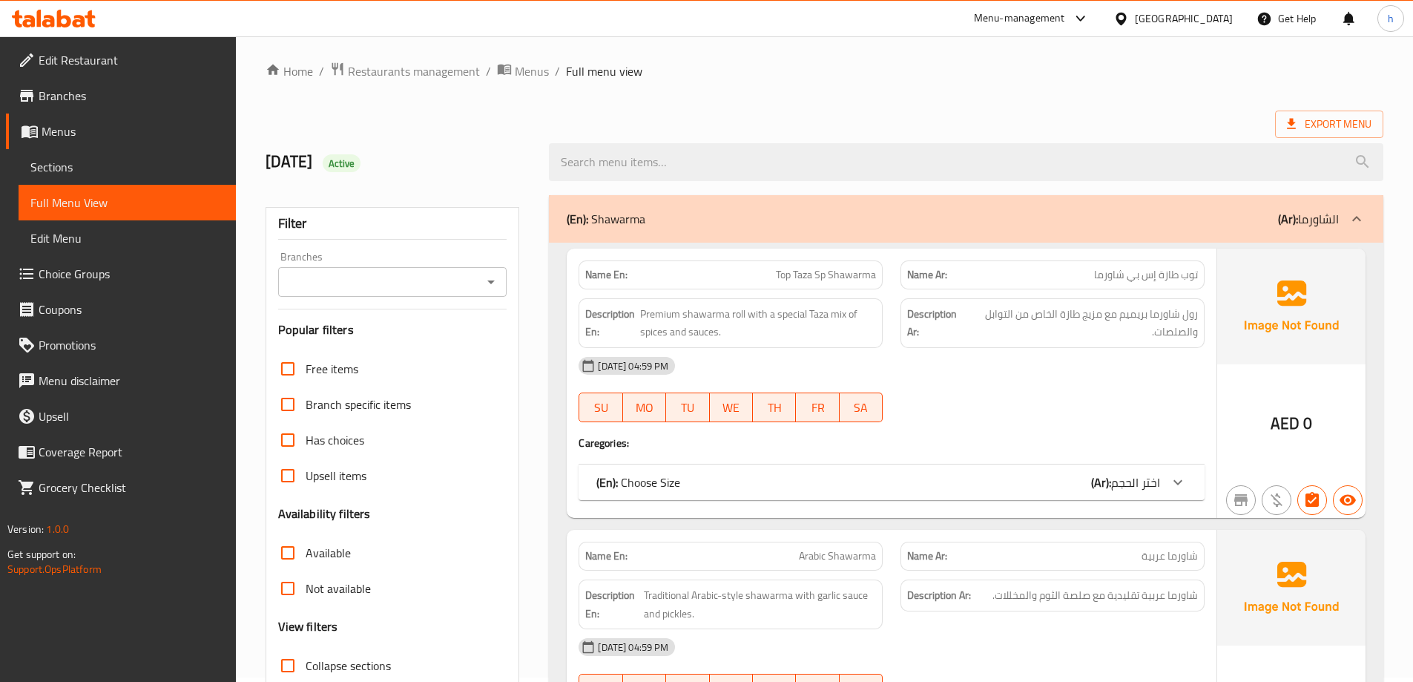
scroll to position [223, 0]
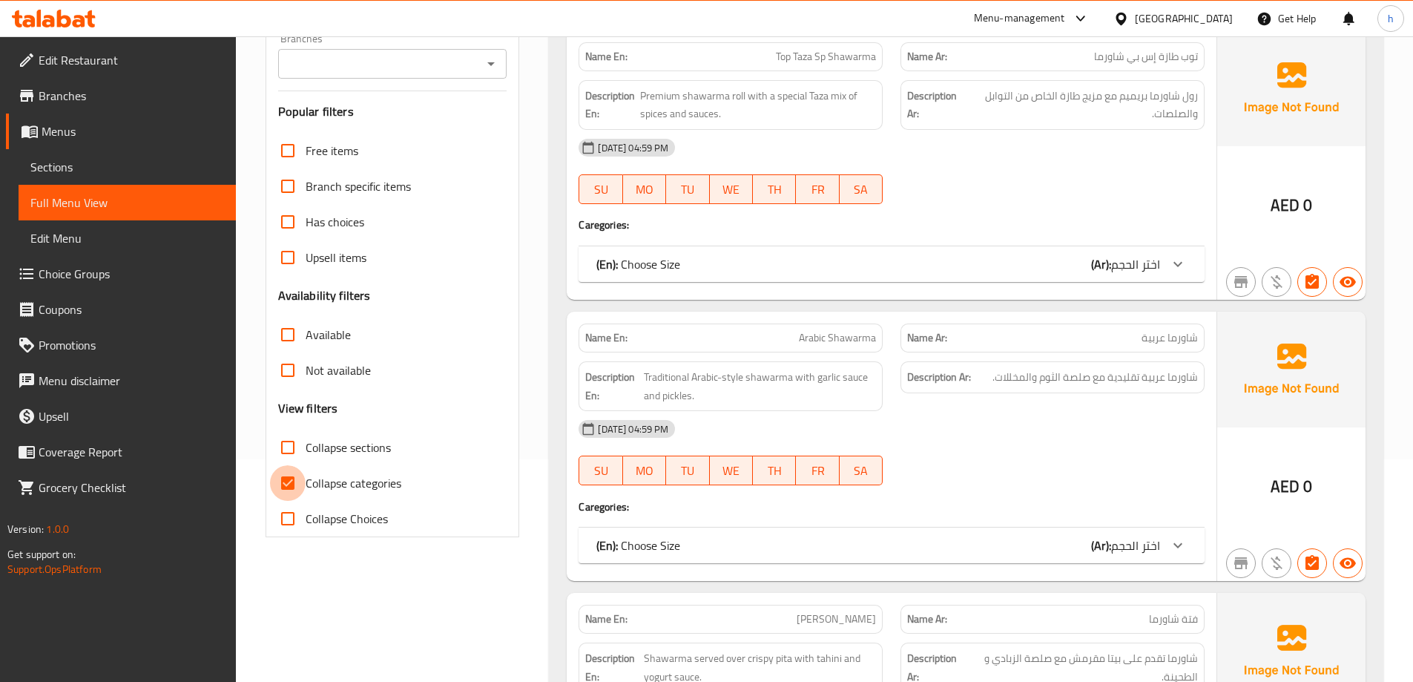
click at [280, 478] on input "Collapse categories" at bounding box center [288, 483] width 36 height 36
checkbox input "false"
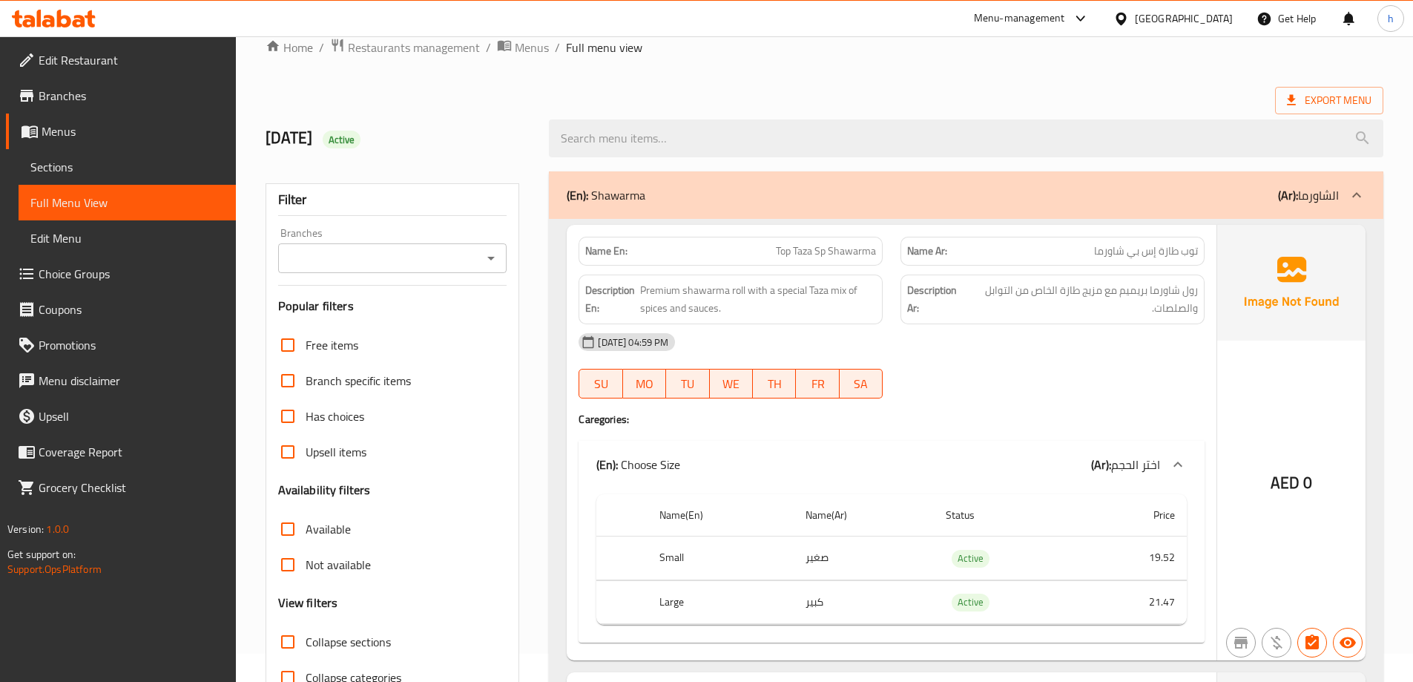
scroll to position [0, 0]
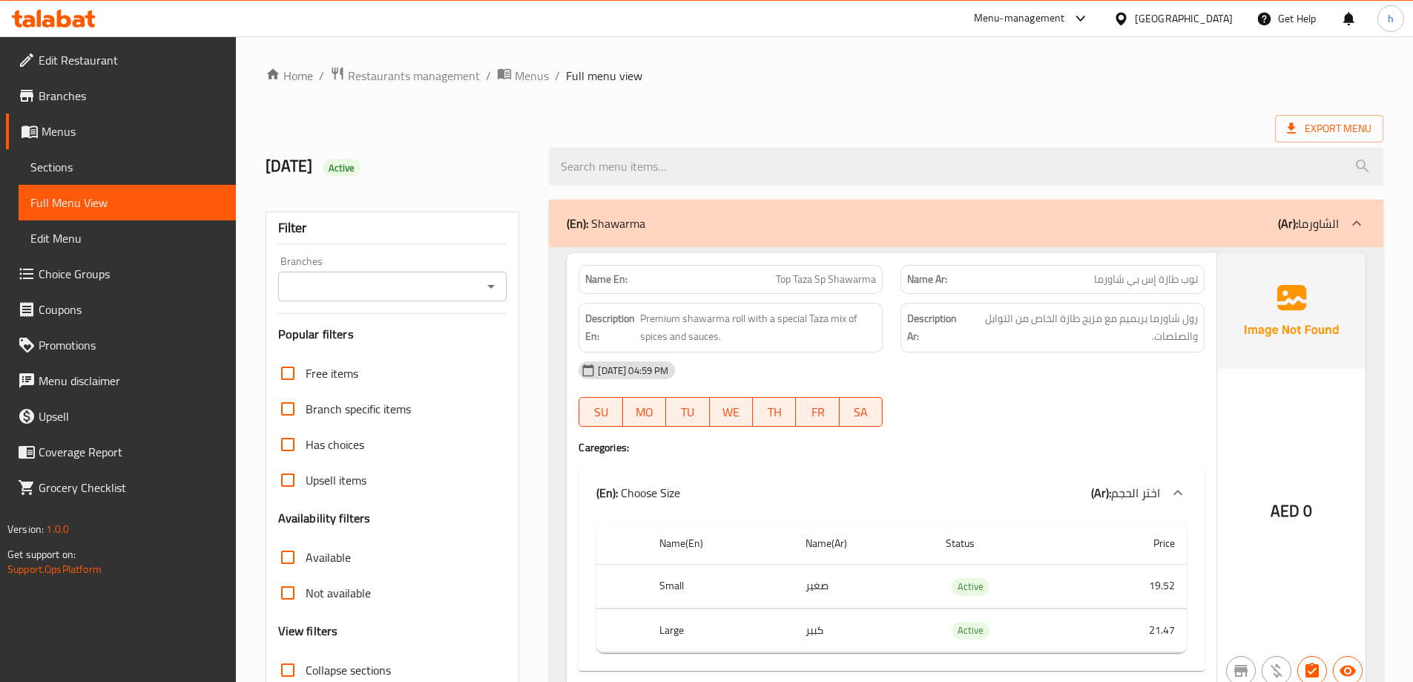
click at [151, 60] on span "Edit Restaurant" at bounding box center [131, 60] width 185 height 18
